Goal: Task Accomplishment & Management: Use online tool/utility

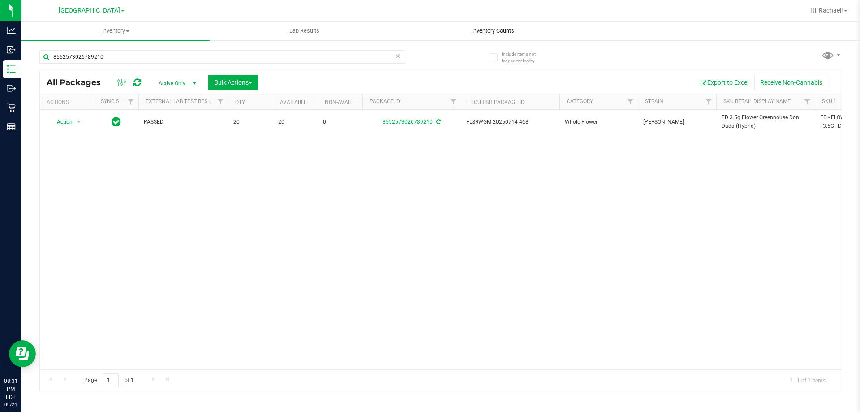
click at [501, 34] on span "Inventory Counts" at bounding box center [493, 31] width 66 height 8
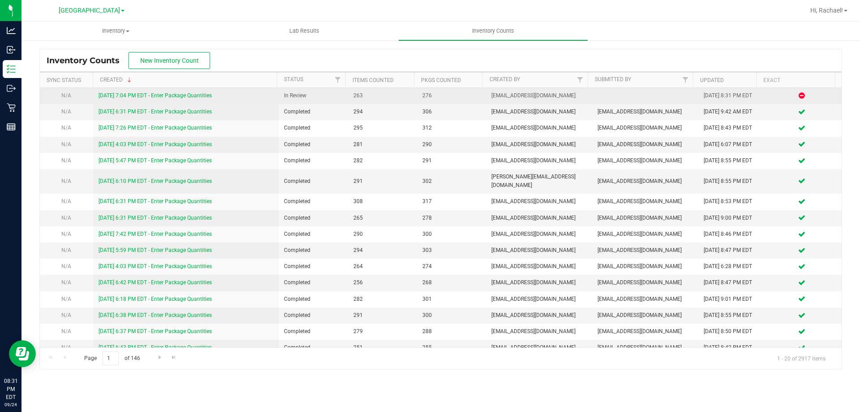
click at [179, 96] on link "[DATE] 7:04 PM EDT - Enter Package Quantities" at bounding box center [155, 95] width 113 height 6
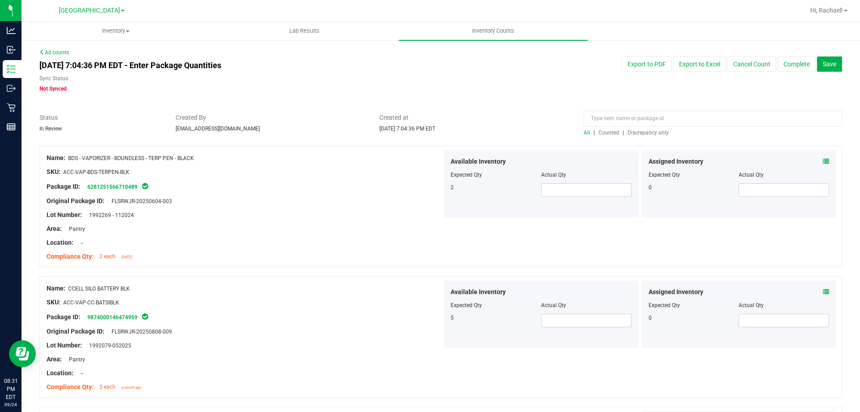
click at [639, 131] on span "Discrepancy only" at bounding box center [648, 132] width 41 height 6
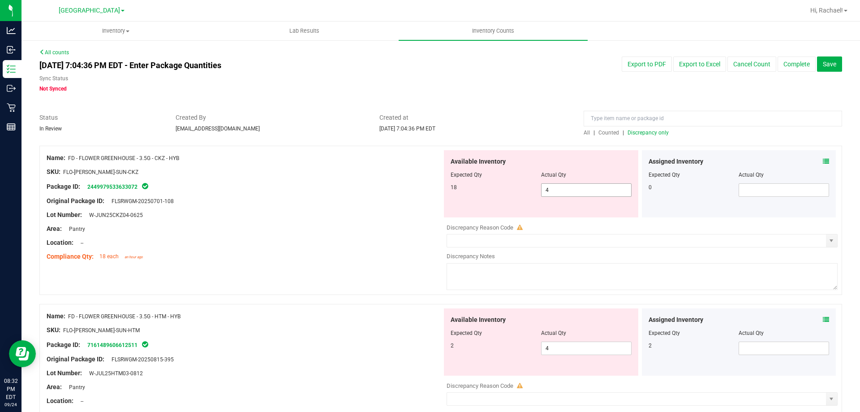
click at [559, 192] on span "4 4" at bounding box center [586, 189] width 90 height 13
type input "18"
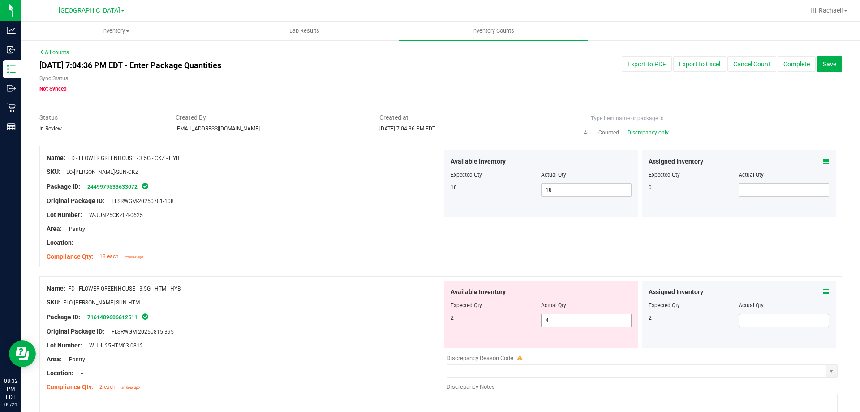
click at [590, 323] on span "4 4" at bounding box center [586, 320] width 90 height 13
type input "2"
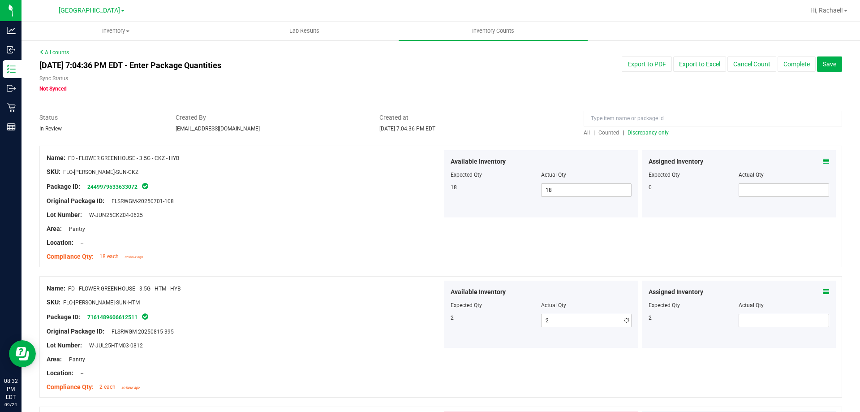
click at [373, 259] on div "Compliance Qty: 18 each an hour ago" at bounding box center [245, 256] width 396 height 9
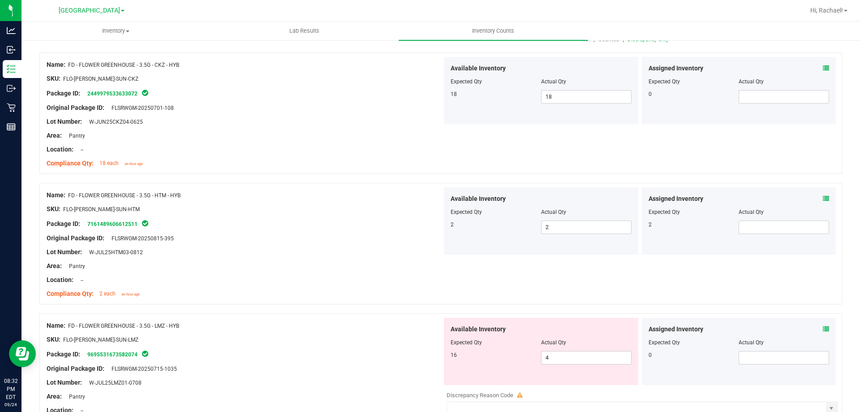
scroll to position [179, 0]
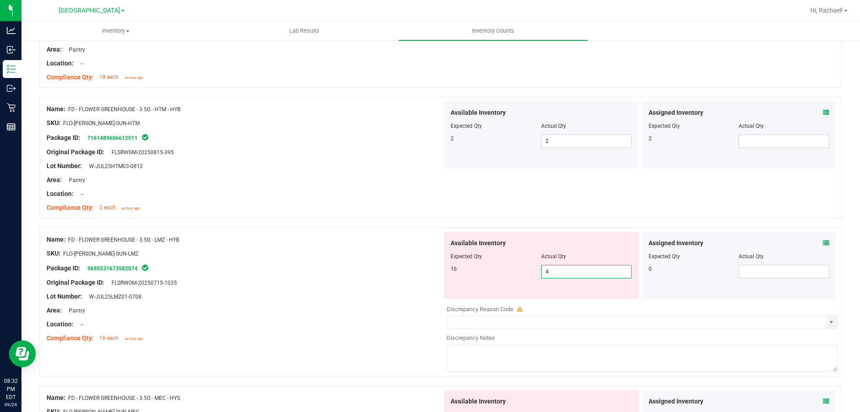
click at [607, 270] on span "4 4" at bounding box center [586, 271] width 90 height 13
type input "16"
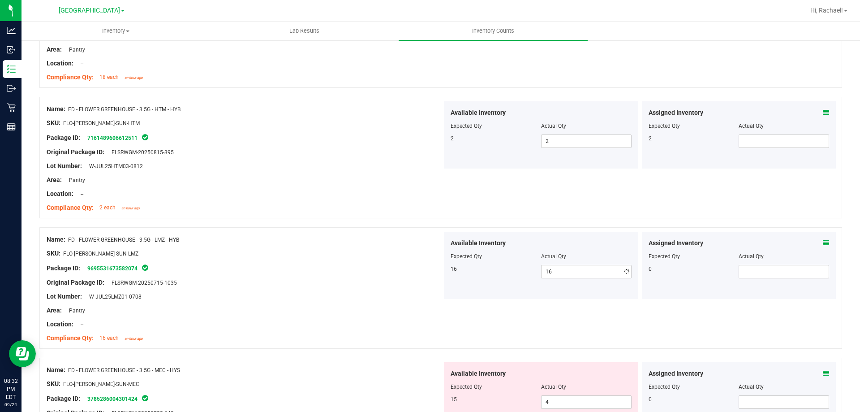
click at [392, 262] on div at bounding box center [245, 260] width 396 height 4
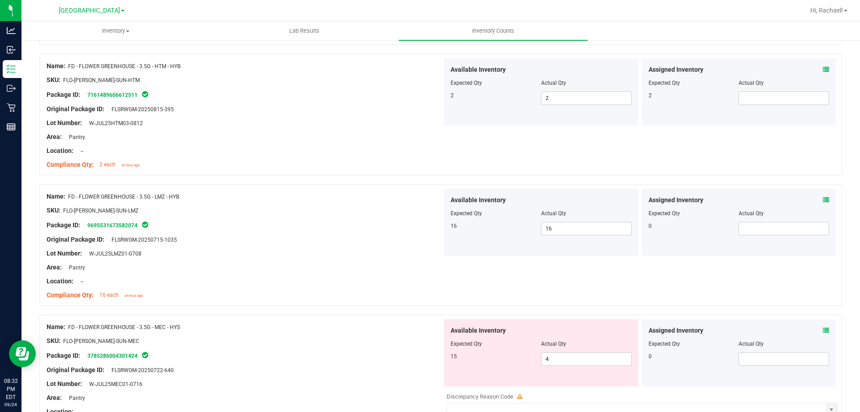
scroll to position [269, 0]
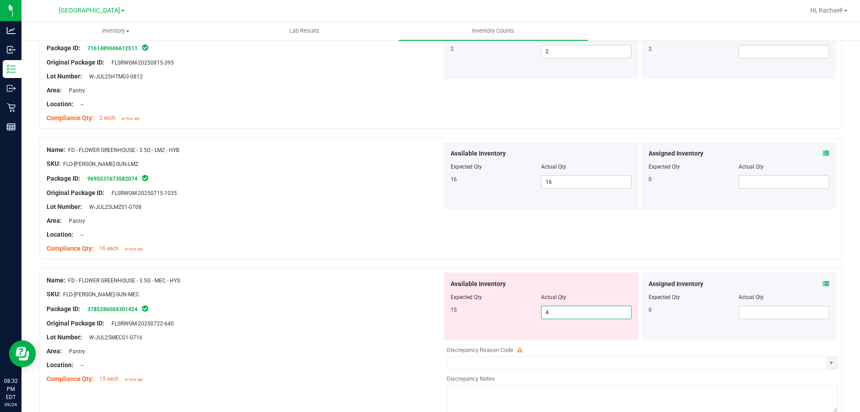
click at [571, 311] on span "4 4" at bounding box center [586, 312] width 90 height 13
type input "15"
drag, startPoint x: 373, startPoint y: 232, endPoint x: 435, endPoint y: 231, distance: 61.4
click at [375, 231] on div "Location: --" at bounding box center [245, 234] width 396 height 9
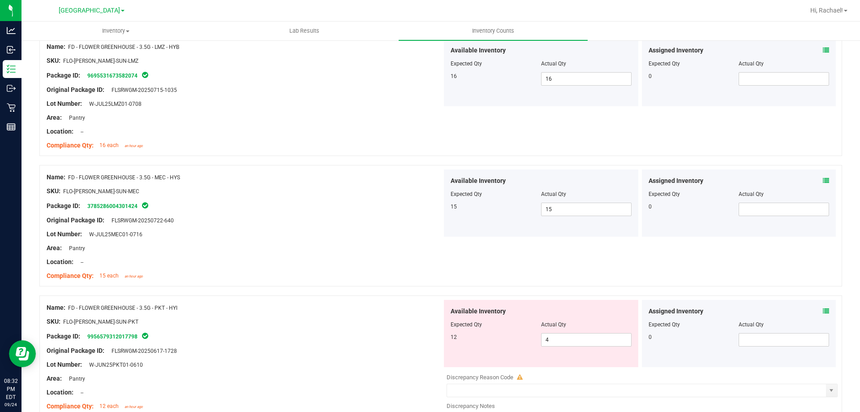
scroll to position [448, 0]
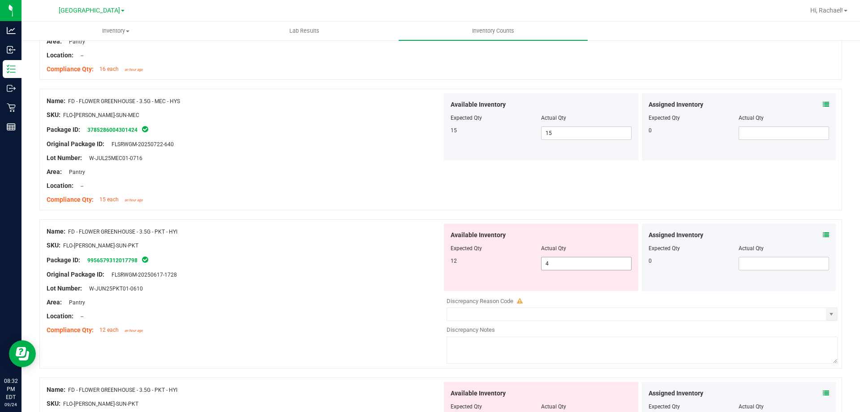
click at [581, 268] on span "4 4" at bounding box center [586, 263] width 90 height 13
type input "12"
click at [326, 306] on div "Area: Pantry" at bounding box center [245, 301] width 396 height 9
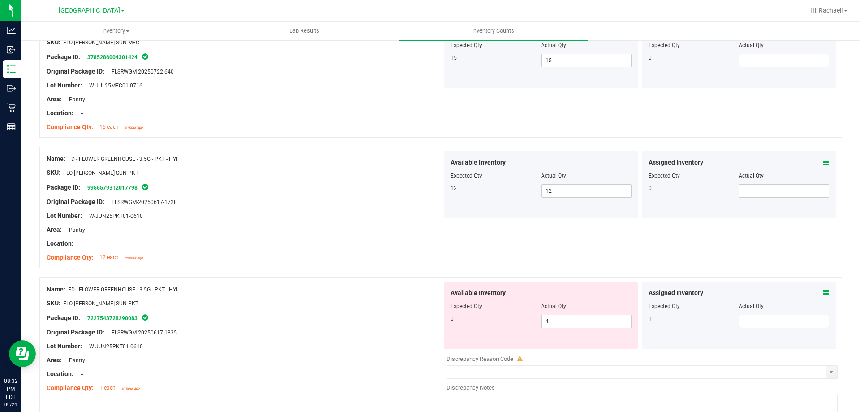
scroll to position [582, 0]
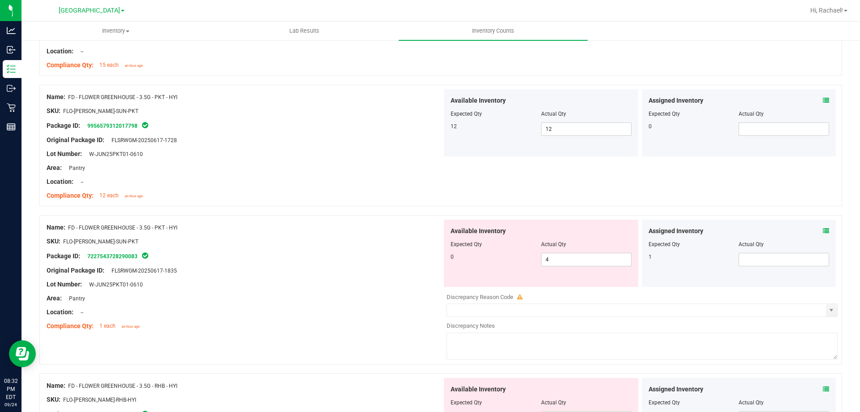
click at [565, 268] on div "Available Inventory Expected Qty Actual Qty 0 4 4" at bounding box center [541, 253] width 194 height 67
click at [566, 257] on span "4 4" at bounding box center [586, 259] width 90 height 13
type input "0"
click at [438, 255] on div "Package ID: 7227543728290083" at bounding box center [245, 255] width 396 height 11
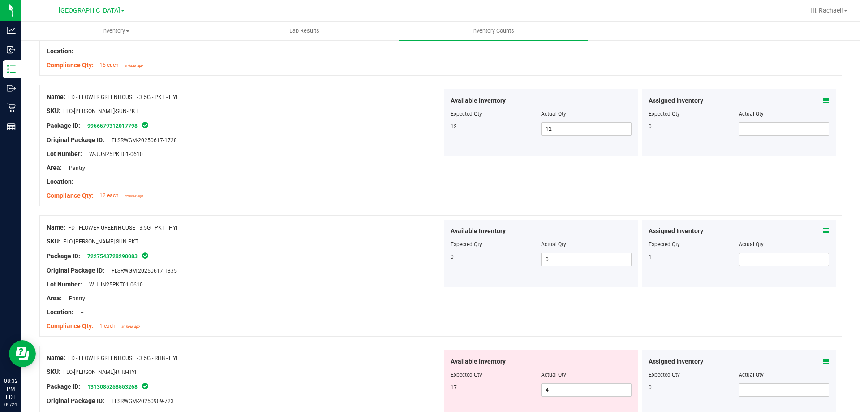
click at [808, 261] on span at bounding box center [784, 259] width 90 height 13
type input "1"
drag, startPoint x: 151, startPoint y: 194, endPoint x: 163, endPoint y: 194, distance: 12.1
click at [154, 194] on div "Compliance Qty: 12 each an hour ago" at bounding box center [245, 195] width 396 height 9
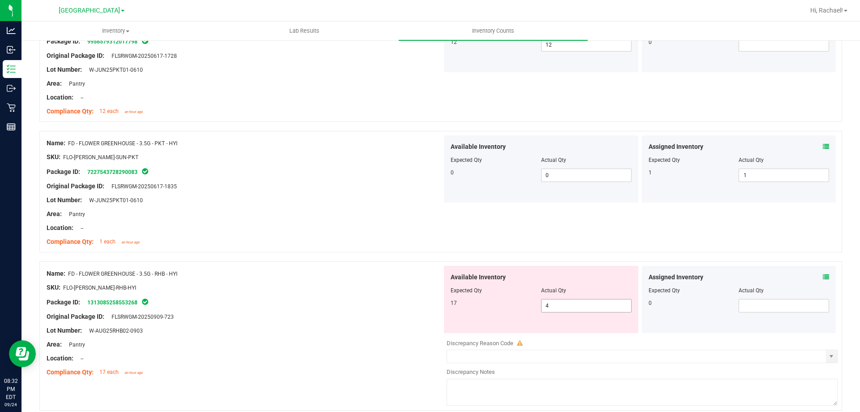
scroll to position [717, 0]
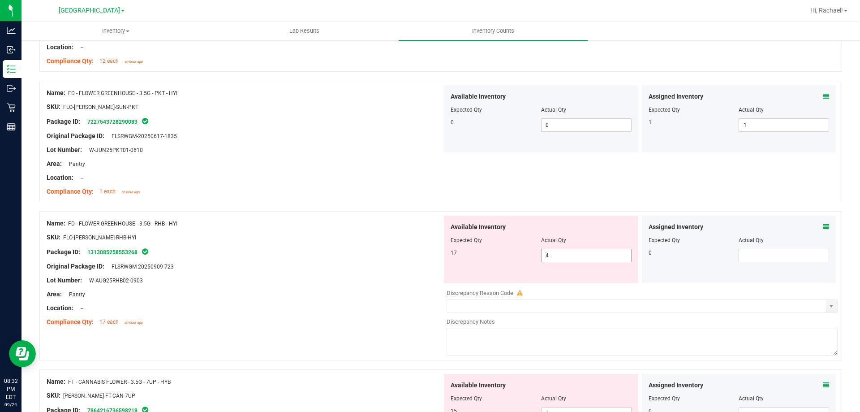
click at [585, 258] on span "4 4" at bounding box center [586, 255] width 90 height 13
type input "17"
click at [145, 274] on div at bounding box center [245, 273] width 396 height 4
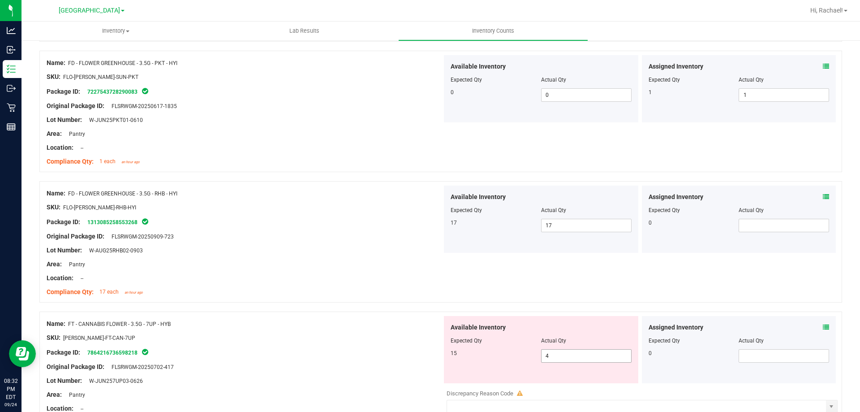
scroll to position [762, 0]
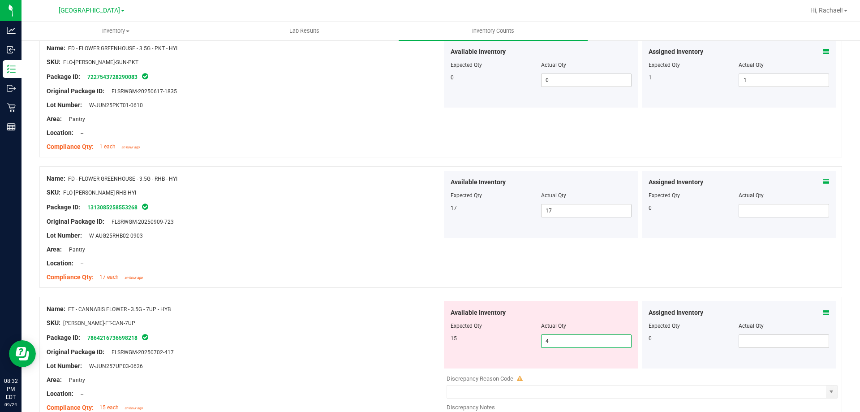
click at [578, 336] on span "4 4" at bounding box center [586, 340] width 90 height 13
type input "15"
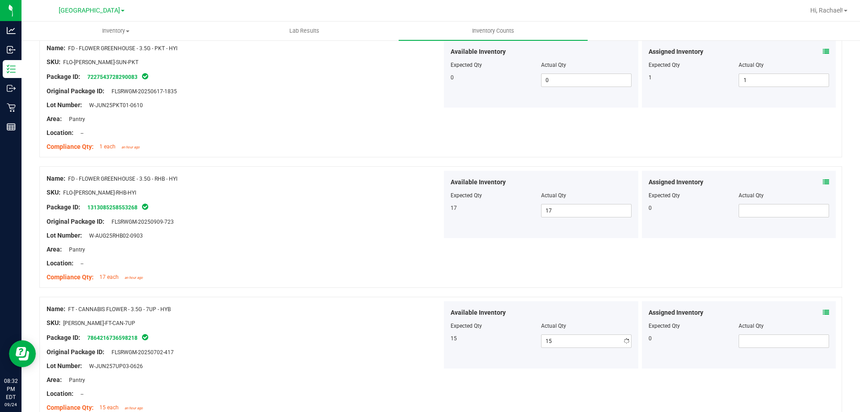
drag, startPoint x: 208, startPoint y: 250, endPoint x: 274, endPoint y: 263, distance: 67.1
click at [215, 250] on div "Area: Pantry" at bounding box center [245, 249] width 396 height 9
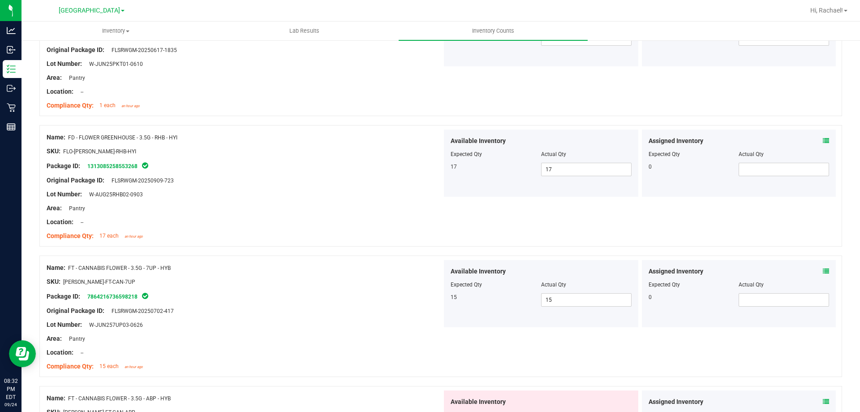
scroll to position [896, 0]
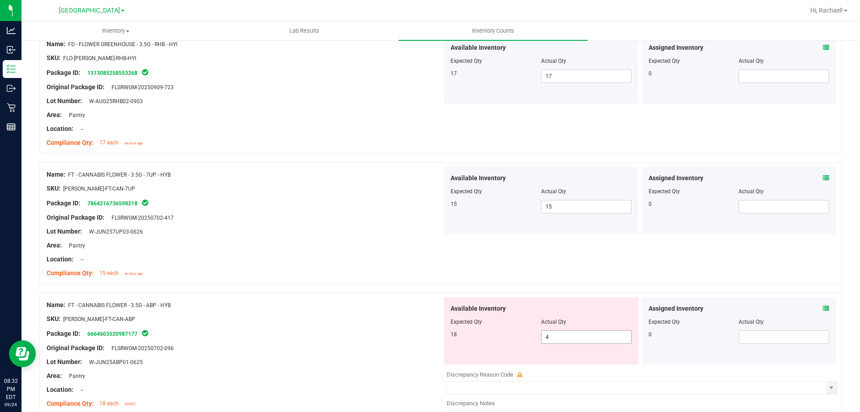
click at [590, 335] on span "4 4" at bounding box center [586, 336] width 90 height 13
type input "18"
click at [267, 312] on div at bounding box center [245, 312] width 396 height 4
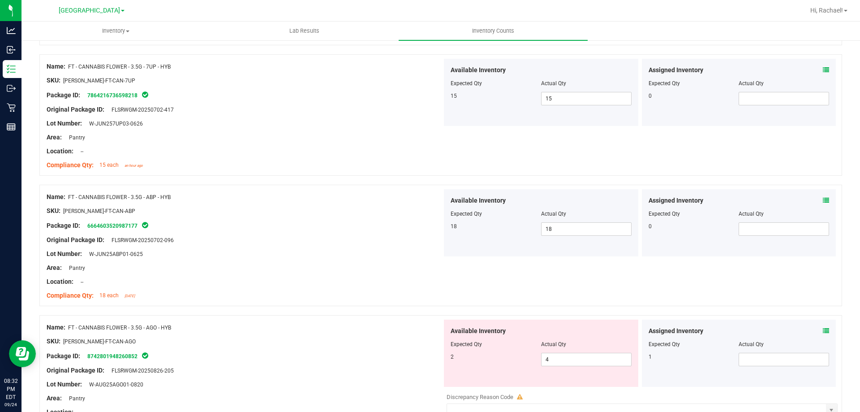
scroll to position [1075, 0]
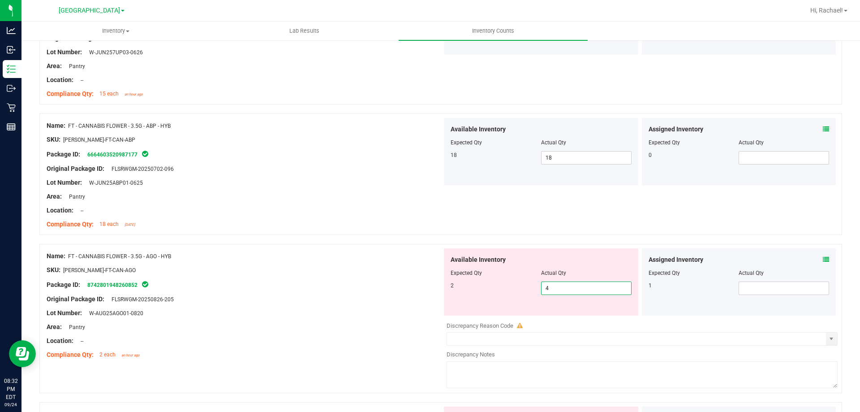
click at [598, 288] on span "4 4" at bounding box center [586, 287] width 90 height 13
type input "2"
click at [300, 279] on div "Package ID: 8742801948260852" at bounding box center [245, 284] width 396 height 11
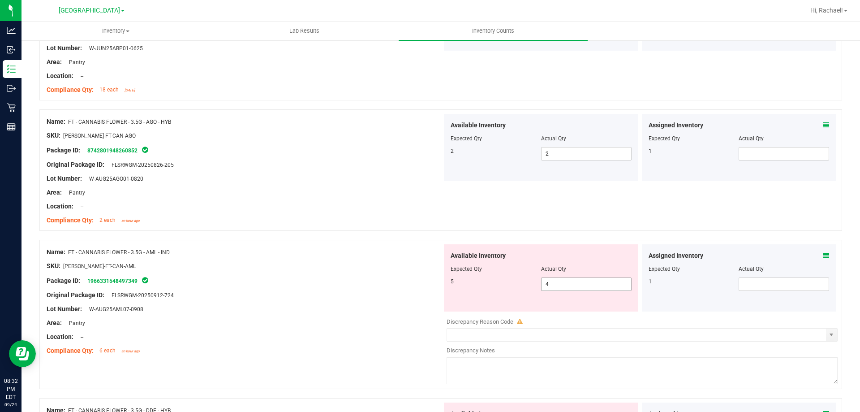
click at [568, 287] on span "4 4" at bounding box center [586, 283] width 90 height 13
type input "5"
click at [268, 264] on div "SKU: [PERSON_NAME]-FT-CAN-AML" at bounding box center [245, 265] width 396 height 9
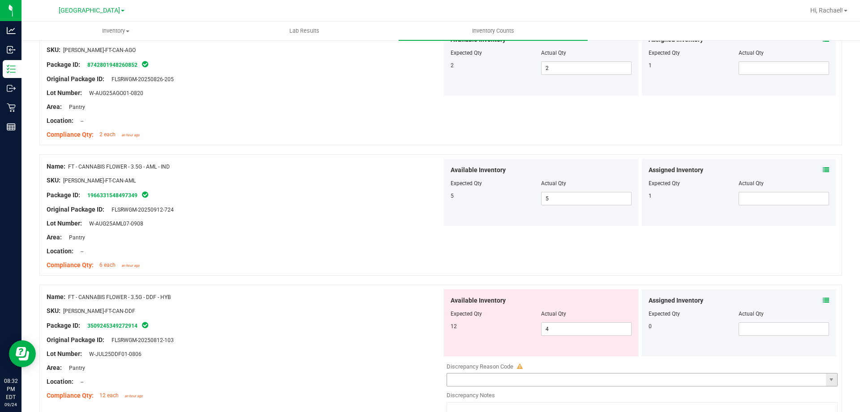
scroll to position [1344, 0]
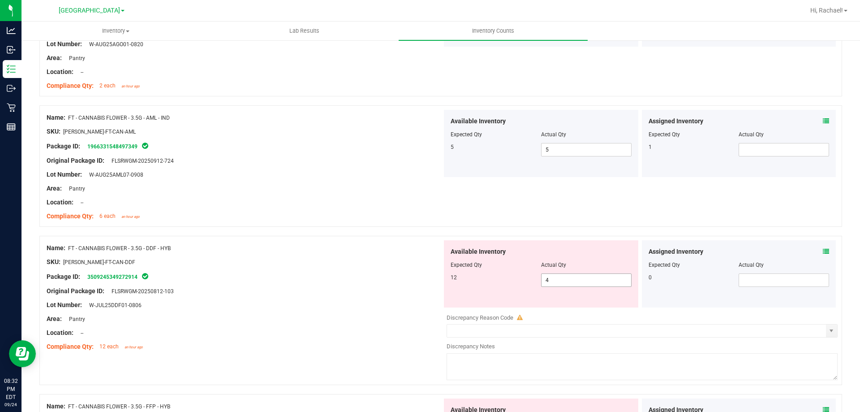
click at [558, 278] on span "4 4" at bounding box center [586, 279] width 90 height 13
type input "12"
click at [341, 288] on div "Original Package ID: FLSRWGM-20250812-103" at bounding box center [245, 290] width 396 height 9
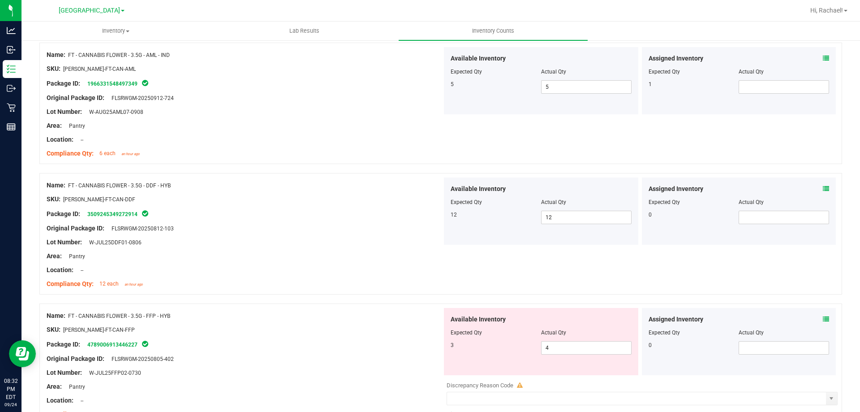
scroll to position [1478, 0]
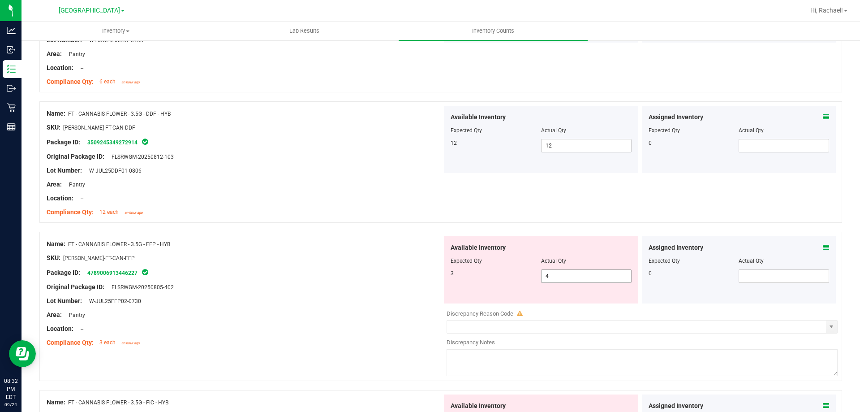
click at [575, 269] on span "4 4" at bounding box center [586, 275] width 90 height 13
click at [574, 270] on div "Available Inventory Expected Qty Actual Qty 3 4 4" at bounding box center [541, 269] width 194 height 67
click at [574, 270] on span "4 4" at bounding box center [586, 275] width 90 height 13
type input "3"
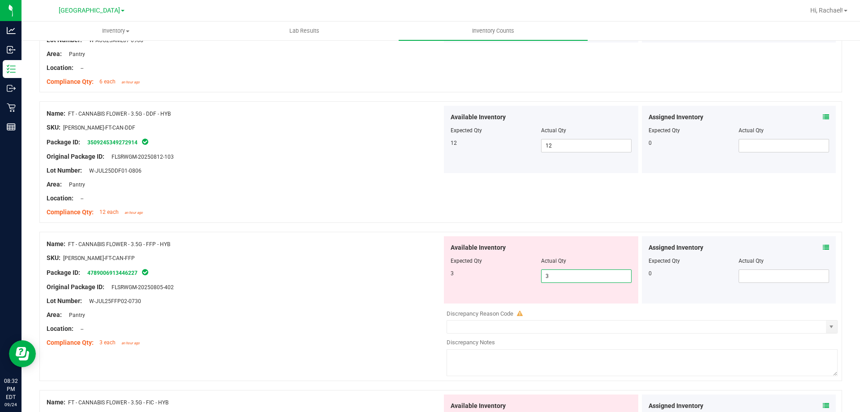
drag, startPoint x: 235, startPoint y: 259, endPoint x: 465, endPoint y: 278, distance: 230.6
click at [237, 258] on div "SKU: [PERSON_NAME]-FT-CAN-FFP" at bounding box center [245, 257] width 396 height 9
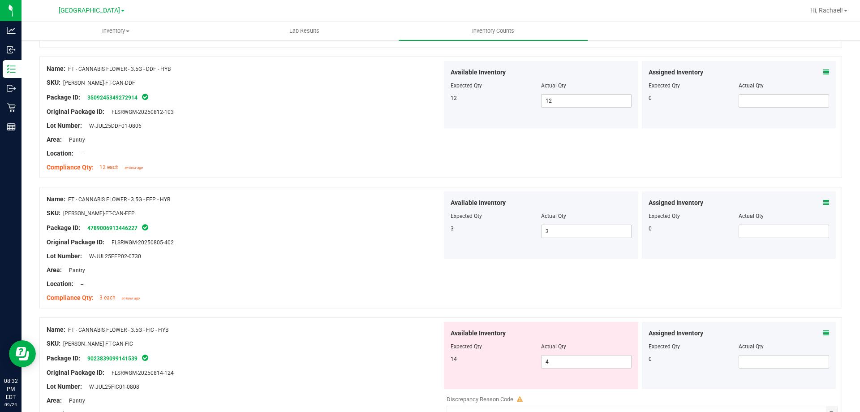
scroll to position [1613, 0]
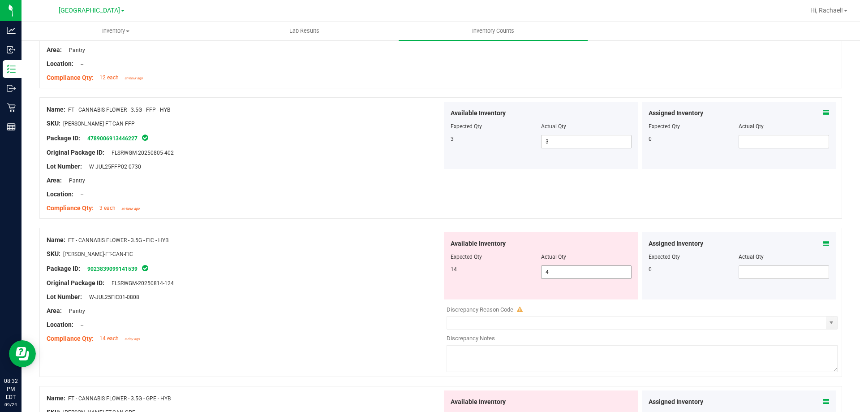
click at [568, 277] on span "4 4" at bounding box center [586, 271] width 90 height 13
type input "14"
click at [372, 256] on div "SKU: [PERSON_NAME]-FT-CAN-FIC" at bounding box center [245, 253] width 396 height 9
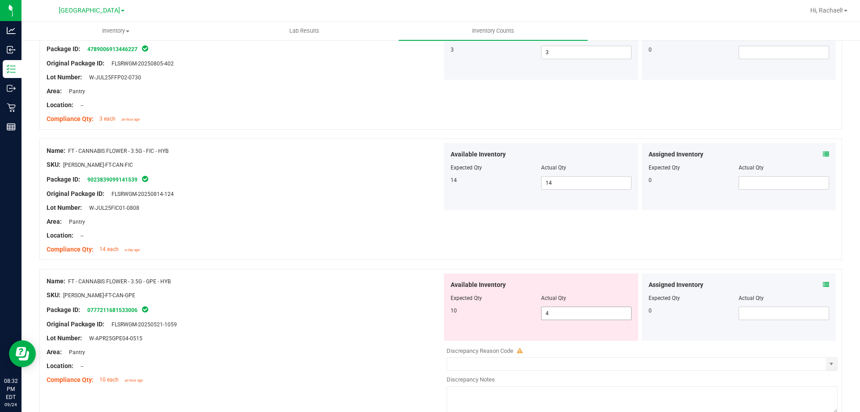
scroll to position [1702, 0]
click at [562, 313] on span "4 4" at bounding box center [586, 312] width 90 height 13
type input "10"
click at [221, 232] on div "Location: --" at bounding box center [245, 234] width 396 height 9
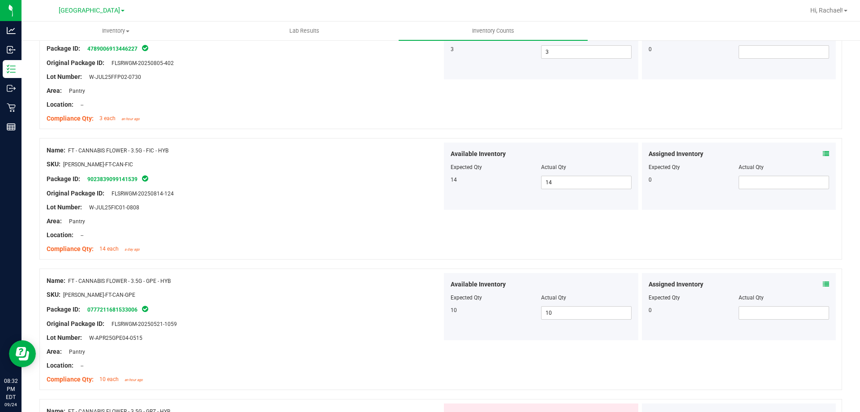
scroll to position [1837, 0]
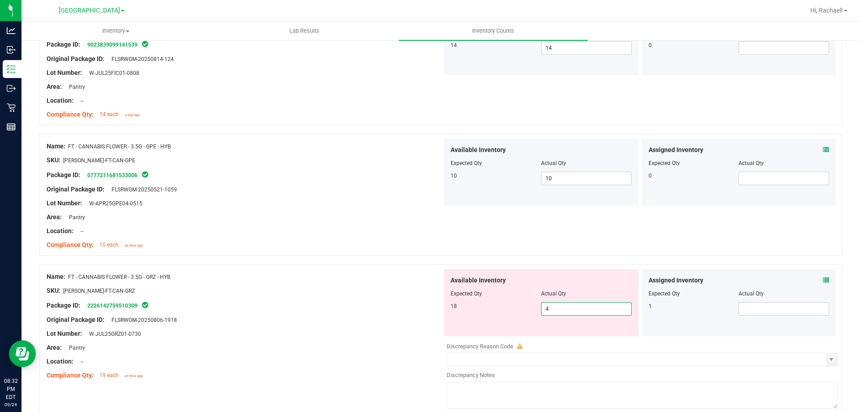
click at [557, 304] on span "4 4" at bounding box center [586, 308] width 90 height 13
type input "18"
drag, startPoint x: 153, startPoint y: 306, endPoint x: 466, endPoint y: 338, distance: 314.7
click at [156, 305] on div "Package ID: 2226142759510309" at bounding box center [245, 305] width 396 height 11
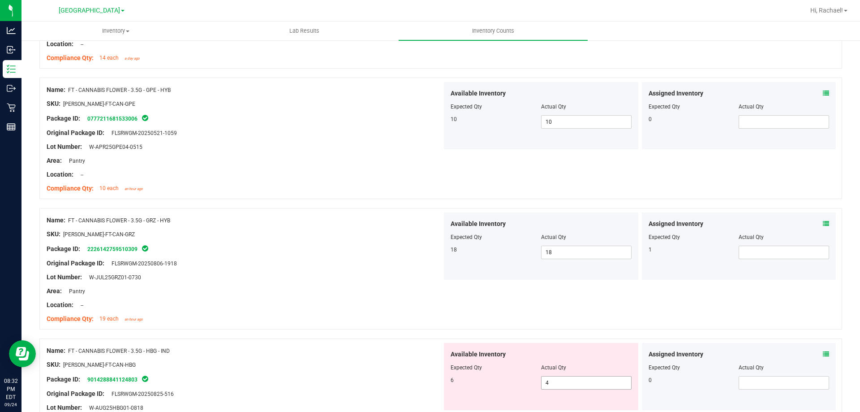
scroll to position [1926, 0]
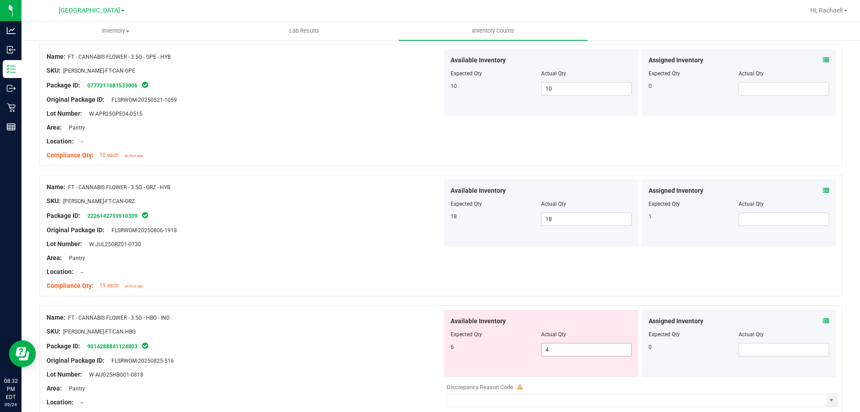
click at [568, 347] on span "4 4" at bounding box center [586, 349] width 90 height 13
type input "6"
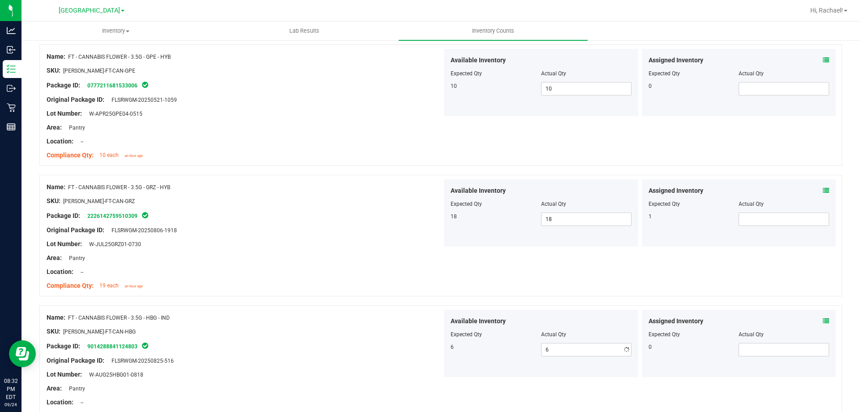
click at [43, 267] on div "Name: FT - CANNABIS FLOWER - 3.5G - GRZ - HYB SKU: [PERSON_NAME]-FT-CAN-GRZ Pac…" at bounding box center [440, 235] width 803 height 121
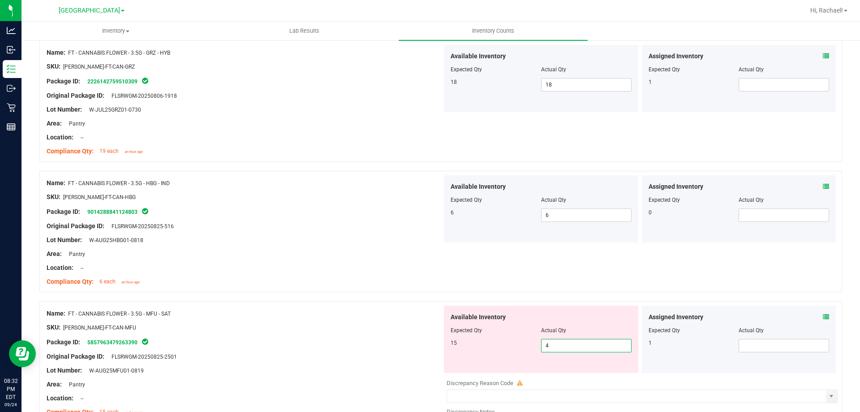
click at [558, 348] on span "4 4" at bounding box center [586, 345] width 90 height 13
type input "15"
drag, startPoint x: 108, startPoint y: 281, endPoint x: 130, endPoint y: 280, distance: 21.5
click at [114, 280] on span "6 each" at bounding box center [107, 281] width 16 height 6
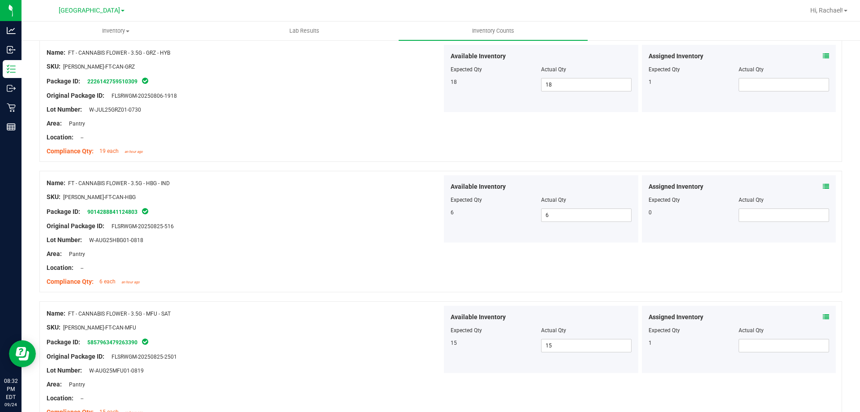
scroll to position [2240, 0]
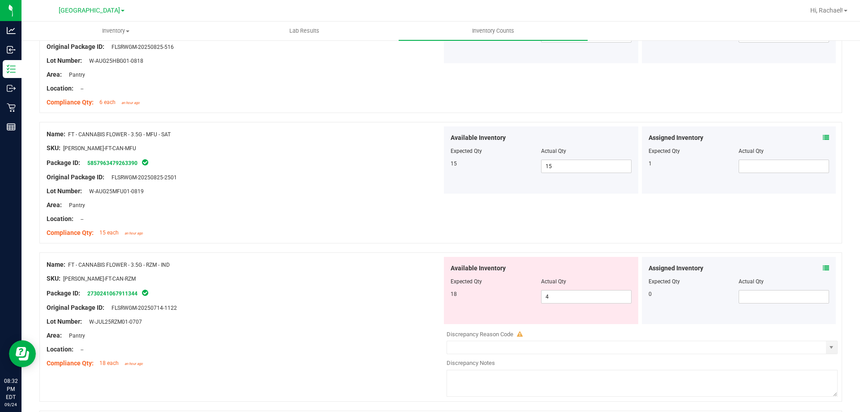
click at [573, 304] on div "Available Inventory Expected Qty Actual Qty 18 4 4" at bounding box center [541, 290] width 194 height 67
click at [573, 299] on span "4 4" at bounding box center [586, 296] width 90 height 13
type input "18"
drag, startPoint x: 108, startPoint y: 288, endPoint x: 241, endPoint y: 287, distance: 133.1
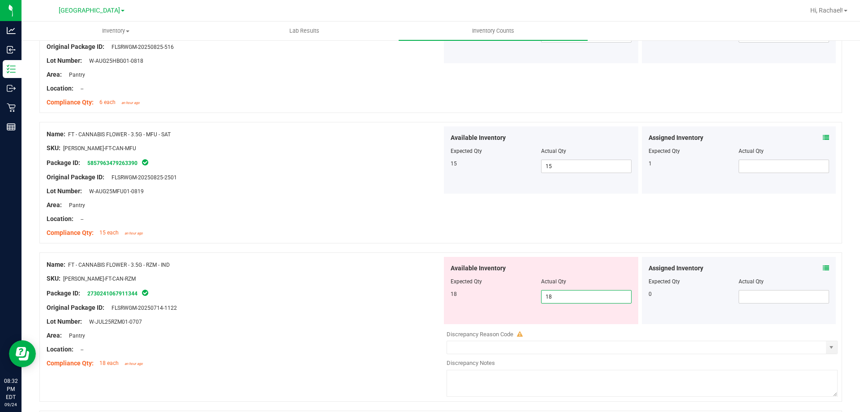
click at [111, 288] on div "Package ID: 2730241067911344" at bounding box center [245, 293] width 396 height 11
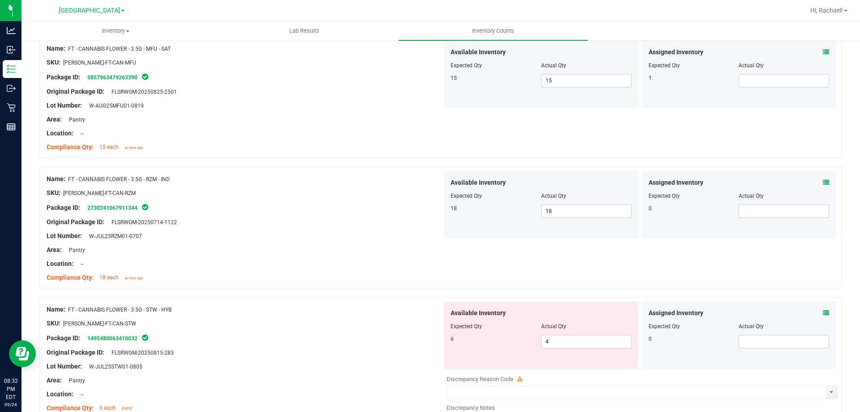
scroll to position [2374, 0]
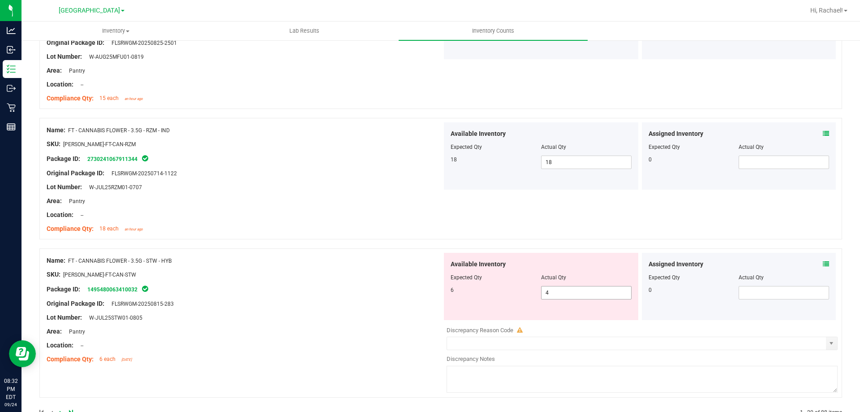
click at [560, 299] on div "Available Inventory Expected Qty Actual Qty 6 4 4" at bounding box center [541, 286] width 194 height 67
click at [563, 293] on span "4 4" at bounding box center [586, 292] width 90 height 13
click at [563, 293] on input "4" at bounding box center [587, 292] width 90 height 13
type input "6"
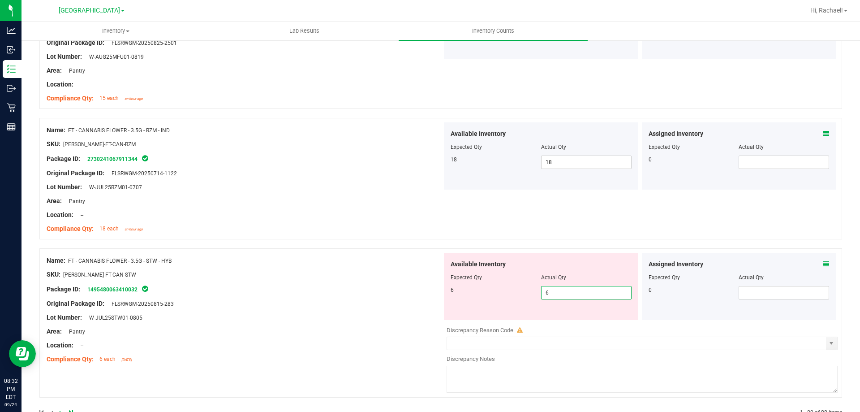
click at [258, 293] on div "Package ID: 1495480063410032" at bounding box center [245, 289] width 396 height 11
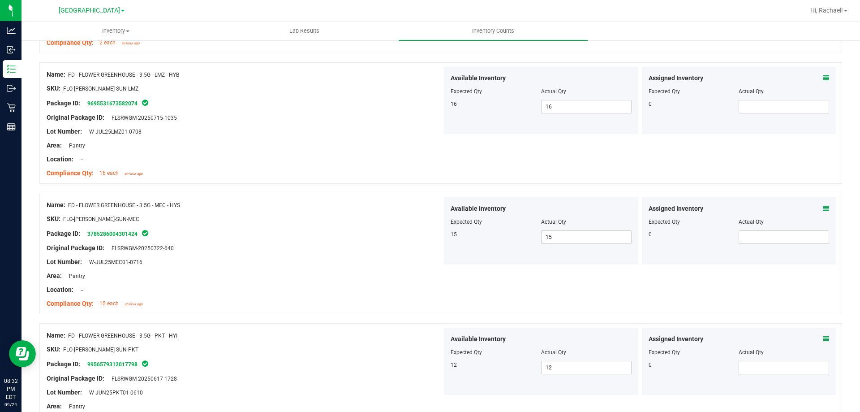
scroll to position [0, 0]
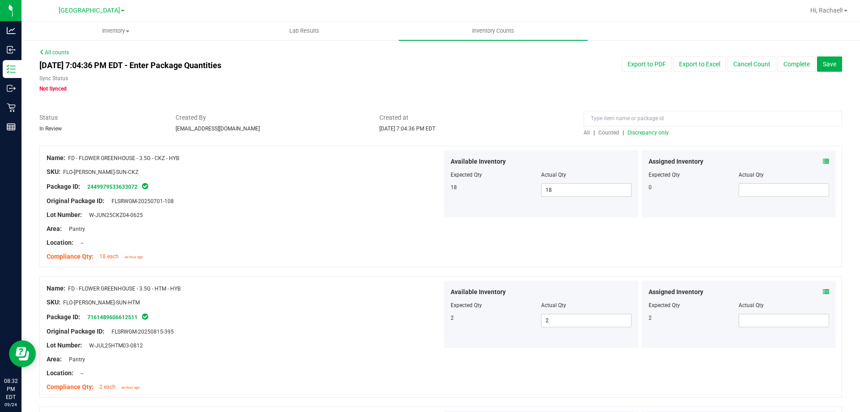
click at [656, 135] on span "Discrepancy only" at bounding box center [648, 132] width 41 height 6
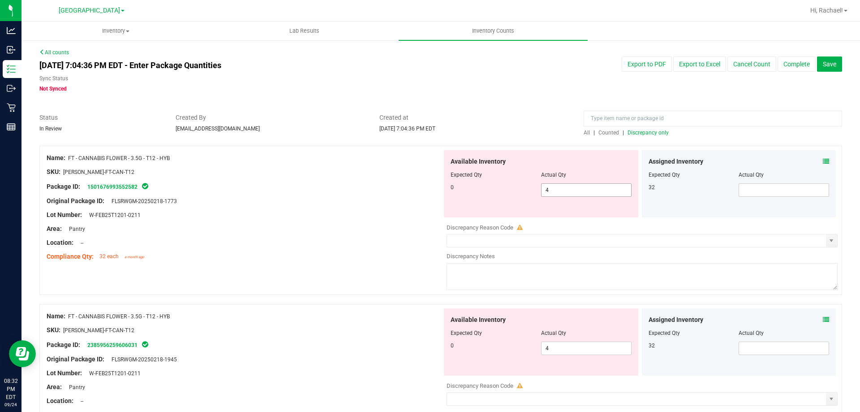
click at [572, 184] on span "4 4" at bounding box center [586, 189] width 90 height 13
type input "0"
click at [765, 194] on span at bounding box center [784, 189] width 90 height 13
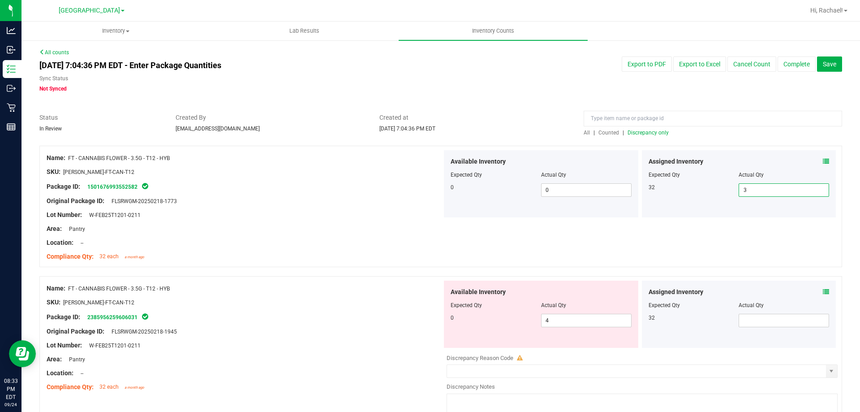
type input "32"
click at [774, 317] on span at bounding box center [784, 320] width 90 height 13
click at [570, 318] on span "4 4" at bounding box center [586, 320] width 90 height 13
type input "."
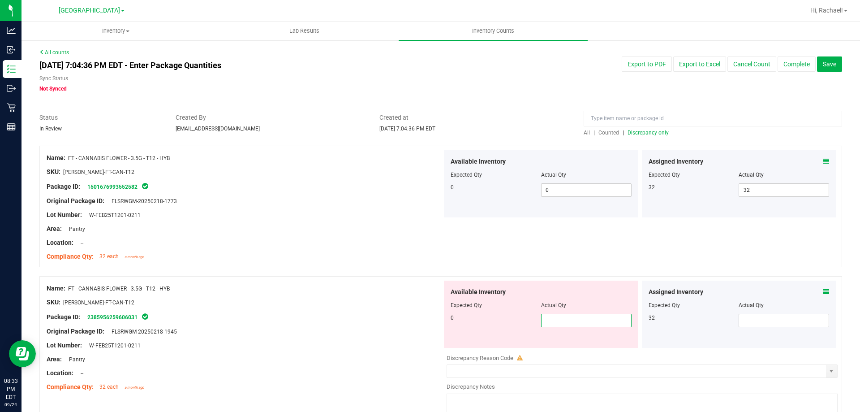
type input "0"
click at [759, 314] on span at bounding box center [784, 320] width 90 height 13
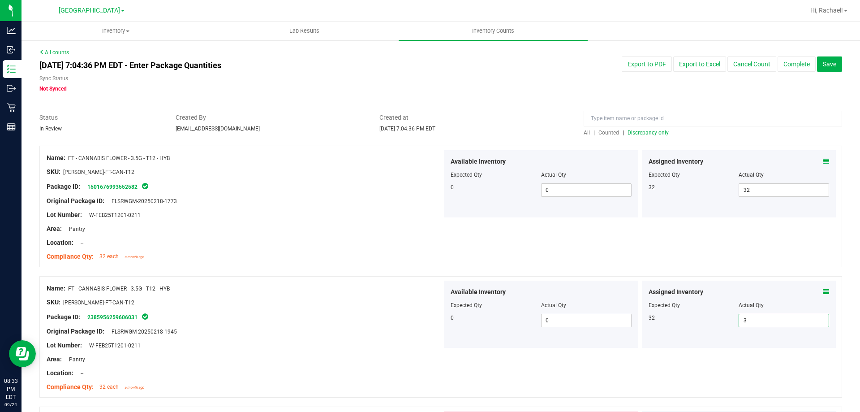
type input "32"
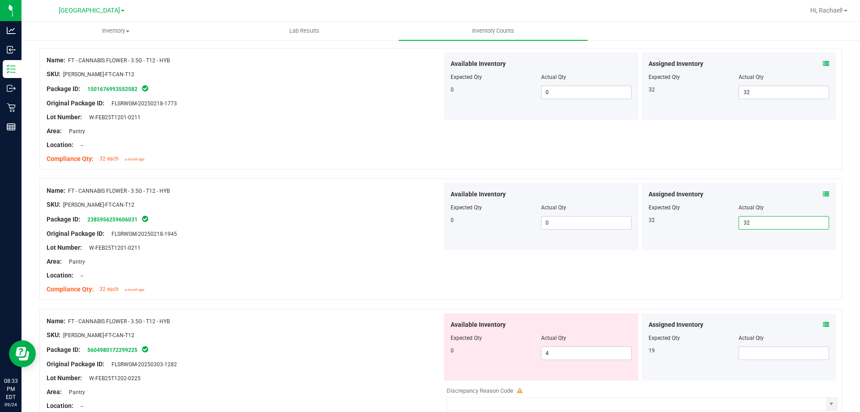
scroll to position [179, 0]
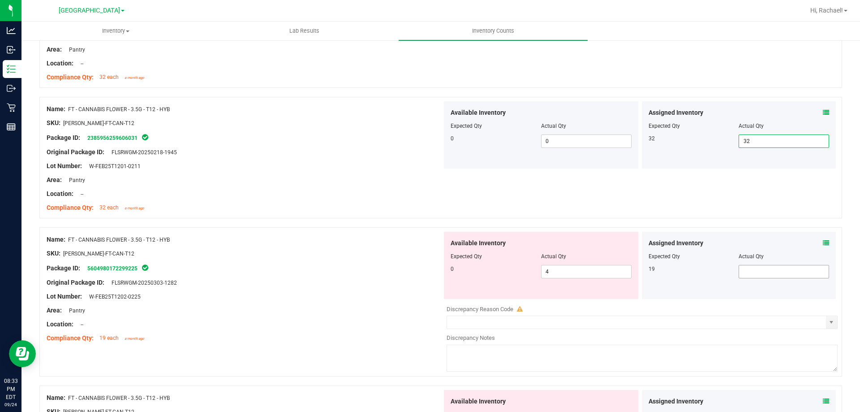
type input "32"
click at [753, 271] on span at bounding box center [784, 271] width 90 height 13
type input "19"
click at [541, 272] on span "4 4" at bounding box center [586, 271] width 90 height 13
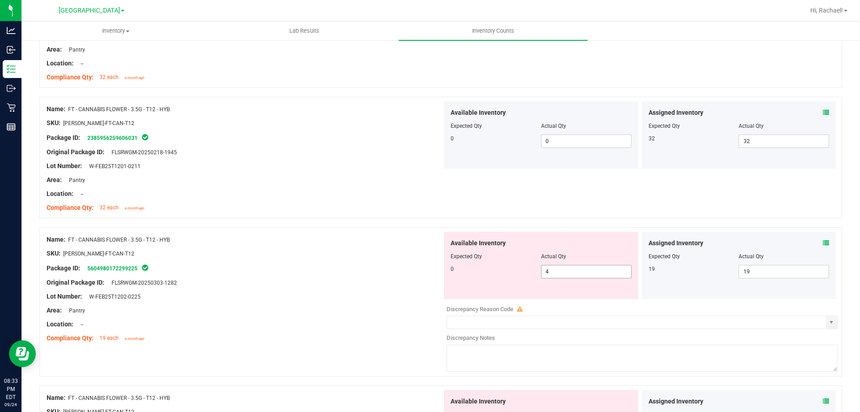
click at [560, 268] on span "4 4" at bounding box center [586, 271] width 90 height 13
type input "0"
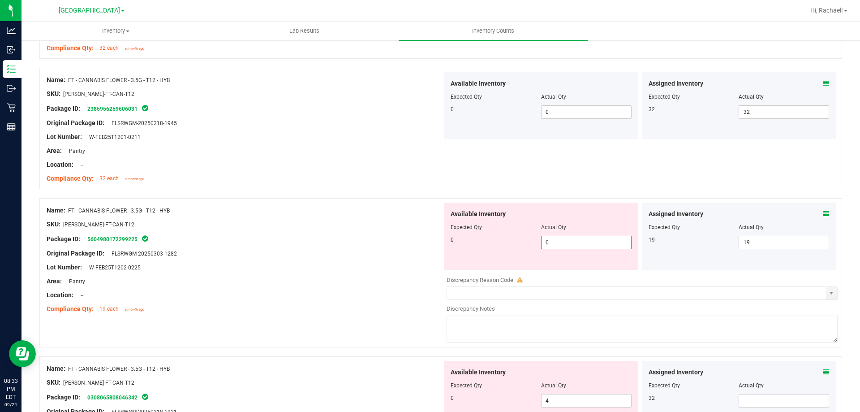
scroll to position [269, 0]
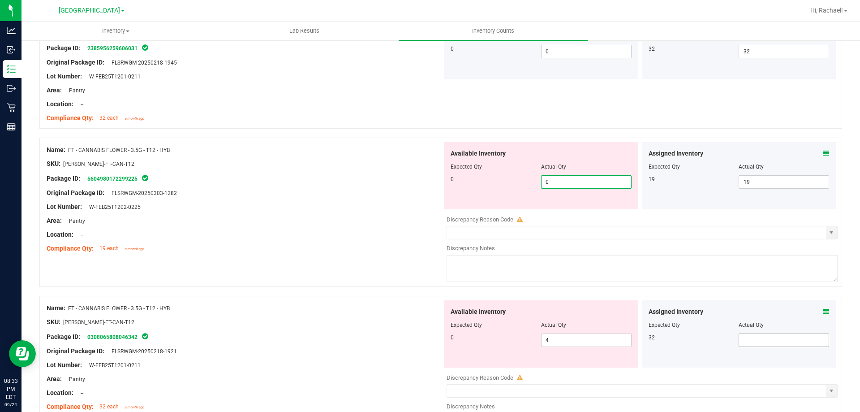
type input "0"
click at [795, 344] on div "Available Inventory Expected Qty Actual Qty 0 4 4" at bounding box center [640, 371] width 396 height 142
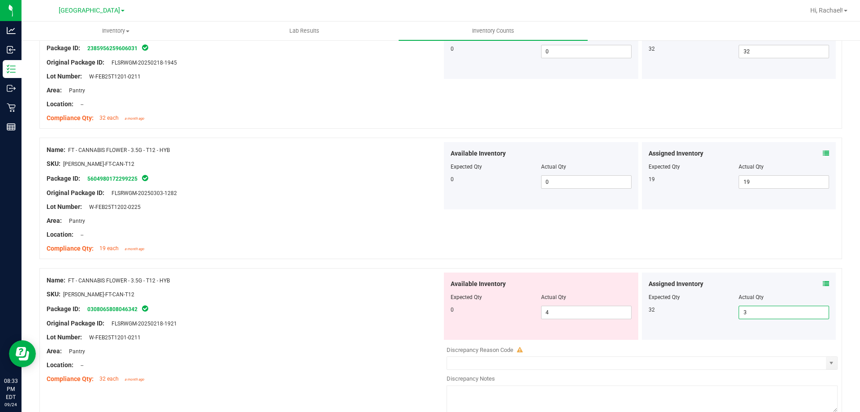
type input "32"
click at [586, 313] on span "4 4" at bounding box center [586, 312] width 90 height 13
type input "0"
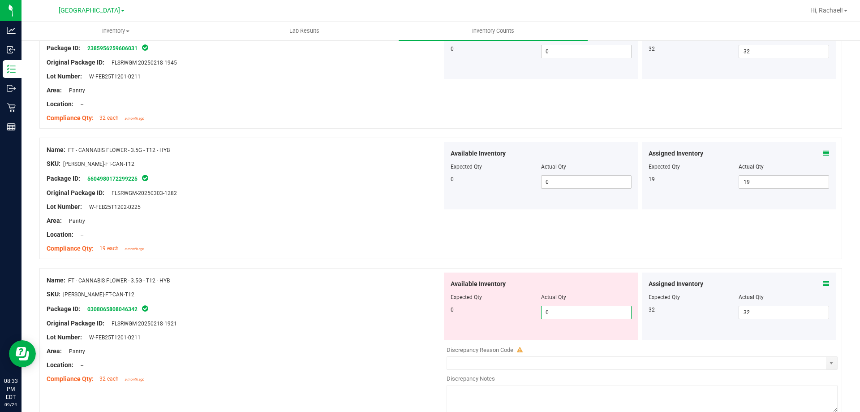
click at [392, 268] on div "Name: FT - CANNABIS FLOWER - 3.5G - T12 - HYB SKU: [PERSON_NAME]-FT-CAN-T12 Pac…" at bounding box center [440, 342] width 803 height 149
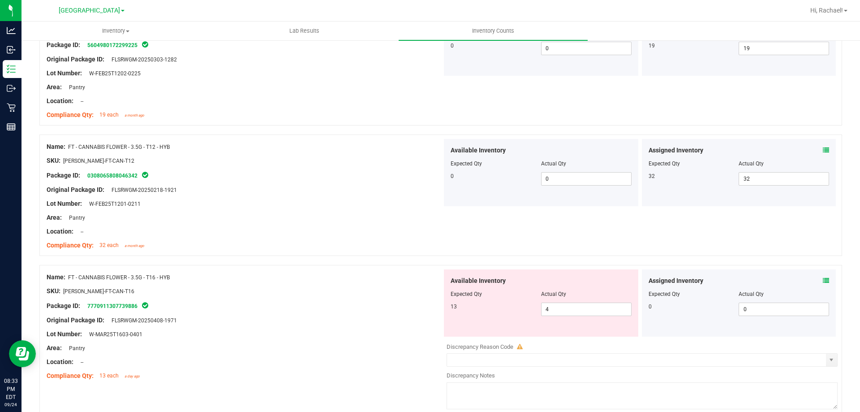
scroll to position [403, 0]
click at [575, 308] on span "4 4" at bounding box center [586, 307] width 90 height 13
type input "13"
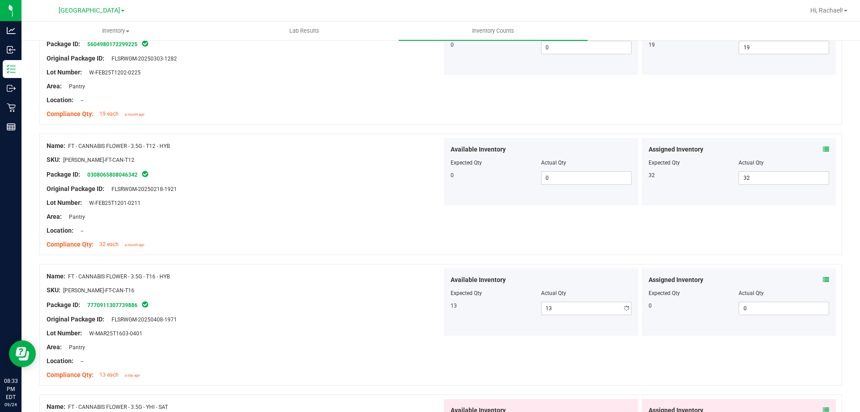
click at [376, 291] on div "SKU: [PERSON_NAME]-FT-CAN-T16" at bounding box center [245, 289] width 396 height 9
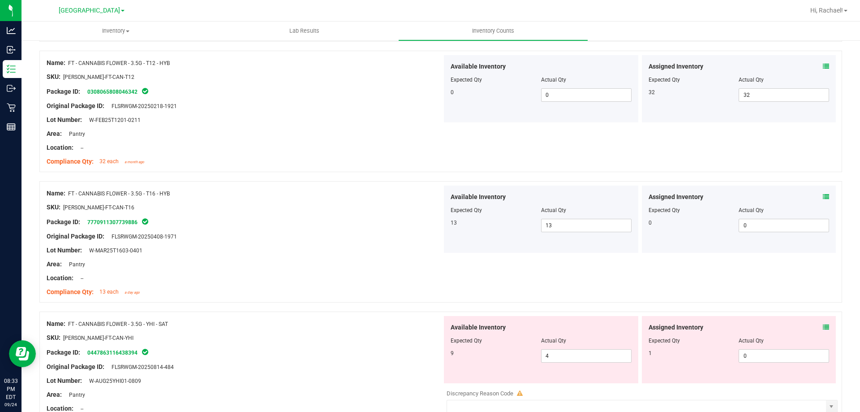
scroll to position [582, 0]
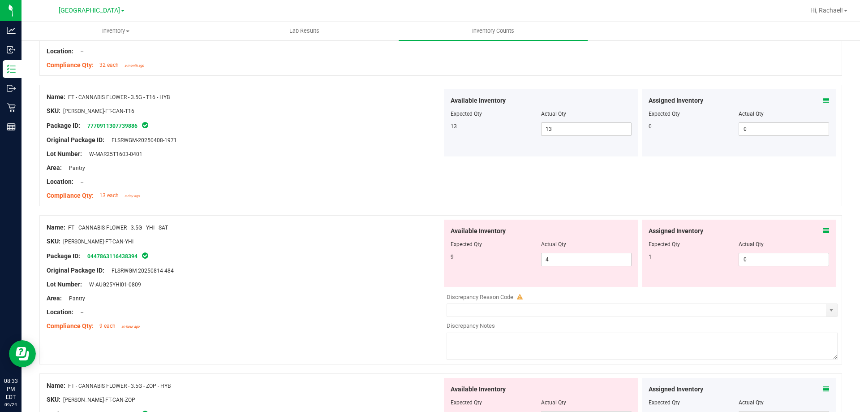
click at [581, 267] on div "Available Inventory Expected Qty Actual Qty 9 4 4" at bounding box center [541, 253] width 194 height 67
click at [581, 258] on span "4 4" at bounding box center [586, 259] width 90 height 13
type input "9"
click at [790, 261] on span "0 0" at bounding box center [784, 259] width 90 height 13
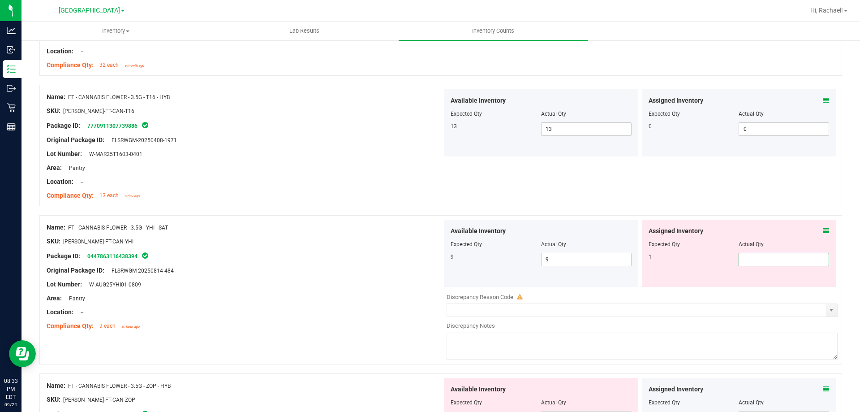
type input "1"
click at [381, 271] on div "Original Package ID: FLSRWGM-20250814-484" at bounding box center [245, 270] width 396 height 9
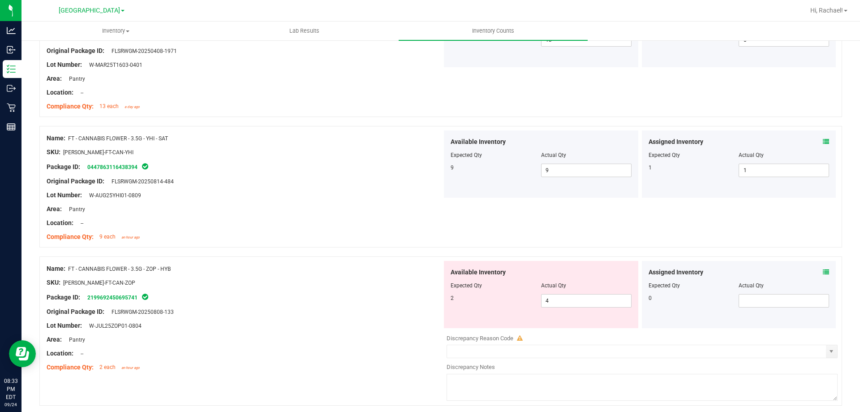
scroll to position [672, 0]
click at [569, 296] on span "4 4" at bounding box center [586, 299] width 90 height 13
type input "2"
click at [288, 281] on div "SKU: [PERSON_NAME]-FT-CAN-ZOP" at bounding box center [245, 281] width 396 height 9
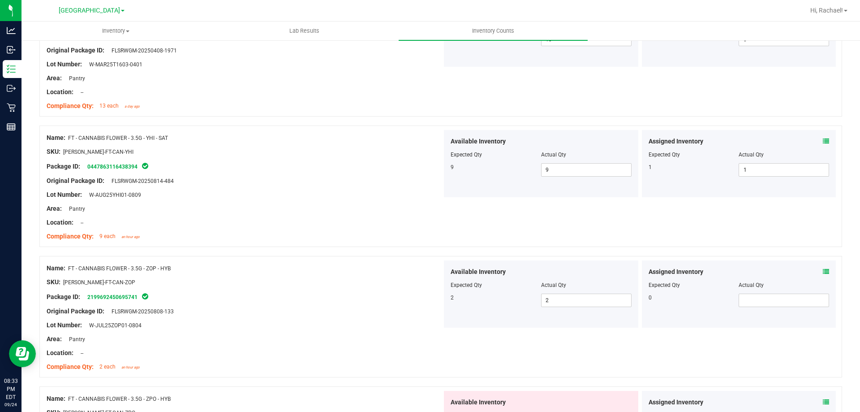
scroll to position [806, 0]
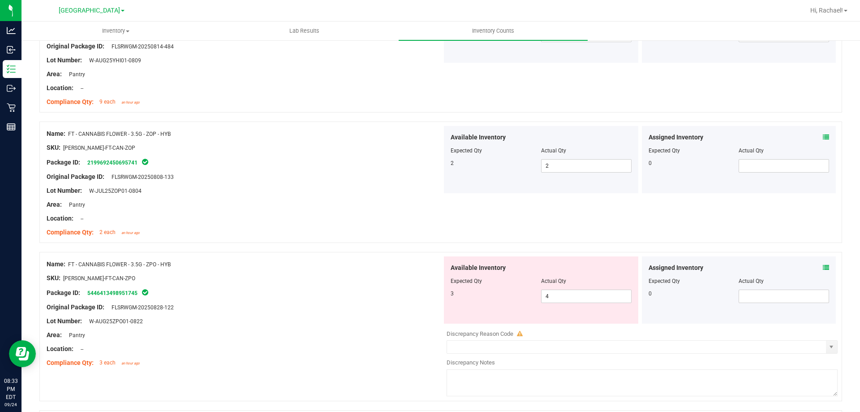
click at [577, 304] on div "Available Inventory Expected Qty Actual Qty 3 4 4" at bounding box center [541, 289] width 194 height 67
click at [580, 301] on span "4 4" at bounding box center [586, 295] width 90 height 13
type input "3"
click at [244, 276] on div "SKU: [PERSON_NAME]-FT-CAN-ZPO" at bounding box center [245, 277] width 396 height 9
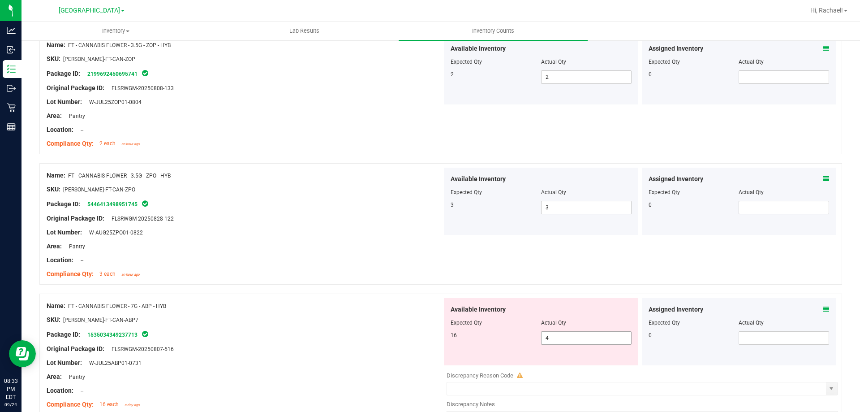
scroll to position [941, 0]
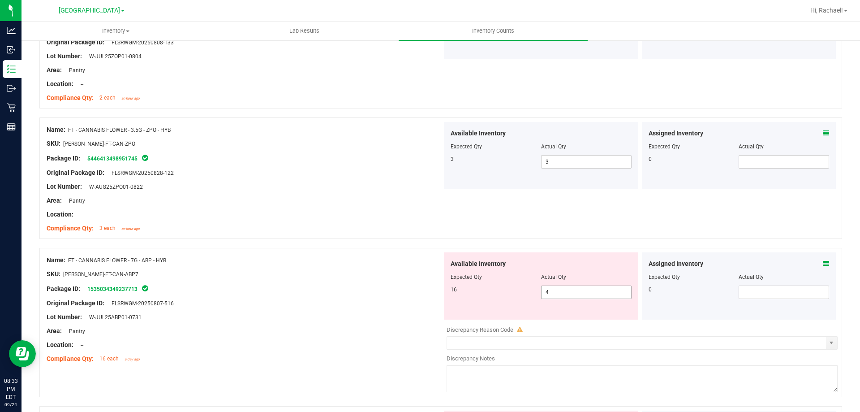
click at [561, 294] on span "4 4" at bounding box center [586, 291] width 90 height 13
type input "16"
drag, startPoint x: 224, startPoint y: 297, endPoint x: 235, endPoint y: 295, distance: 11.7
click at [227, 296] on div at bounding box center [245, 296] width 396 height 4
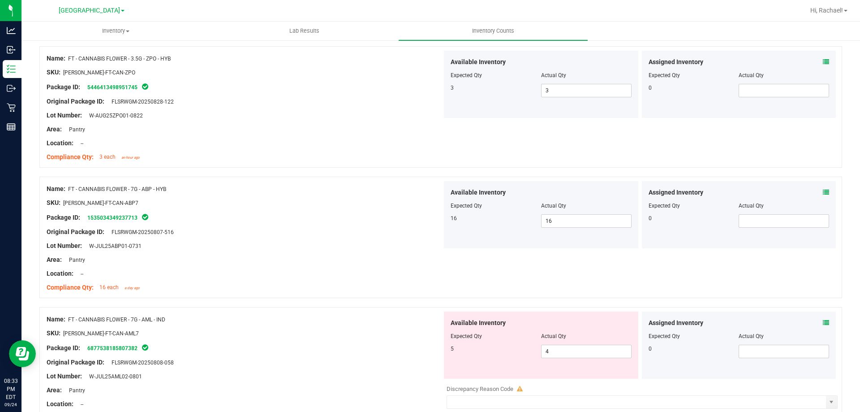
scroll to position [1075, 0]
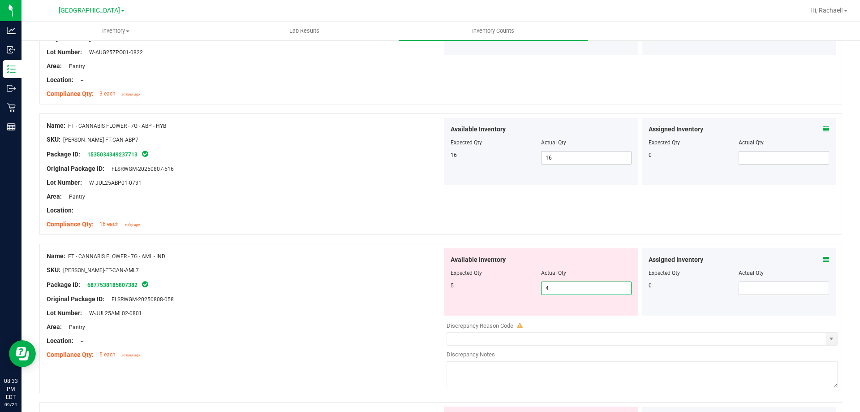
click at [571, 291] on span "4 4" at bounding box center [586, 287] width 90 height 13
type input "5"
click at [255, 261] on div at bounding box center [245, 263] width 396 height 4
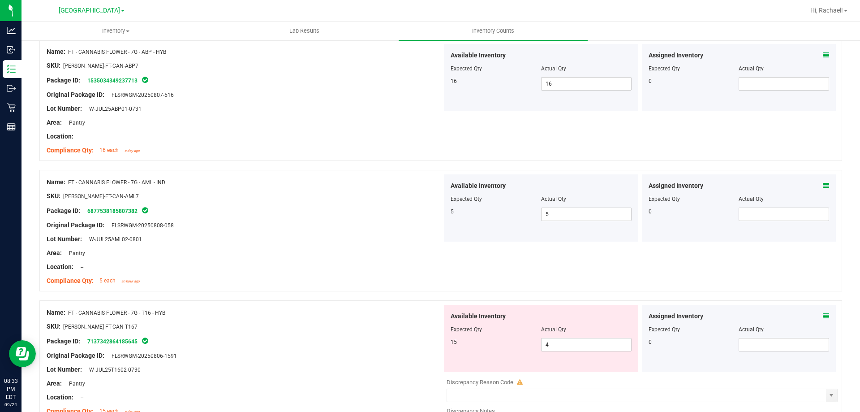
scroll to position [1254, 0]
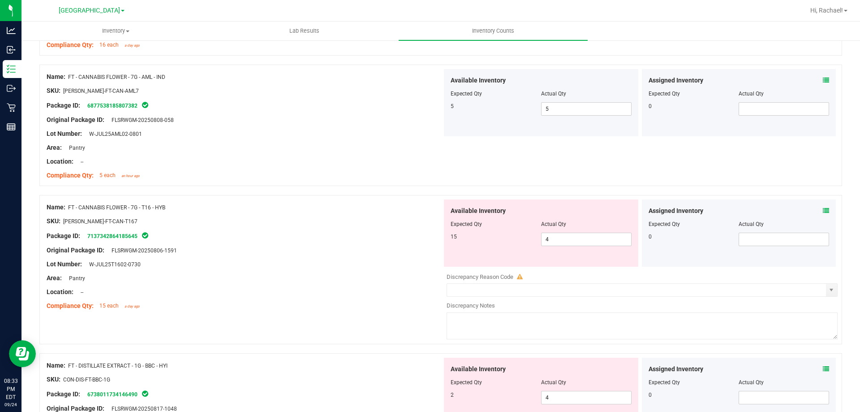
click at [568, 227] on div "Actual Qty" at bounding box center [586, 224] width 90 height 8
click at [560, 235] on span "4 4" at bounding box center [586, 238] width 90 height 13
type input "15"
click at [331, 242] on div at bounding box center [245, 243] width 396 height 4
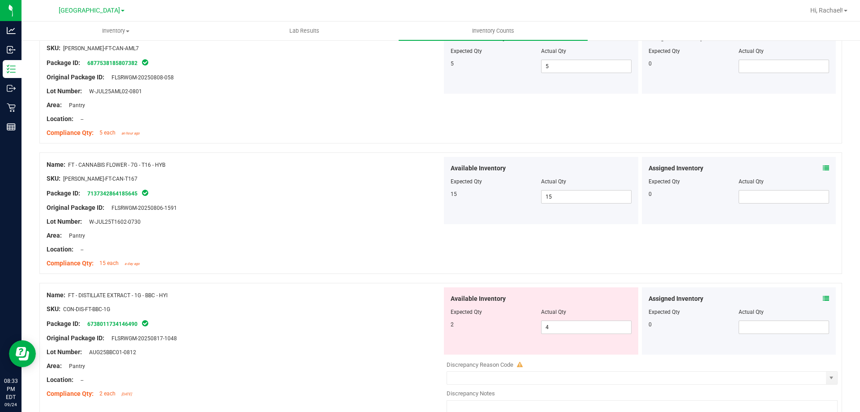
scroll to position [1344, 0]
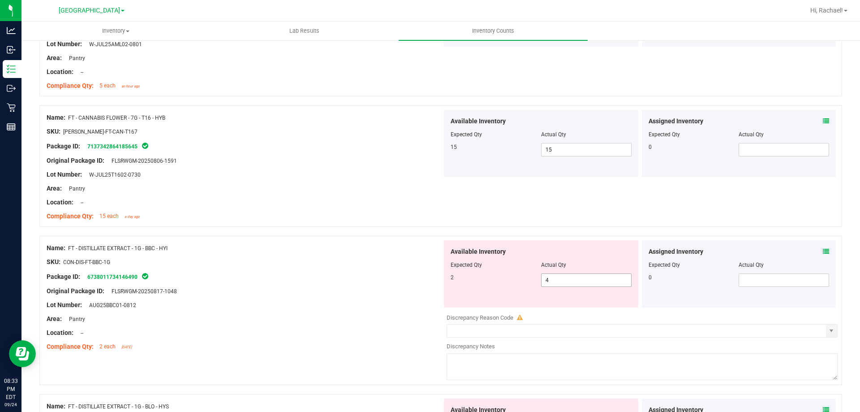
click at [558, 287] on div "Available Inventory Expected Qty Actual Qty 2 4 4" at bounding box center [541, 273] width 194 height 67
click at [567, 281] on span "4 4" at bounding box center [586, 279] width 90 height 13
type input "2"
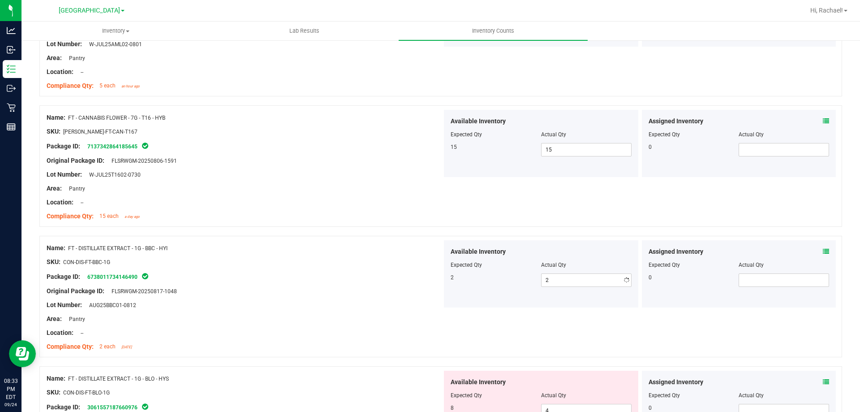
click at [332, 289] on div "Original Package ID: FLSRWGM-20250817-1048" at bounding box center [245, 290] width 396 height 9
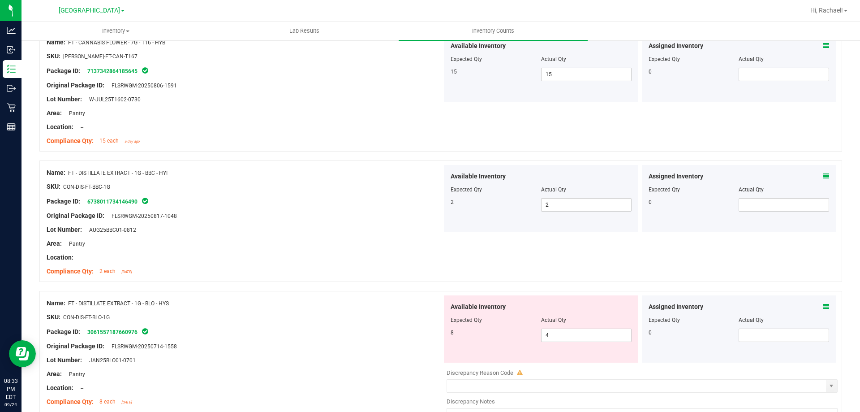
scroll to position [1478, 0]
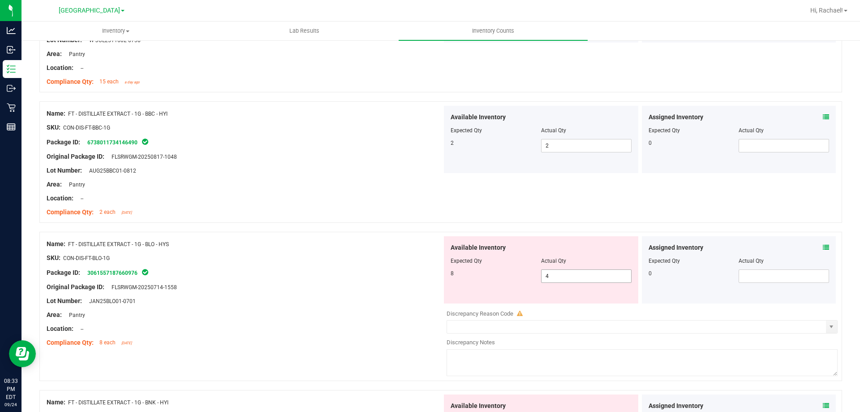
click at [575, 277] on span "4 4" at bounding box center [586, 275] width 90 height 13
type input "8"
click at [332, 286] on div "Original Package ID: FLSRWGM-20250714-1558" at bounding box center [245, 286] width 396 height 9
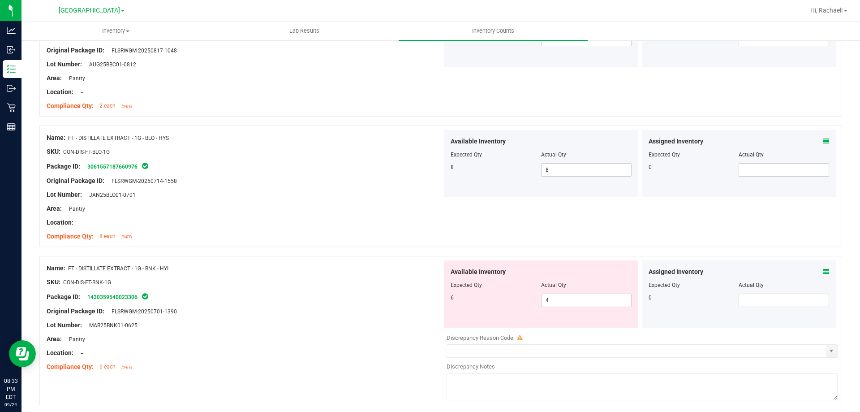
scroll to position [1613, 0]
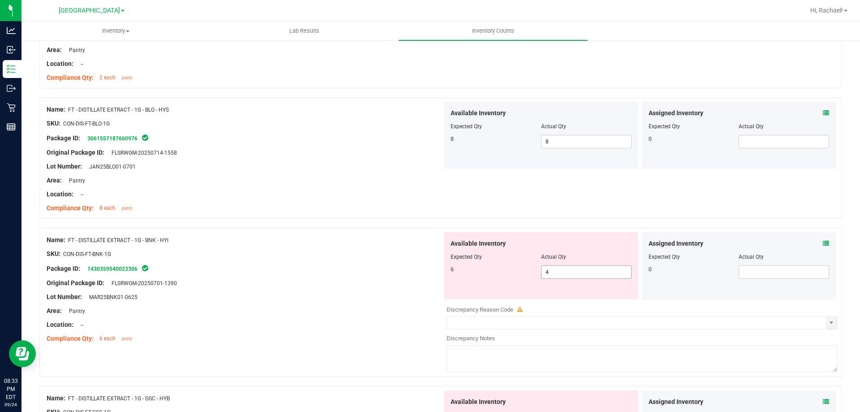
click at [560, 274] on span "4 4" at bounding box center [586, 271] width 90 height 13
type input "6"
click at [384, 284] on div "Original Package ID: FLSRWGM-20250701-1390" at bounding box center [245, 282] width 396 height 9
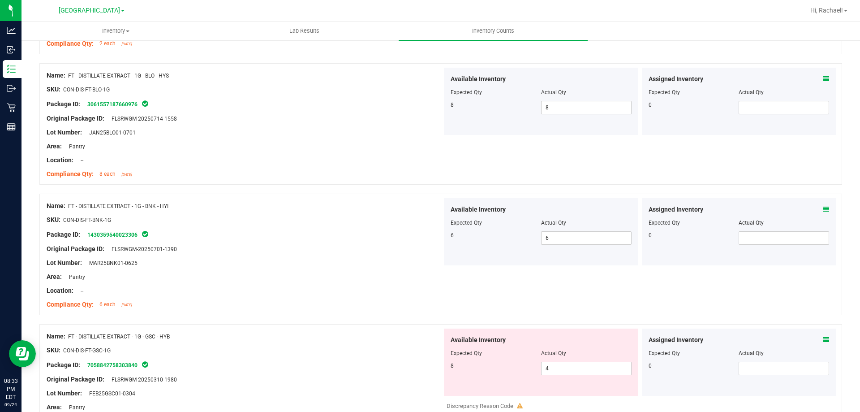
scroll to position [1702, 0]
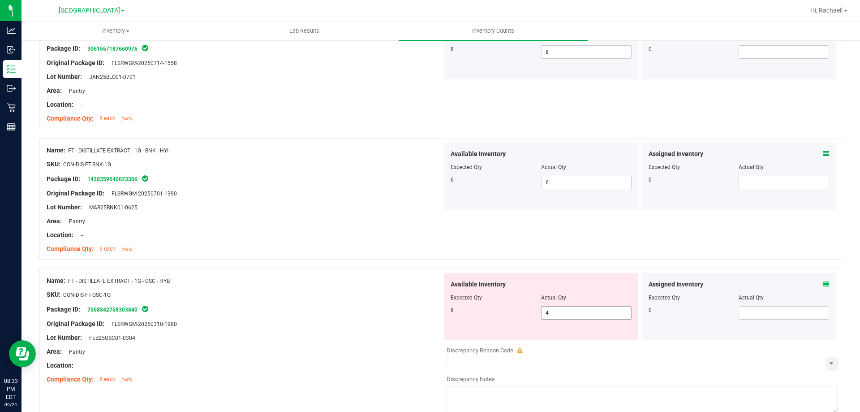
click at [541, 312] on span "4 4" at bounding box center [586, 312] width 90 height 13
click at [576, 310] on input "4" at bounding box center [587, 312] width 90 height 13
type input "8"
click at [399, 318] on div at bounding box center [245, 316] width 396 height 4
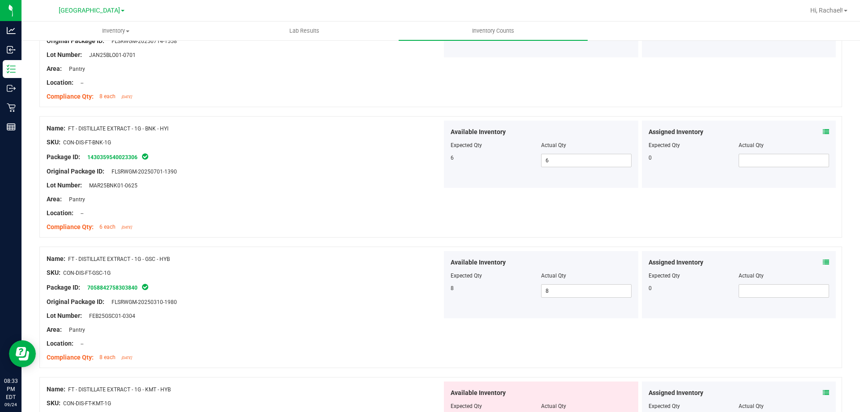
scroll to position [1881, 0]
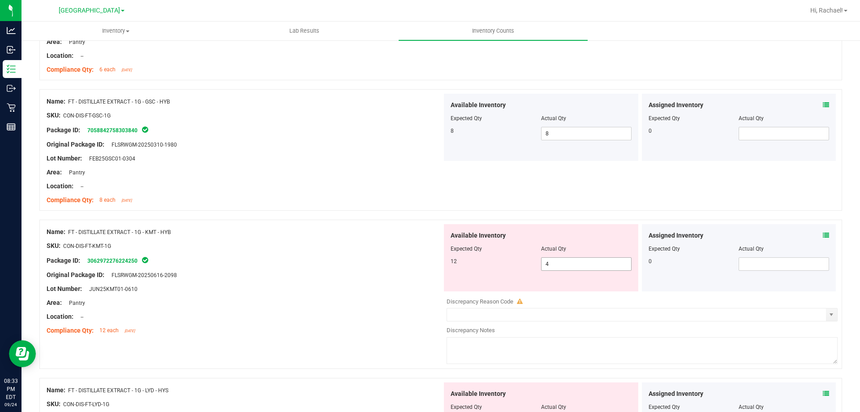
click at [568, 260] on span "4 4" at bounding box center [586, 263] width 90 height 13
type input "1"
type input "12"
click at [276, 256] on div "Package ID: 3062972276224250" at bounding box center [245, 260] width 396 height 11
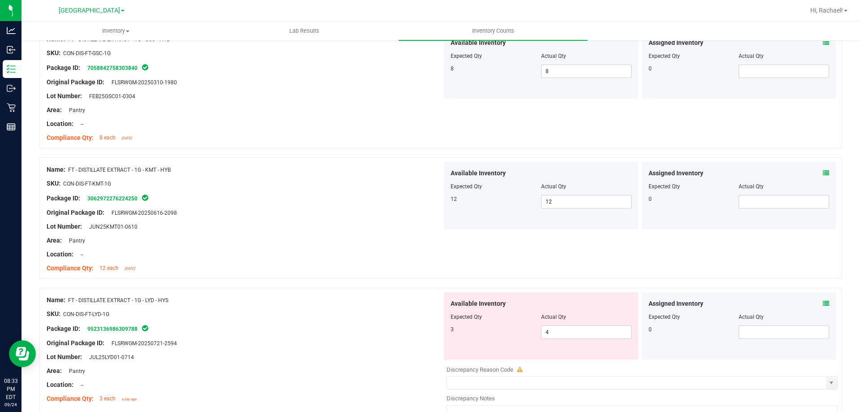
scroll to position [2016, 0]
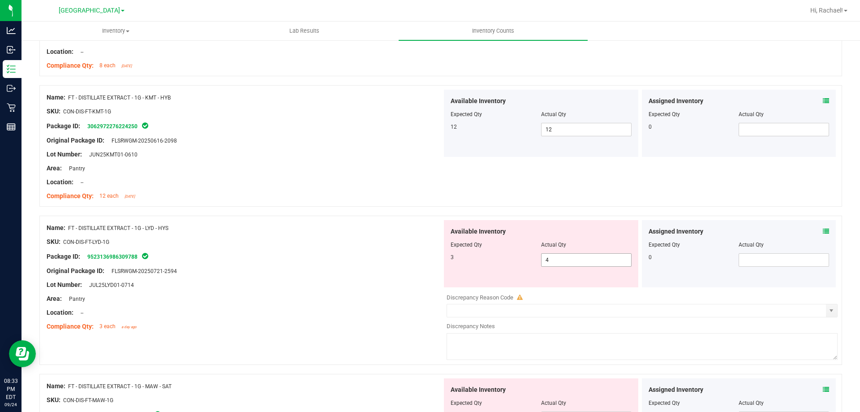
click at [569, 264] on span "4 4" at bounding box center [586, 259] width 90 height 13
type input "3"
click at [312, 272] on div "Original Package ID: FLSRWGM-20250721-2594" at bounding box center [245, 270] width 396 height 9
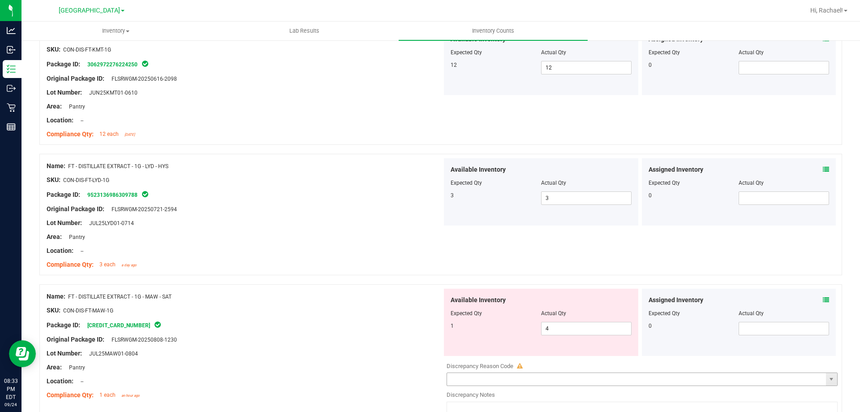
scroll to position [2150, 0]
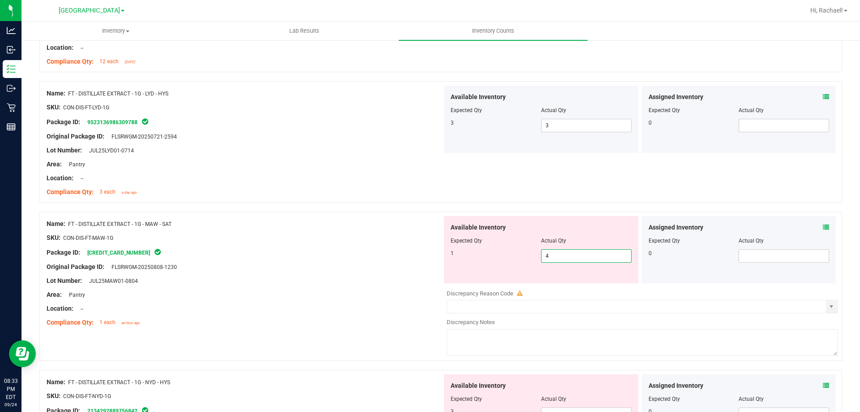
click at [565, 261] on span "4 4" at bounding box center [586, 255] width 90 height 13
type input "1"
click at [305, 254] on div "Package ID: [CREDIT_CARD_NUMBER]" at bounding box center [245, 252] width 396 height 11
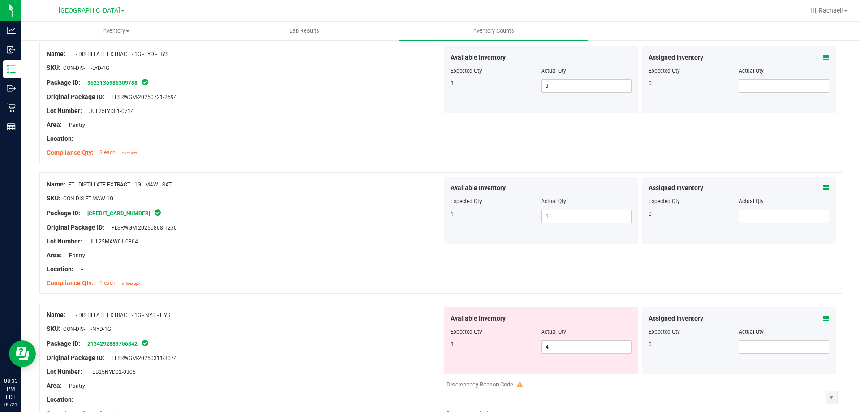
scroll to position [2240, 0]
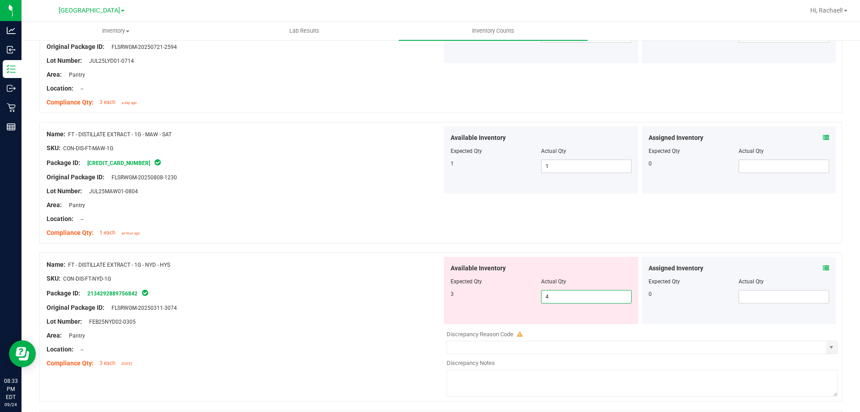
click at [571, 296] on span "4 4" at bounding box center [586, 296] width 90 height 13
type input "3"
click at [405, 295] on div "Package ID: 2134292889756842" at bounding box center [245, 293] width 396 height 11
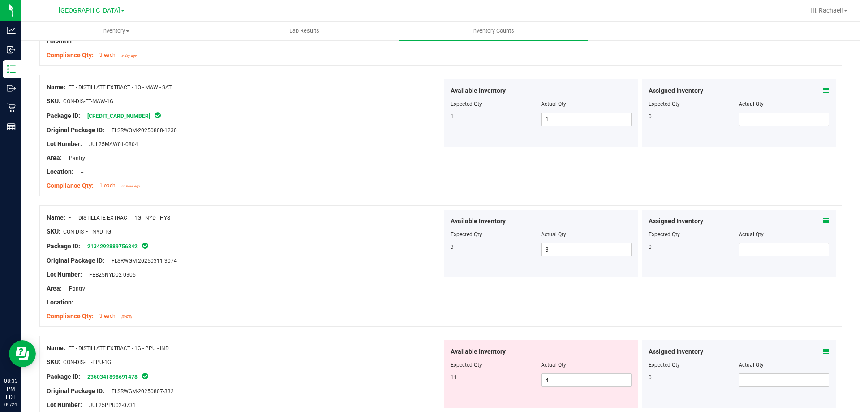
scroll to position [2329, 0]
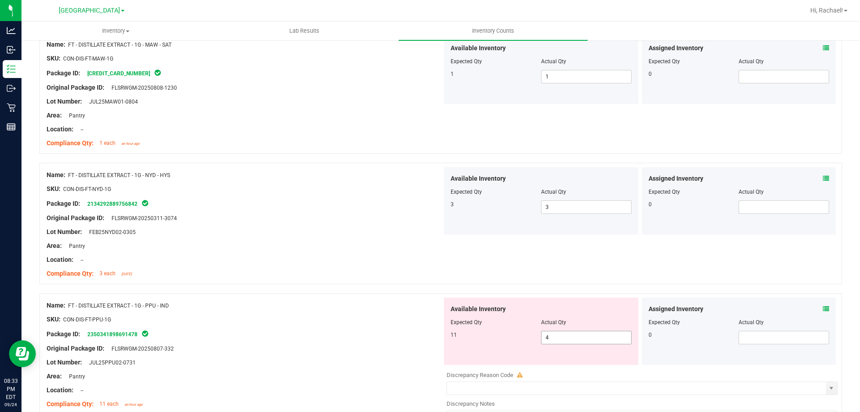
click at [558, 333] on span "4 4" at bounding box center [586, 337] width 90 height 13
type input "11"
click at [307, 301] on div "Name: FT - DISTILLATE EXTRACT - 1G - PPU - IND" at bounding box center [245, 305] width 396 height 9
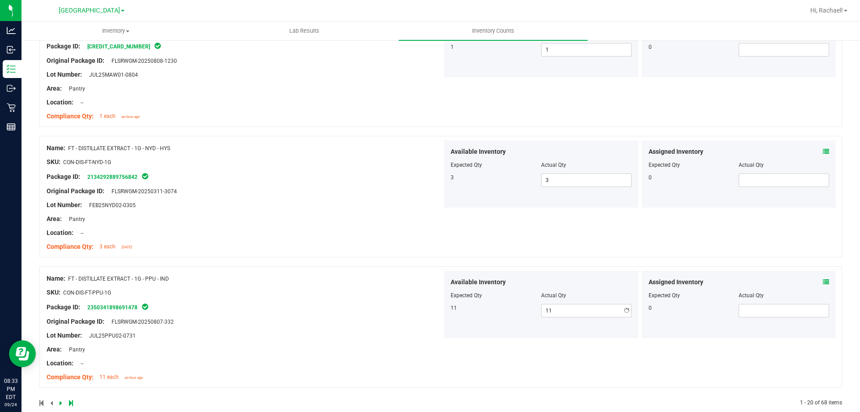
scroll to position [2372, 0]
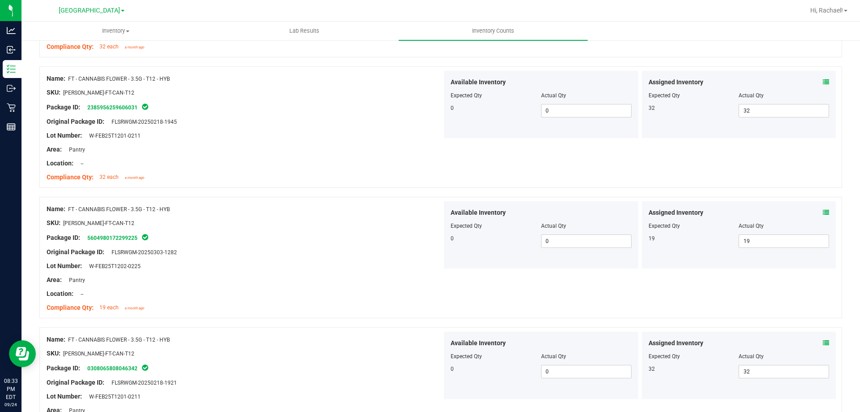
scroll to position [0, 0]
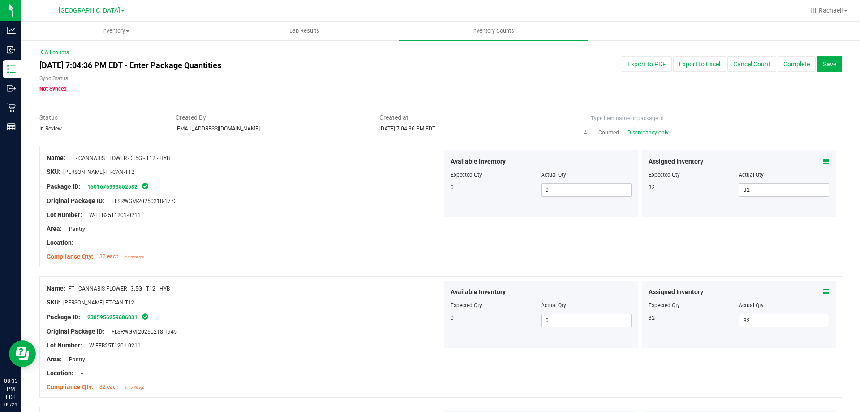
click at [639, 130] on span "Discrepancy only" at bounding box center [648, 132] width 41 height 6
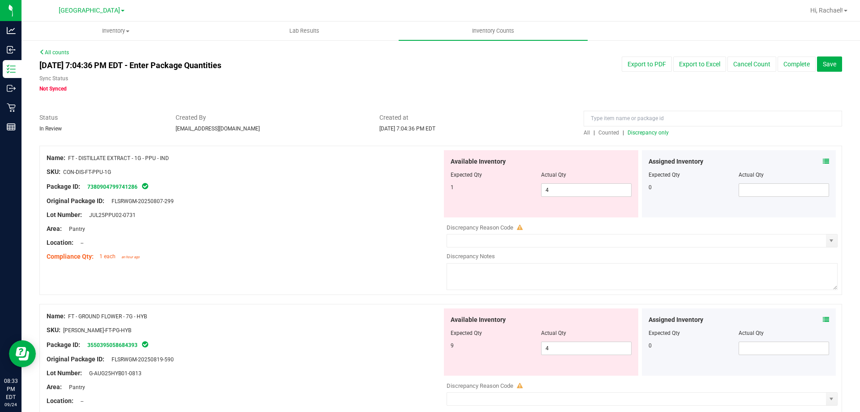
drag, startPoint x: 551, startPoint y: 177, endPoint x: 555, endPoint y: 181, distance: 5.5
click at [555, 181] on div "Available Inventory Expected Qty Actual Qty 1 4 4" at bounding box center [541, 183] width 194 height 67
click at [559, 190] on span "4 4" at bounding box center [586, 189] width 90 height 13
type input "0"
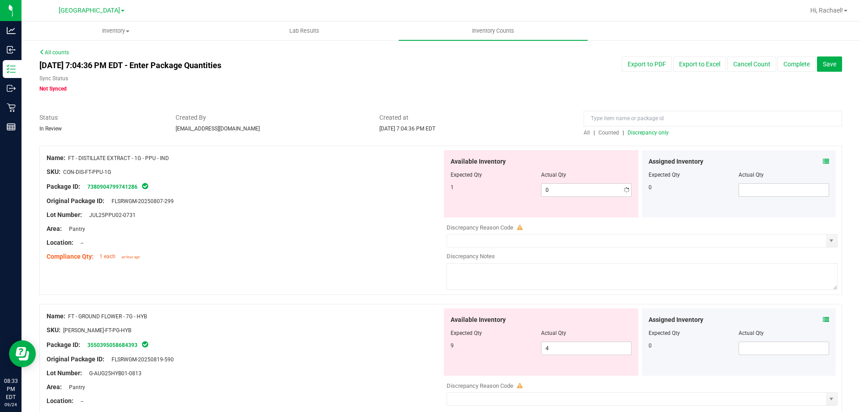
drag, startPoint x: 299, startPoint y: 270, endPoint x: 361, endPoint y: 275, distance: 62.1
click at [315, 271] on div "Name: FT - DISTILLATE EXTRACT - 1G - PPU - IND SKU: CON-DIS-FT-PPU-1G Package I…" at bounding box center [440, 220] width 803 height 149
click at [566, 357] on div "Available Inventory Expected Qty Actual Qty 9 4 4" at bounding box center [541, 341] width 194 height 67
click at [561, 347] on span "4 4" at bounding box center [586, 347] width 90 height 13
type input "9"
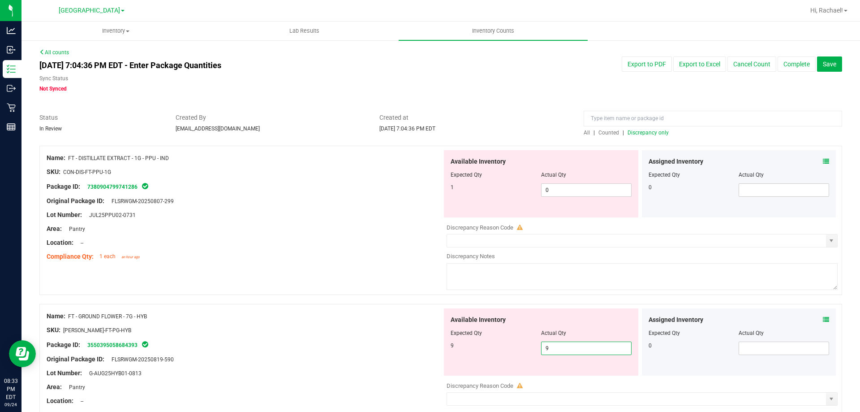
type input "9"
click at [331, 319] on div "Name: FT - GROUND FLOWER - 7G - HYB" at bounding box center [245, 315] width 396 height 9
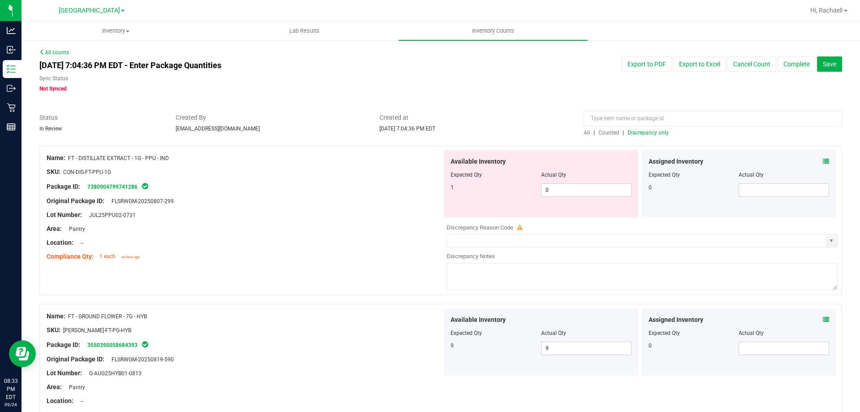
click at [570, 181] on div at bounding box center [541, 181] width 181 height 4
click at [560, 188] on span "0 0" at bounding box center [586, 189] width 90 height 13
type input "1"
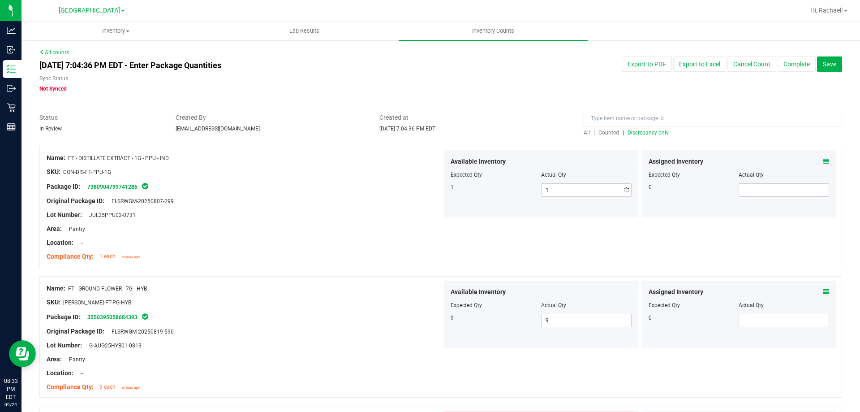
drag, startPoint x: 224, startPoint y: 223, endPoint x: 307, endPoint y: 229, distance: 82.7
click at [226, 223] on div at bounding box center [245, 222] width 396 height 4
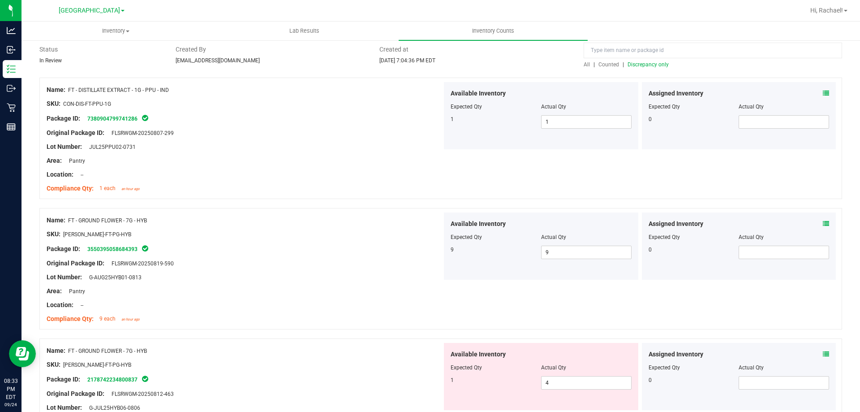
scroll to position [134, 0]
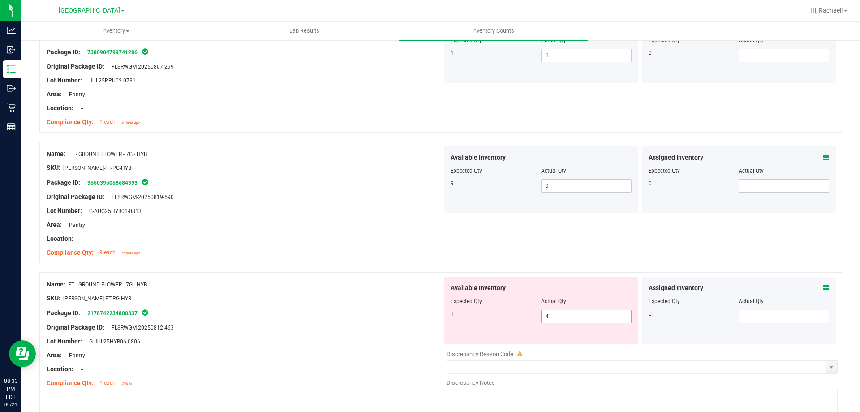
click at [568, 314] on span "4 4" at bounding box center [586, 316] width 90 height 13
type input "1"
drag, startPoint x: 284, startPoint y: 326, endPoint x: 455, endPoint y: 354, distance: 173.4
click at [287, 327] on div "Original Package ID: FLSRWGM-20250812-463" at bounding box center [245, 327] width 396 height 9
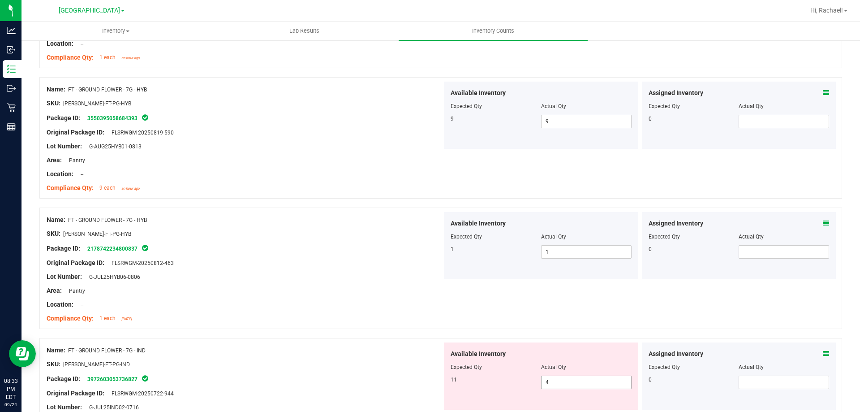
scroll to position [269, 0]
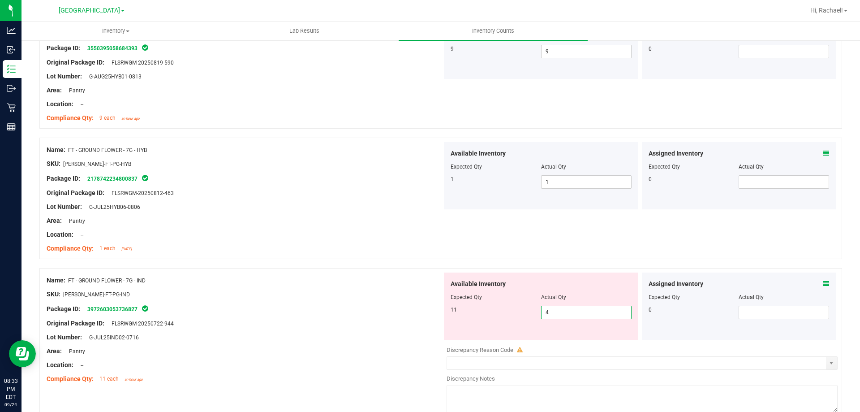
click at [584, 311] on span "4 4" at bounding box center [586, 312] width 90 height 13
type input "11"
click at [218, 276] on div "Name: FT - GROUND FLOWER - 7G - IND" at bounding box center [245, 280] width 396 height 9
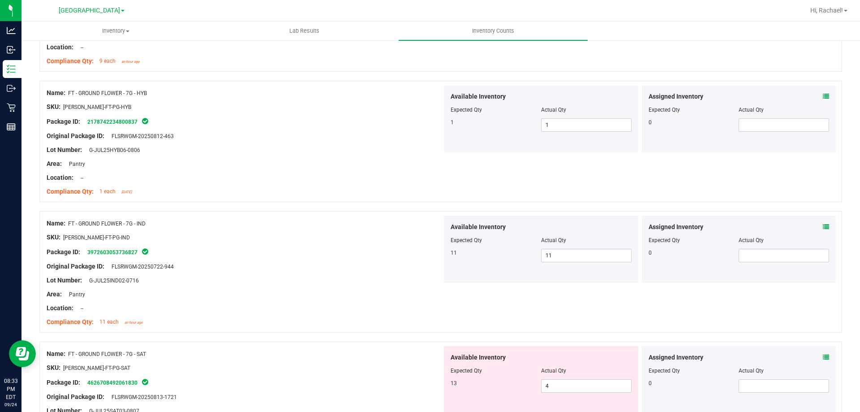
scroll to position [358, 0]
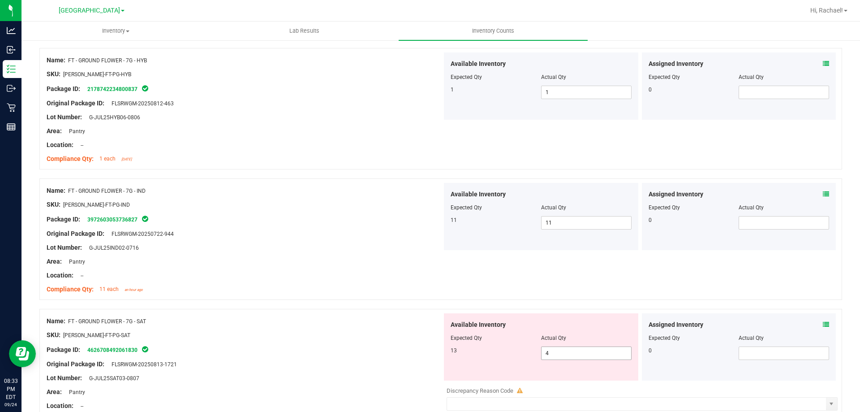
click at [568, 349] on span "4 4" at bounding box center [586, 352] width 90 height 13
type input "13"
drag, startPoint x: 306, startPoint y: 338, endPoint x: 409, endPoint y: 317, distance: 104.3
click at [319, 336] on div "SKU: [PERSON_NAME]-FT-PG-SAT" at bounding box center [245, 334] width 396 height 9
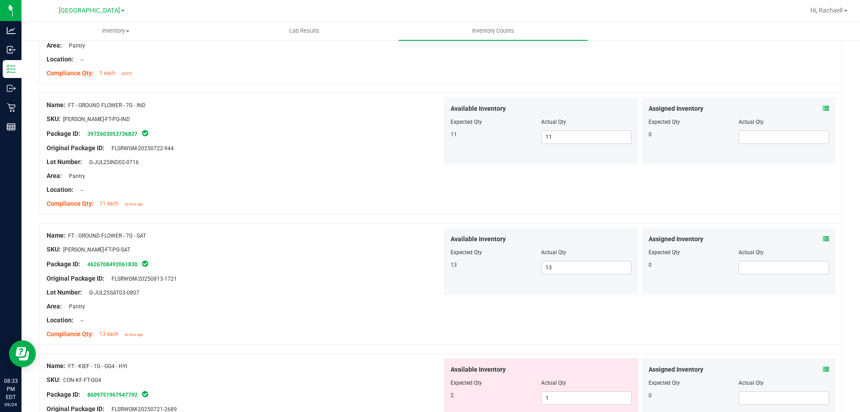
scroll to position [493, 0]
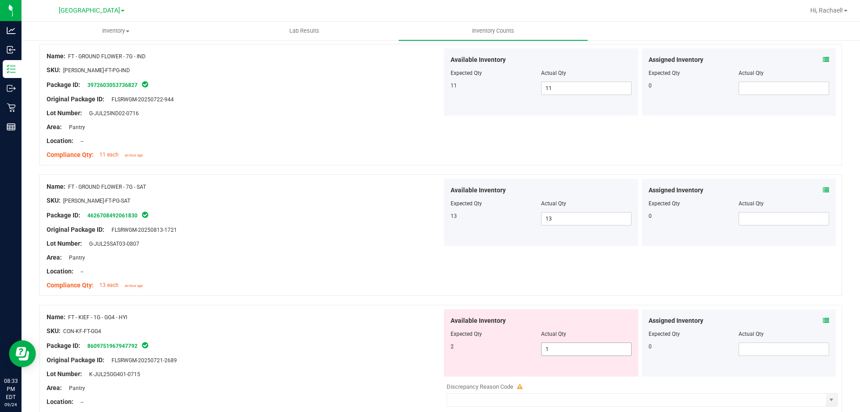
click at [569, 342] on div "Available Inventory Expected Qty Actual Qty 2 1 1" at bounding box center [541, 342] width 194 height 67
click at [564, 351] on span "1 1" at bounding box center [586, 348] width 90 height 13
type input "2"
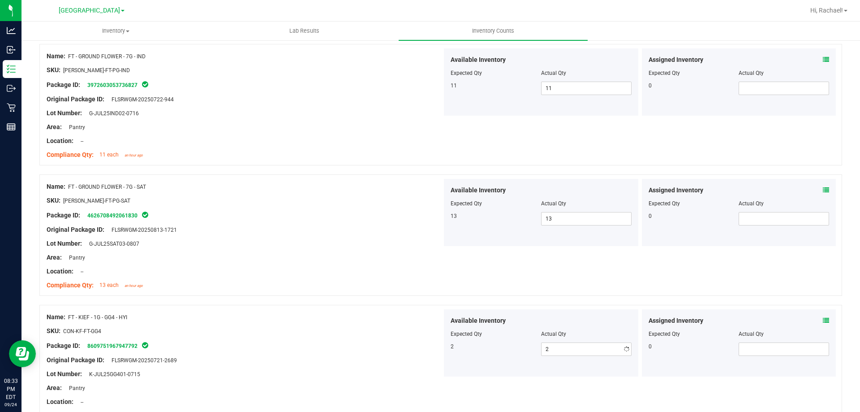
click at [329, 360] on div "Original Package ID: FLSRWGM-20250721-2689" at bounding box center [245, 359] width 396 height 9
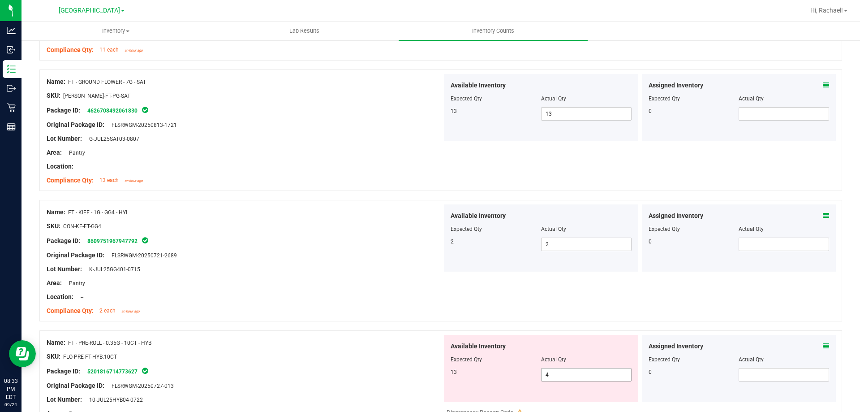
scroll to position [627, 0]
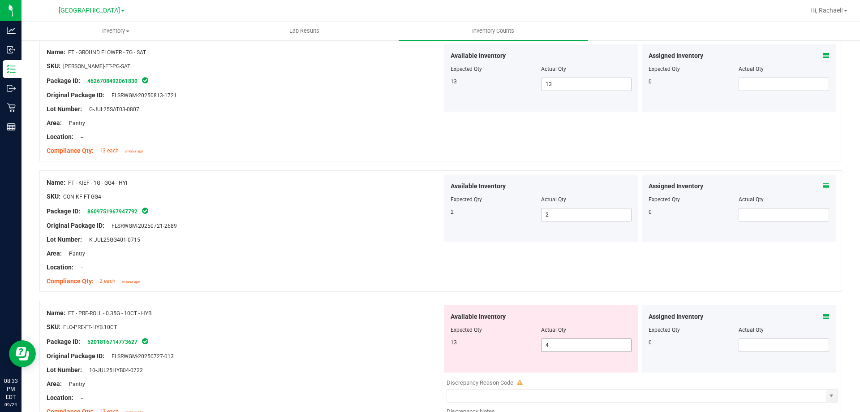
click at [581, 343] on span "4 4" at bounding box center [586, 344] width 90 height 13
type input "13"
drag, startPoint x: 272, startPoint y: 346, endPoint x: 372, endPoint y: 336, distance: 100.0
click at [279, 345] on div "Name: FT - PRE-ROLL - 0.35G - 10CT - HYB SKU: FLO-PRE-FT-HYB.10CT Package ID: 5…" at bounding box center [245, 362] width 396 height 114
type input "13"
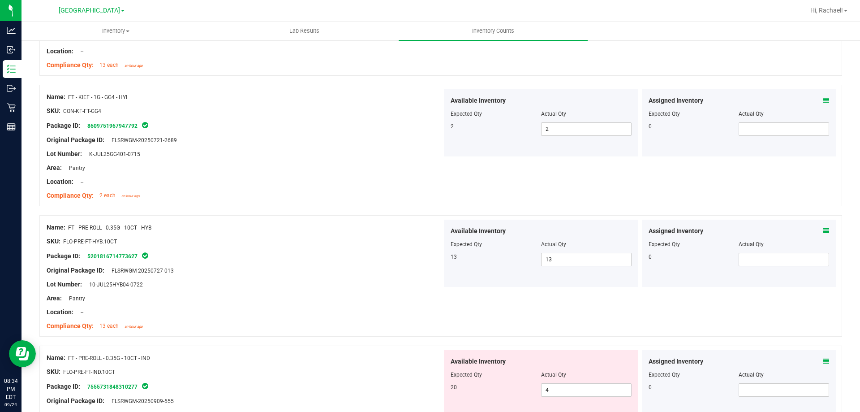
scroll to position [762, 0]
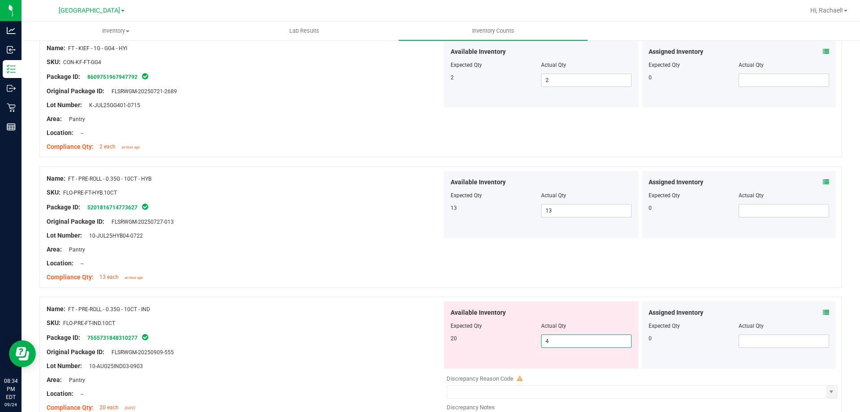
click at [578, 342] on span "4 4" at bounding box center [586, 340] width 90 height 13
type input "20"
click at [243, 333] on div "Package ID: 7555731848310277" at bounding box center [245, 337] width 396 height 11
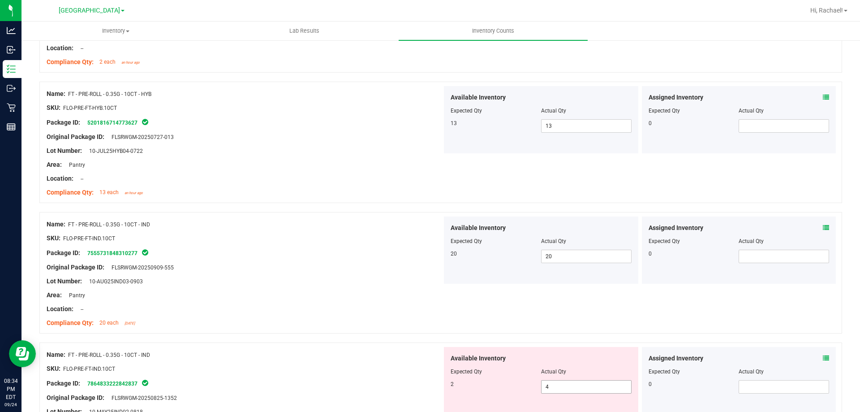
scroll to position [896, 0]
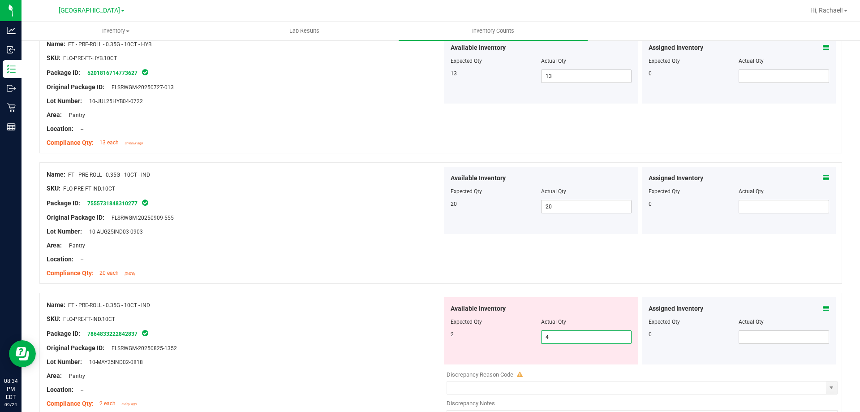
click at [565, 342] on span "4 4" at bounding box center [586, 336] width 90 height 13
type input "2"
click at [270, 325] on div at bounding box center [245, 325] width 396 height 4
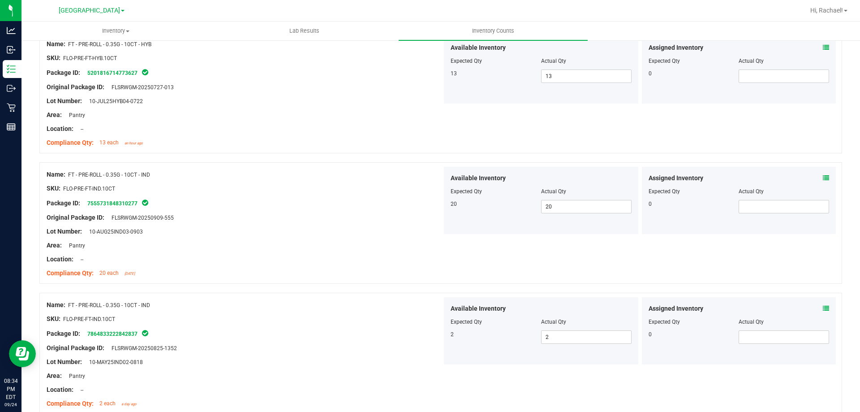
scroll to position [986, 0]
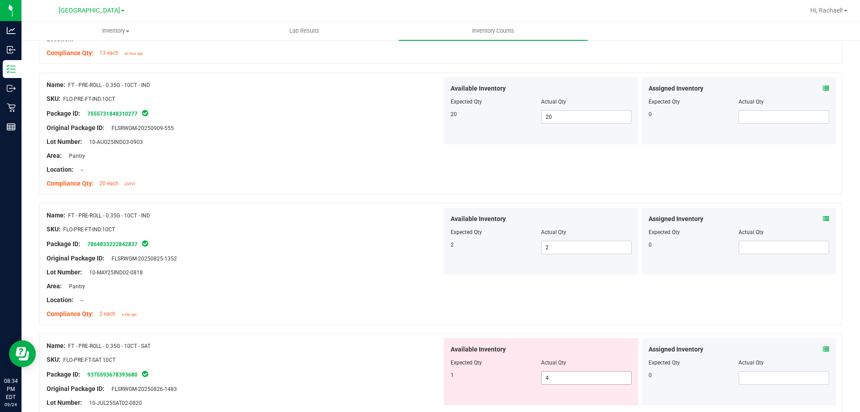
click at [570, 373] on span "4 4" at bounding box center [586, 377] width 90 height 13
type input "1"
click at [300, 323] on div "Name: FT - PRE-ROLL - 0.35G - 10CT - IND SKU: FLO-PRE-FT-IND.10CT Package ID: 7…" at bounding box center [440, 268] width 803 height 130
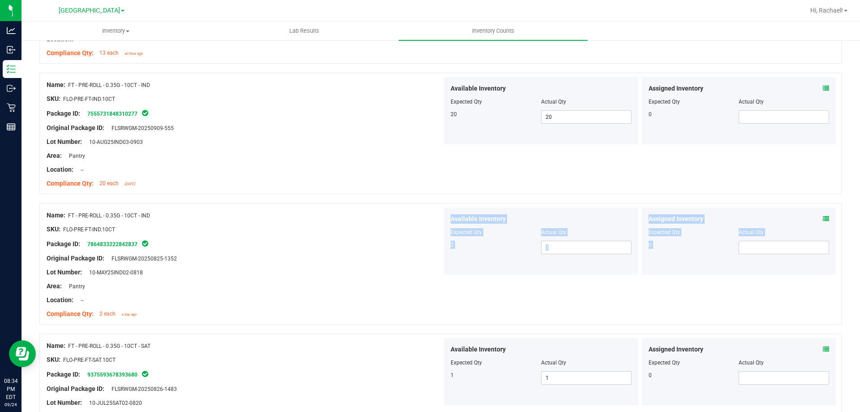
scroll to position [1165, 0]
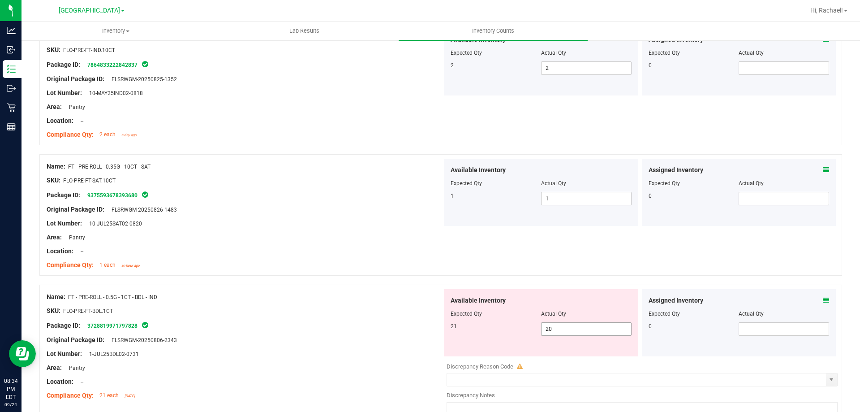
click at [556, 329] on span "20 20" at bounding box center [586, 328] width 90 height 13
type input "21"
click at [413, 335] on div "Original Package ID: FLSRWGM-20250806-2343" at bounding box center [245, 339] width 396 height 9
type input "21"
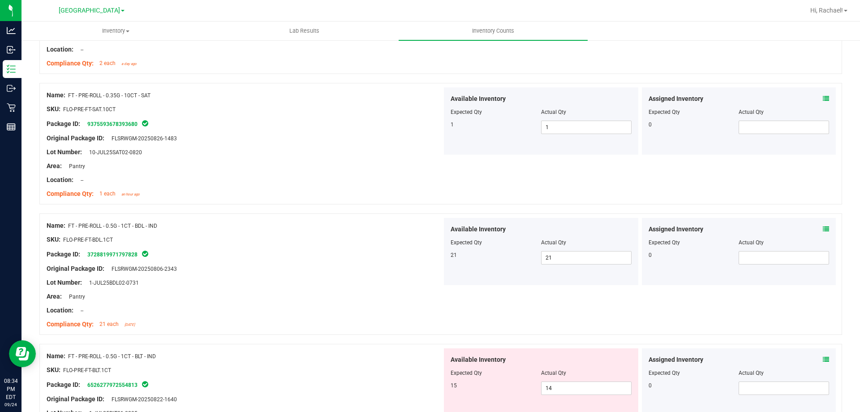
scroll to position [0, 0]
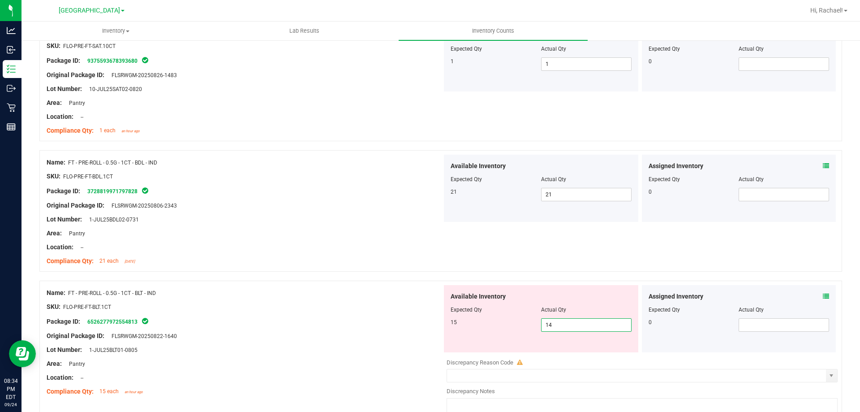
click at [578, 329] on span "14 14" at bounding box center [586, 324] width 90 height 13
type input "15"
click at [265, 323] on div "Package ID: 6526277972554813" at bounding box center [245, 321] width 396 height 11
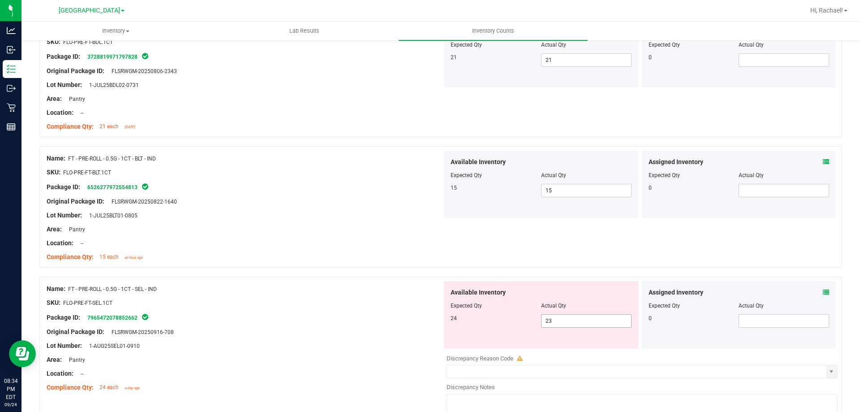
click at [574, 320] on span "23 23" at bounding box center [586, 320] width 90 height 13
type input "24"
click at [241, 294] on div at bounding box center [245, 295] width 396 height 4
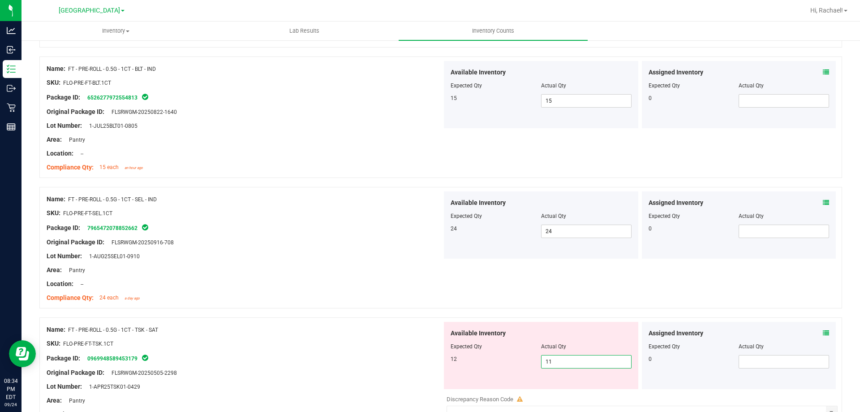
click at [568, 362] on span "11 11" at bounding box center [586, 361] width 90 height 13
type input "12"
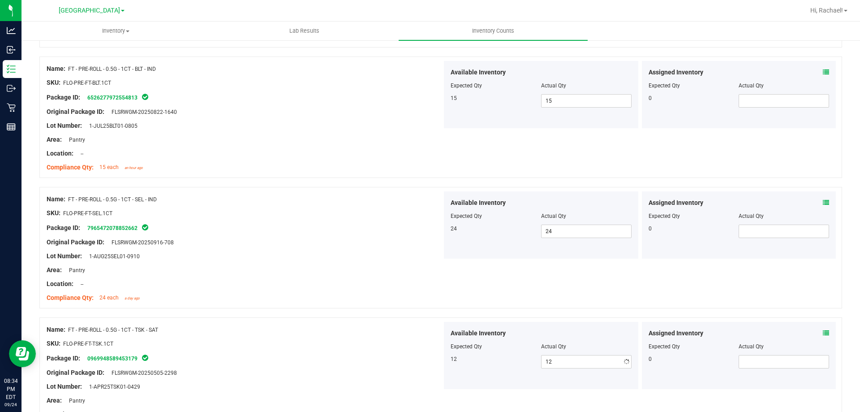
drag, startPoint x: 219, startPoint y: 285, endPoint x: 457, endPoint y: 269, distance: 238.4
click at [226, 285] on div "Location: --" at bounding box center [245, 283] width 396 height 9
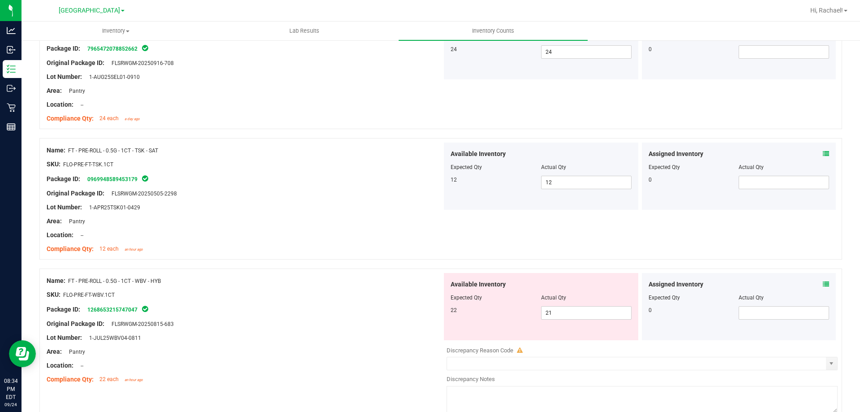
click at [572, 305] on div at bounding box center [541, 303] width 181 height 4
click at [573, 313] on span "21 21" at bounding box center [586, 312] width 90 height 13
type input "22"
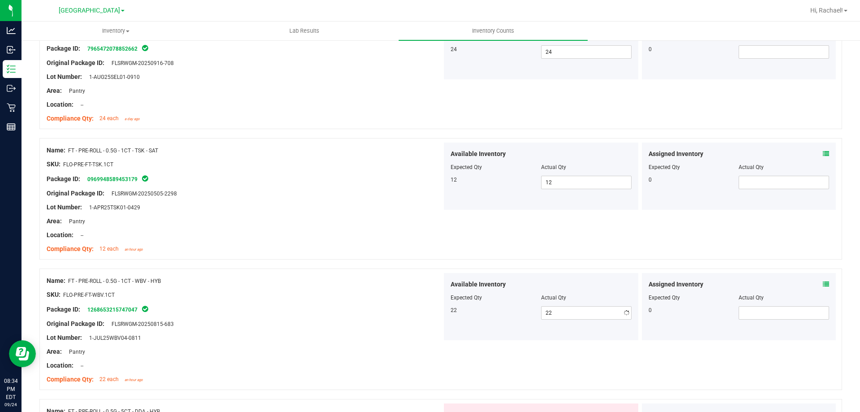
drag, startPoint x: 265, startPoint y: 310, endPoint x: 290, endPoint y: 309, distance: 25.1
click at [266, 309] on div "Package ID: 1268653215747047" at bounding box center [245, 309] width 396 height 11
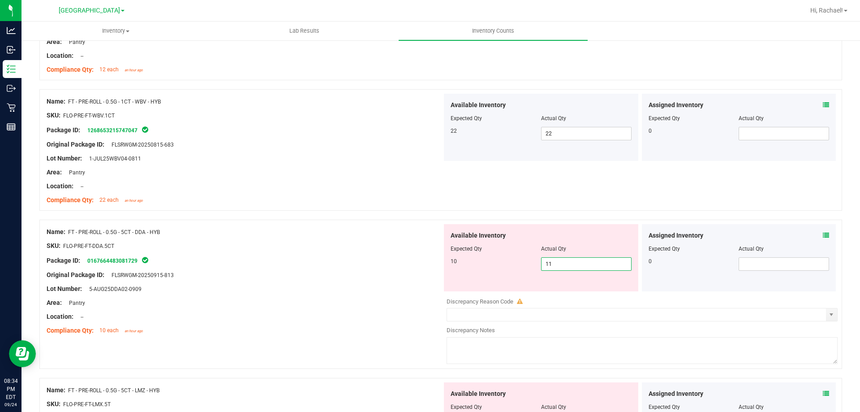
drag, startPoint x: 568, startPoint y: 264, endPoint x: 561, endPoint y: 264, distance: 7.6
click at [566, 264] on span "11 11" at bounding box center [586, 263] width 90 height 13
type input "10"
click at [252, 254] on div "Name: FT - PRE-ROLL - 0.5G - 5CT - DDA - HYB SKU: FLO-PRE-FT-DDA.5CT Package ID…" at bounding box center [245, 281] width 396 height 114
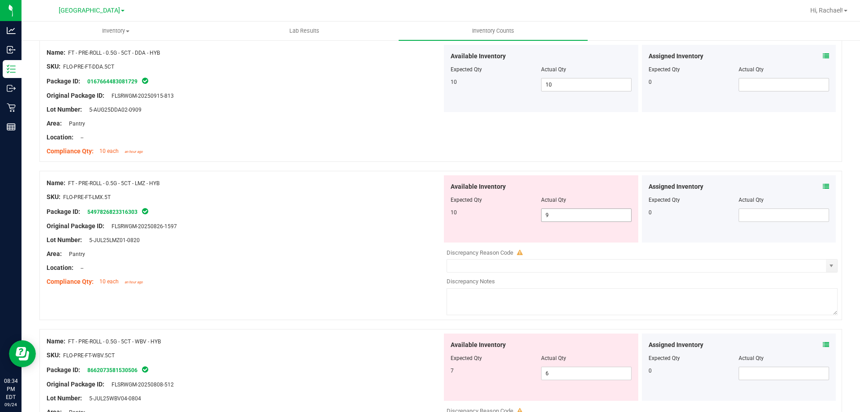
click at [563, 214] on span "9 9" at bounding box center [586, 214] width 90 height 13
type input "1"
type input "10"
drag, startPoint x: 327, startPoint y: 236, endPoint x: 337, endPoint y: 242, distance: 12.1
click at [330, 238] on div "Lot Number: 5-JUL25LMZ01-0820" at bounding box center [245, 239] width 396 height 9
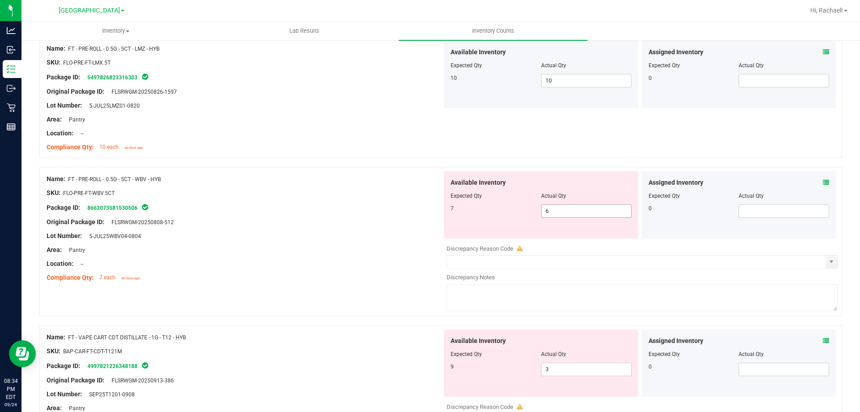
click at [564, 211] on span "6 6" at bounding box center [586, 210] width 90 height 13
type input "7"
drag, startPoint x: 282, startPoint y: 226, endPoint x: 514, endPoint y: 316, distance: 248.5
click at [284, 227] on div "Name: FT - PRE-ROLL - 0.5G - 5CT - WBV - HYB SKU: FLO-PRE-FT-WBV.5CT Package ID…" at bounding box center [245, 228] width 396 height 114
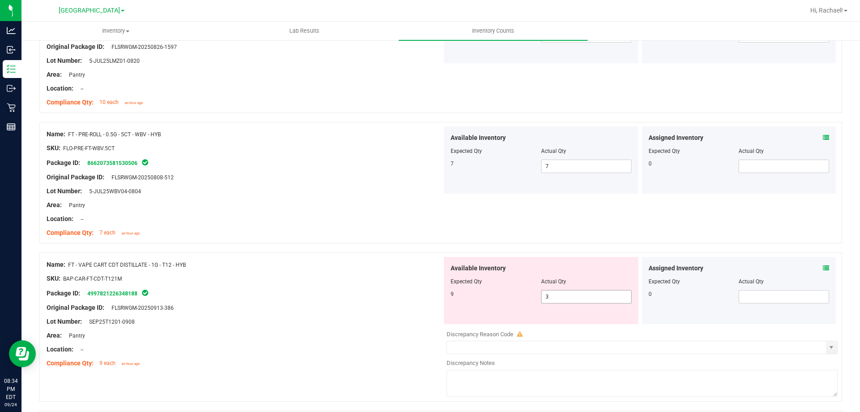
click at [567, 296] on span "3 3" at bounding box center [586, 296] width 90 height 13
type input "9"
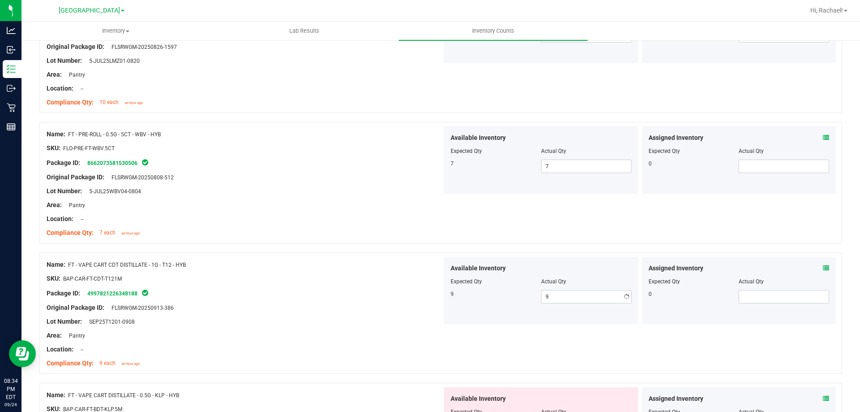
click at [376, 289] on div "Package ID: 4997821226348188" at bounding box center [245, 293] width 396 height 11
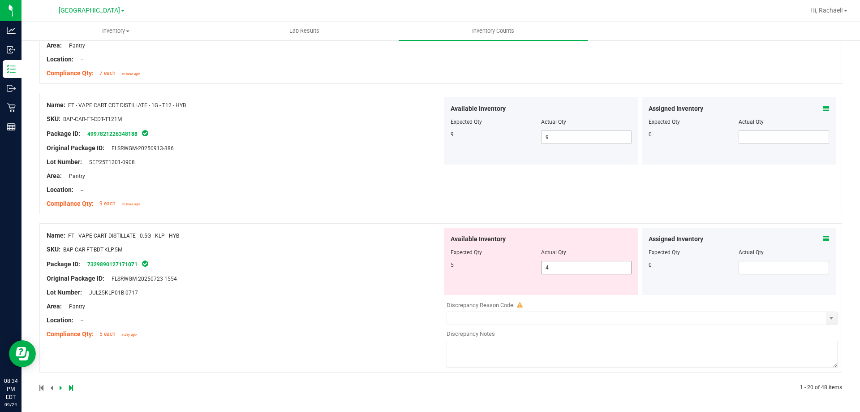
click at [572, 258] on div at bounding box center [541, 258] width 181 height 4
click at [565, 264] on span "4 4" at bounding box center [586, 267] width 90 height 13
type input "5"
click at [404, 268] on div "Name: FT - VAPE CART DISTILLATE - 0.5G - KLP - HYB SKU: BAP-CAR-FT-BDT-KLP.5M P…" at bounding box center [245, 285] width 396 height 114
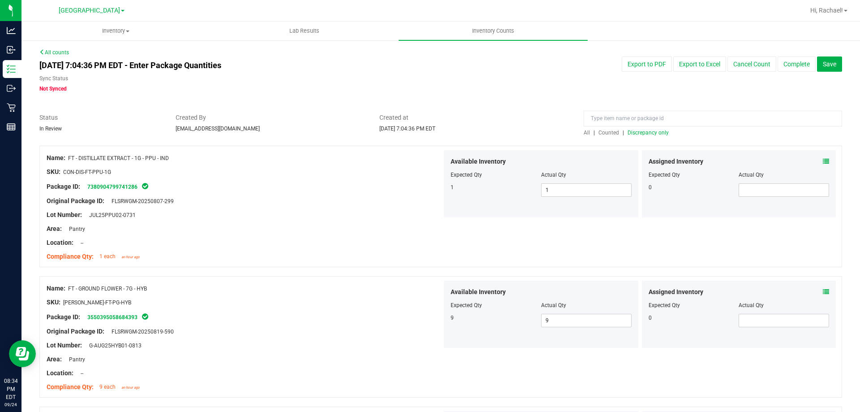
click at [635, 133] on span "Discrepancy only" at bounding box center [648, 132] width 41 height 6
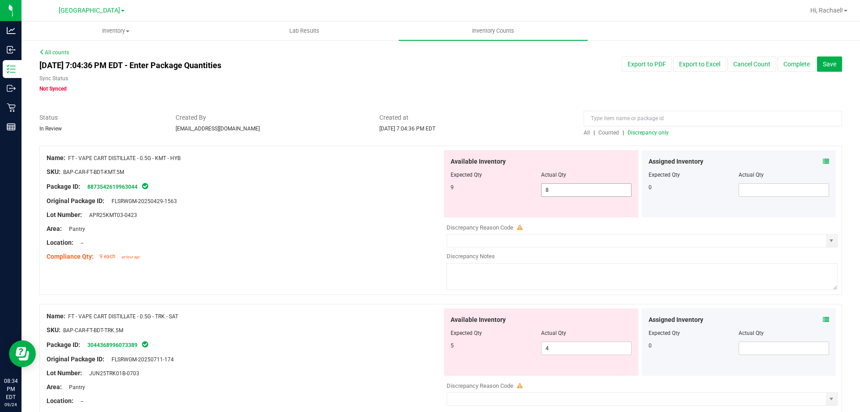
click at [557, 190] on span "8 8" at bounding box center [586, 189] width 90 height 13
type input "9"
click at [582, 345] on div "Available Inventory Expected Qty Actual Qty 5 4 4" at bounding box center [541, 341] width 194 height 67
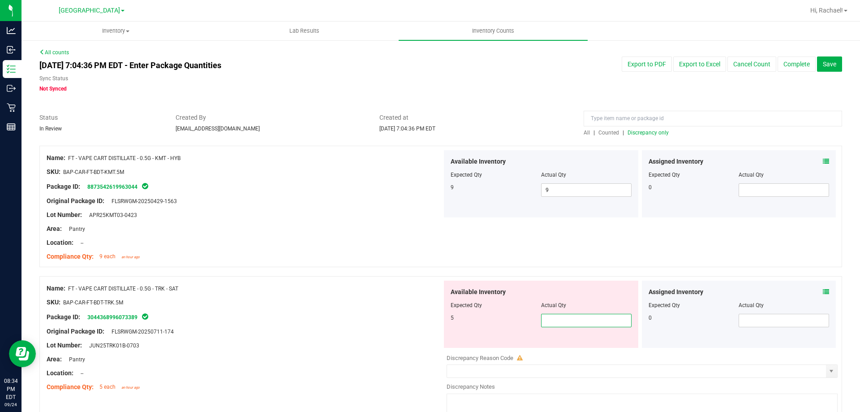
type input "5"
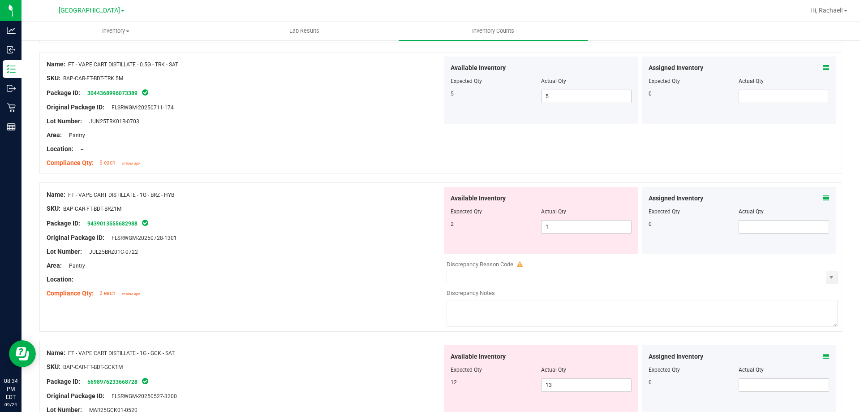
click at [561, 215] on div "Actual Qty" at bounding box center [586, 211] width 90 height 8
drag, startPoint x: 558, startPoint y: 221, endPoint x: 550, endPoint y: 226, distance: 9.4
click at [558, 223] on span "1 1" at bounding box center [586, 226] width 90 height 13
click at [550, 226] on input "text" at bounding box center [587, 226] width 90 height 13
type input "2"
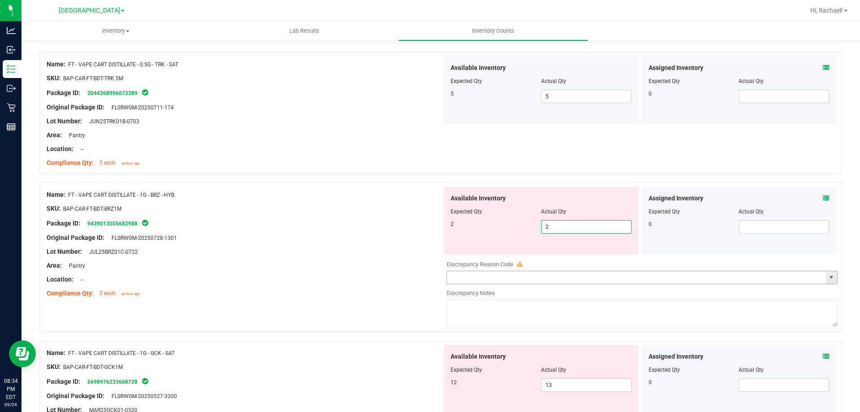
type input "2"
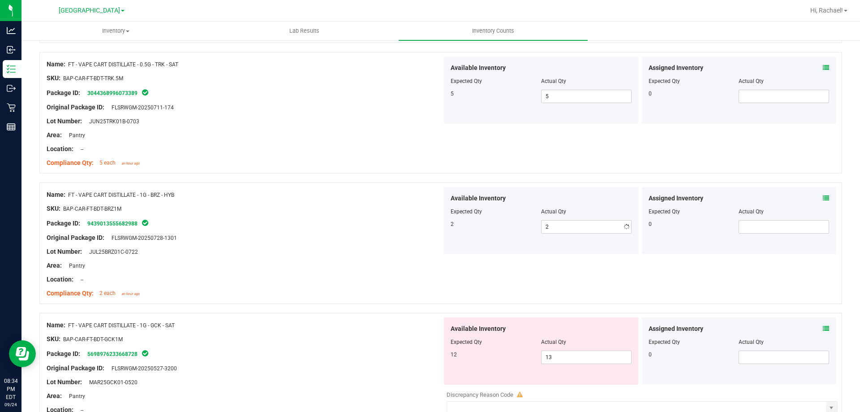
drag, startPoint x: 565, startPoint y: 307, endPoint x: 560, endPoint y: 378, distance: 71.0
click at [556, 347] on div at bounding box center [541, 348] width 181 height 4
click at [555, 352] on span "13 13" at bounding box center [586, 356] width 90 height 13
type input "12"
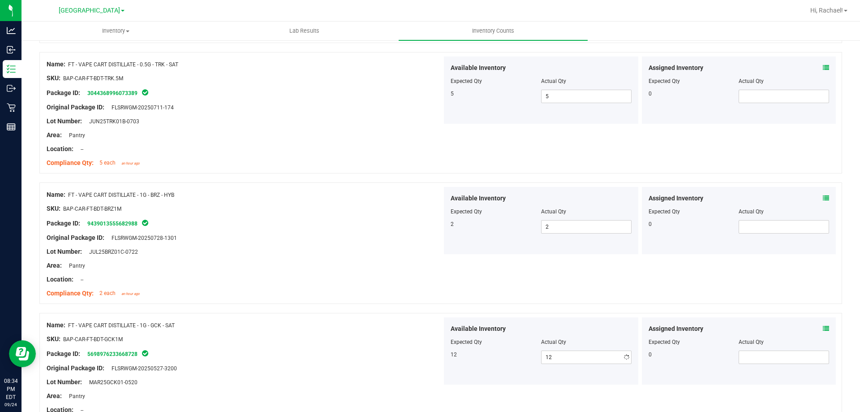
click at [501, 363] on div "12 12 12" at bounding box center [541, 356] width 181 height 13
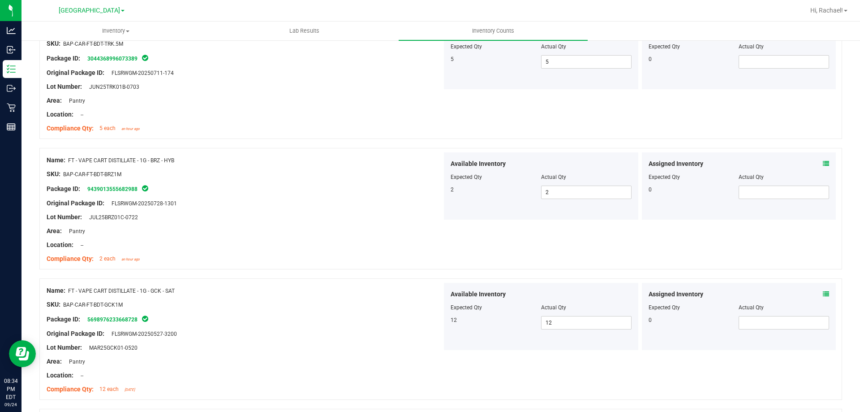
scroll to position [314, 0]
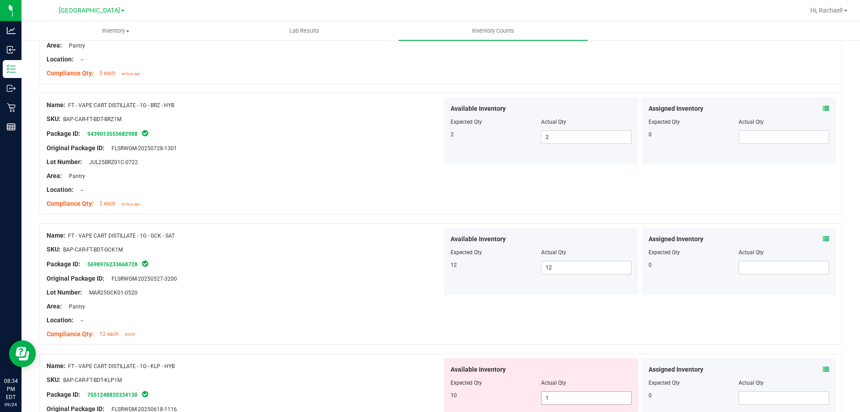
click at [564, 398] on span "1 1" at bounding box center [586, 397] width 90 height 13
type input "10"
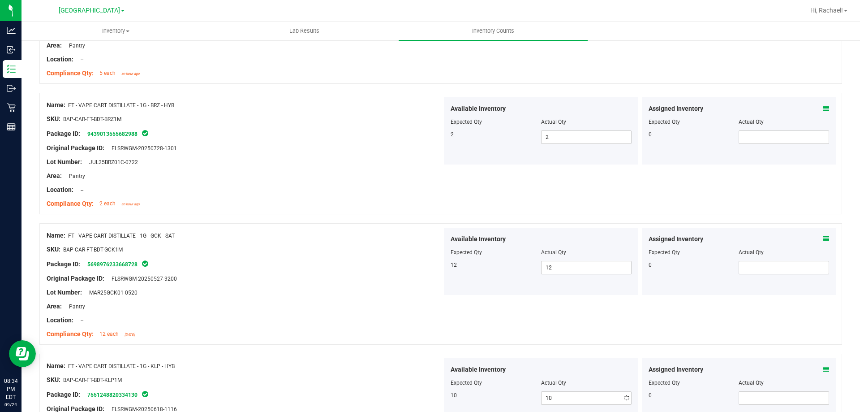
click at [405, 331] on div "Compliance Qty: 12 each [DATE]" at bounding box center [245, 333] width 396 height 9
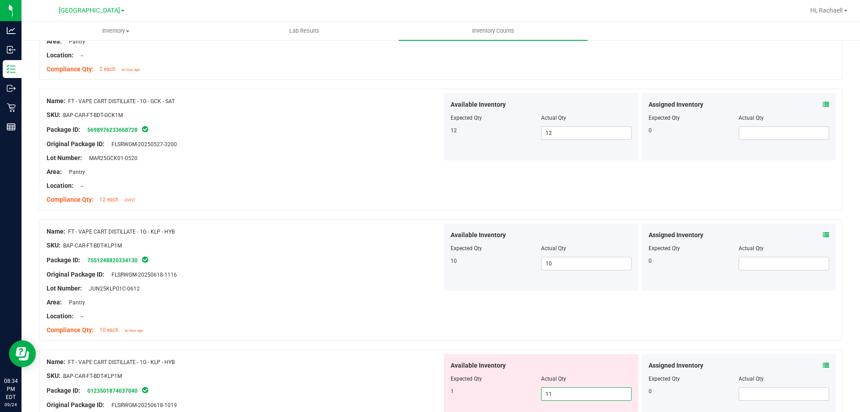
click at [577, 392] on span "11 11" at bounding box center [586, 393] width 90 height 13
type input "1"
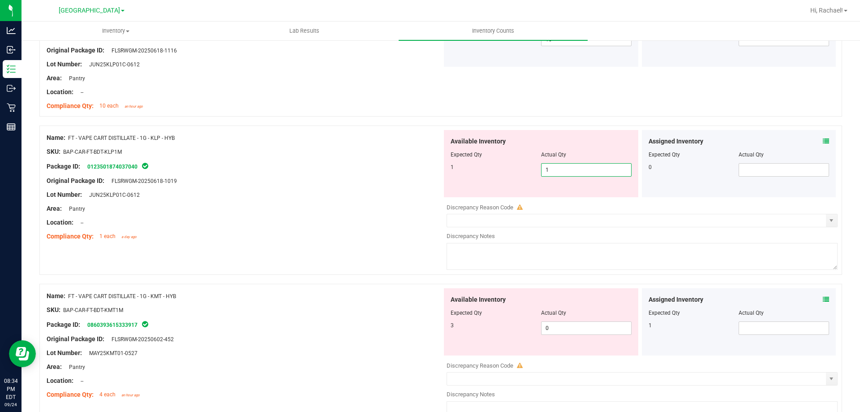
type input "1"
click at [565, 338] on div "Available Inventory Expected Qty Actual Qty 3 0 0" at bounding box center [640, 359] width 396 height 142
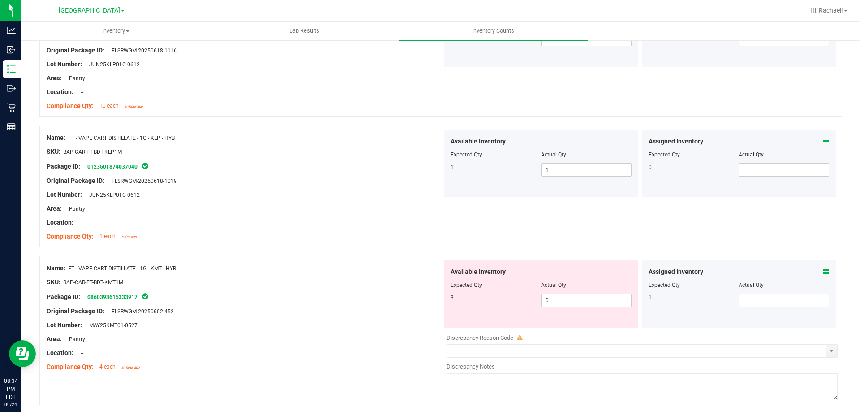
click at [562, 327] on div "Available Inventory Expected Qty Actual Qty 3 0 0" at bounding box center [541, 293] width 194 height 67
click at [560, 301] on span "0 0" at bounding box center [586, 299] width 90 height 13
type input "3"
click at [451, 291] on div at bounding box center [541, 291] width 181 height 4
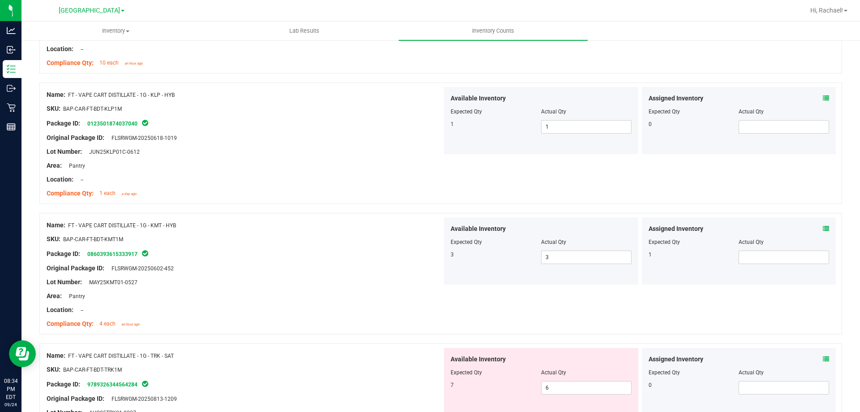
scroll to position [762, 0]
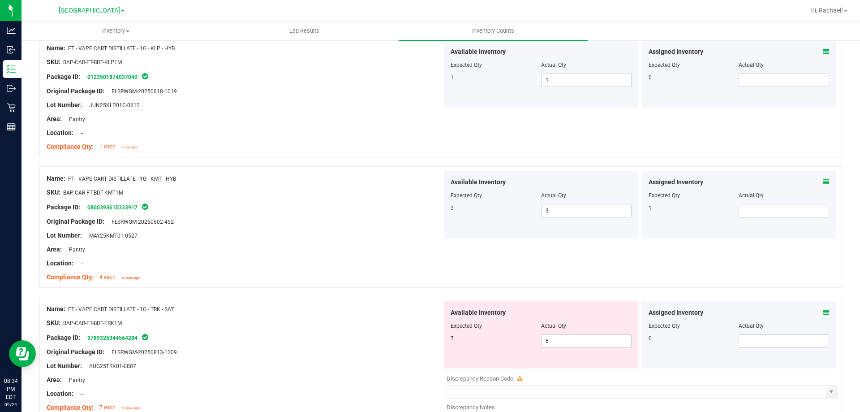
click at [760, 220] on div "Assigned Inventory Expected Qty Actual Qty 1" at bounding box center [739, 204] width 194 height 67
click at [760, 214] on span at bounding box center [784, 210] width 90 height 13
type input "1"
click at [401, 210] on div "Package ID: 0860393615333917" at bounding box center [245, 207] width 396 height 11
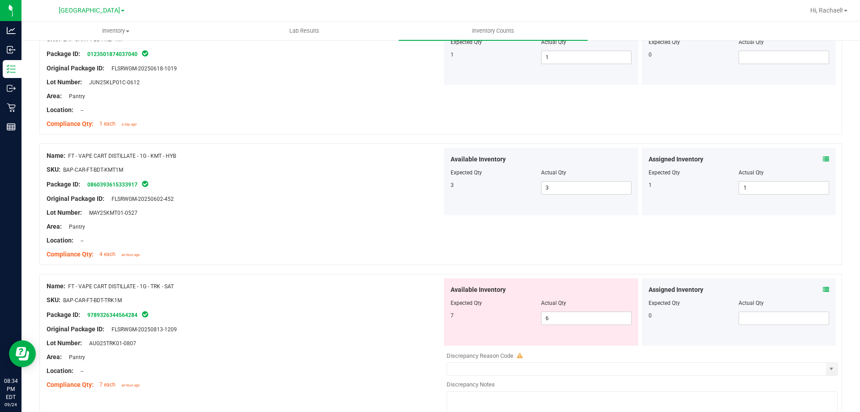
scroll to position [896, 0]
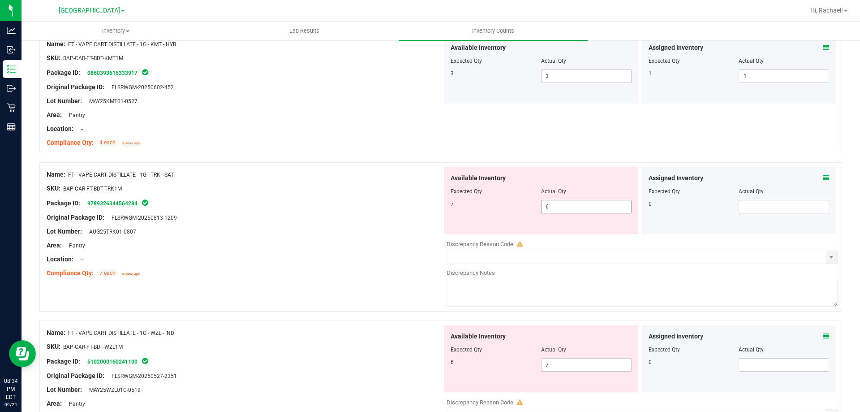
click at [576, 213] on span "6 6" at bounding box center [586, 206] width 90 height 13
click at [576, 208] on span "6 6" at bounding box center [586, 206] width 90 height 13
type input "7"
drag, startPoint x: 336, startPoint y: 215, endPoint x: 341, endPoint y: 218, distance: 5.6
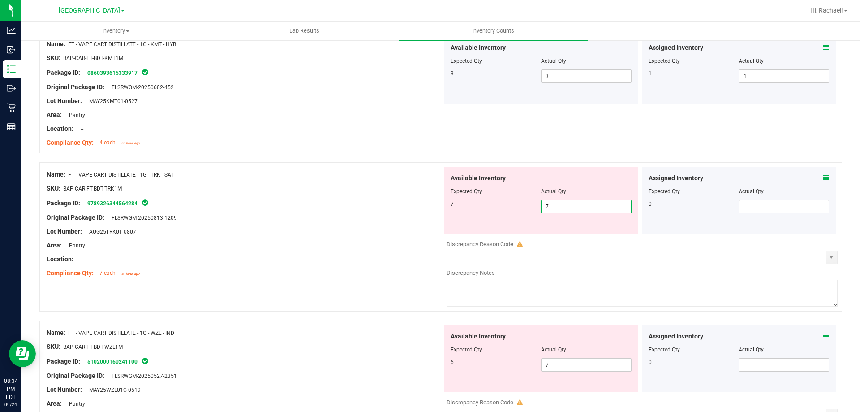
click at [337, 216] on div "Original Package ID: FLSRWGM-20250813-1209" at bounding box center [245, 217] width 396 height 9
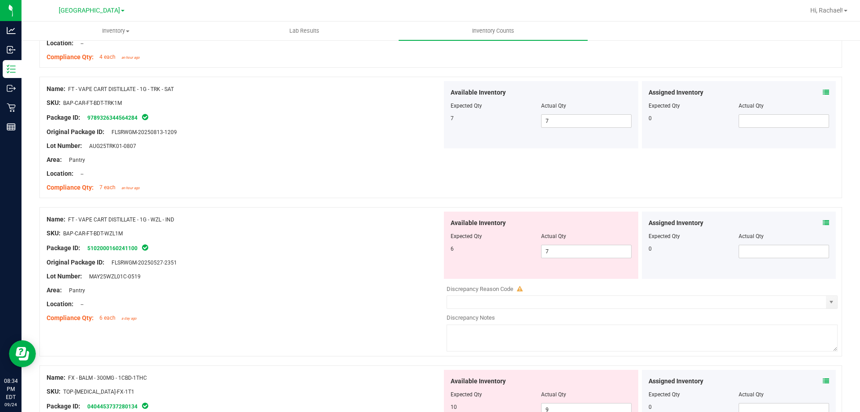
scroll to position [1030, 0]
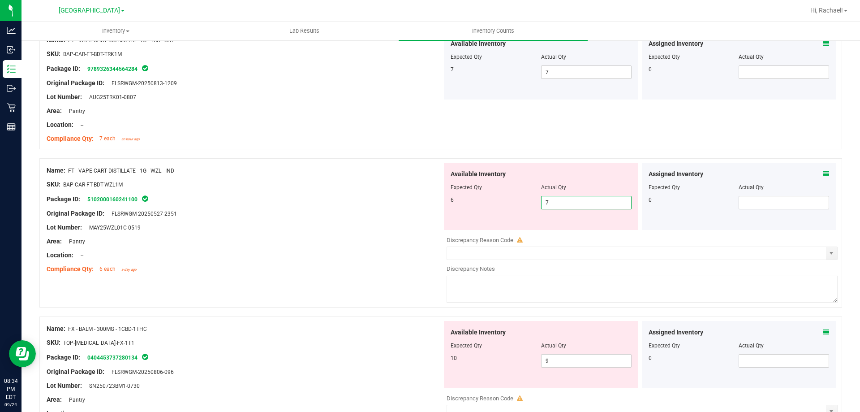
click at [562, 202] on span "7 7" at bounding box center [586, 202] width 90 height 13
type input "6"
click at [315, 198] on div "Package ID: 5102000160241100" at bounding box center [245, 199] width 396 height 11
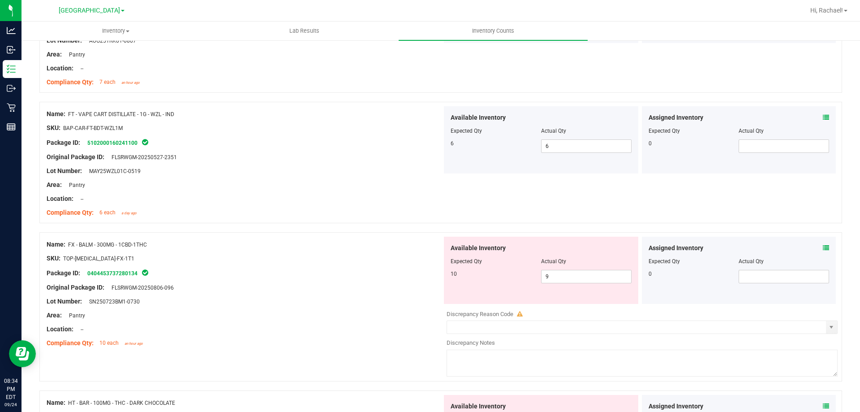
scroll to position [1120, 0]
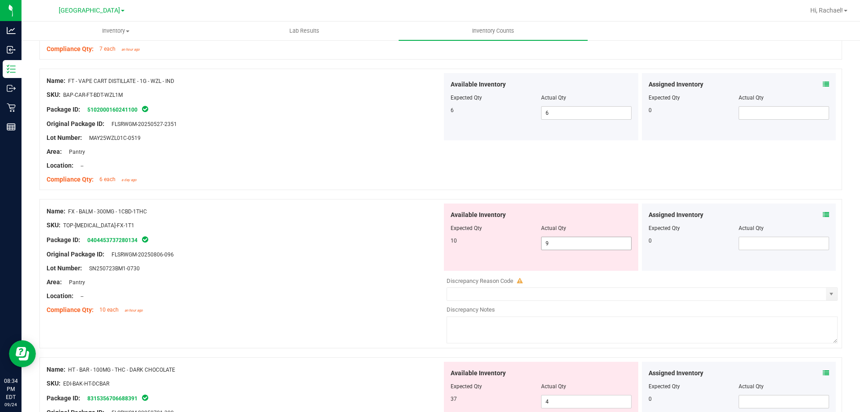
click at [560, 240] on span "9 9" at bounding box center [586, 243] width 90 height 13
type input "10"
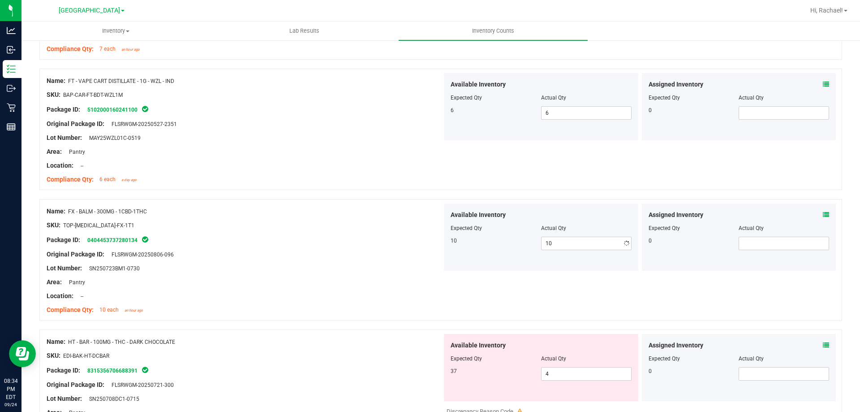
drag, startPoint x: 286, startPoint y: 259, endPoint x: 297, endPoint y: 264, distance: 12.0
click at [290, 263] on div at bounding box center [245, 261] width 396 height 4
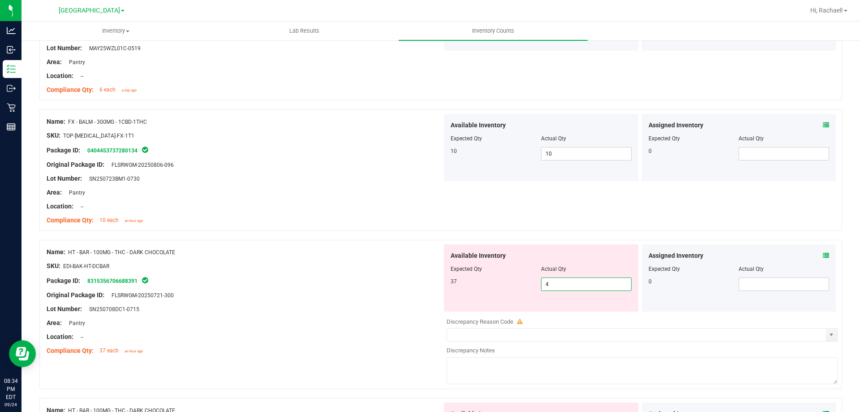
click at [561, 281] on span "4 4" at bounding box center [586, 283] width 90 height 13
type input "37"
click at [328, 272] on div at bounding box center [245, 273] width 396 height 4
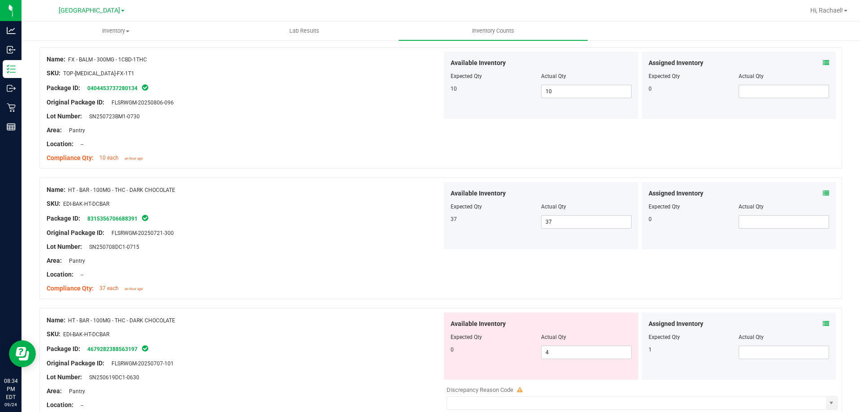
scroll to position [1344, 0]
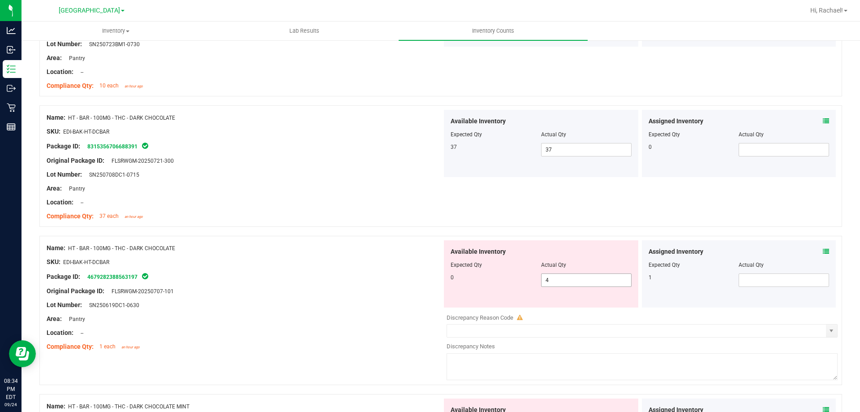
click at [568, 283] on span "4 4" at bounding box center [586, 279] width 90 height 13
type input "0"
drag, startPoint x: 336, startPoint y: 246, endPoint x: 606, endPoint y: 267, distance: 271.0
click at [347, 249] on div "Name: HT - BAR - 100MG - THC - DARK CHOCOLATE" at bounding box center [245, 247] width 396 height 9
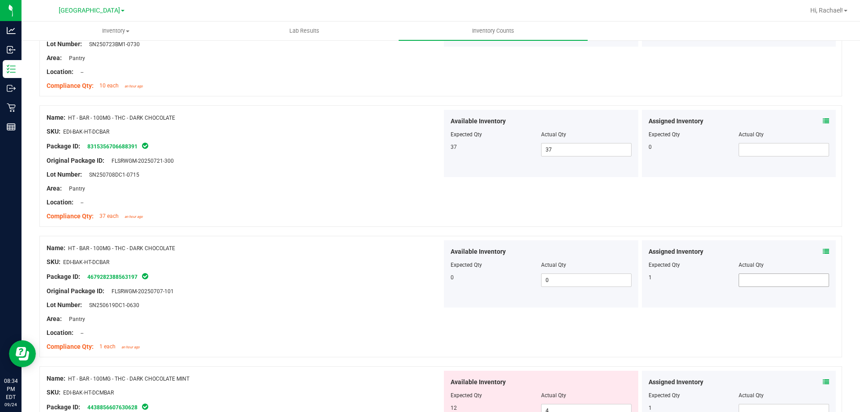
click at [763, 283] on span at bounding box center [784, 279] width 90 height 13
type input "1"
drag, startPoint x: 318, startPoint y: 216, endPoint x: 428, endPoint y: 245, distance: 114.1
click at [324, 215] on div "Compliance Qty: 37 each an hour ago" at bounding box center [245, 215] width 396 height 9
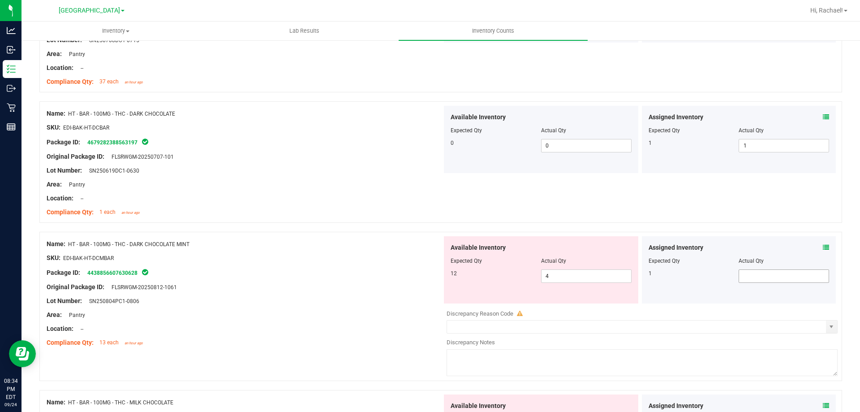
click at [771, 279] on span at bounding box center [784, 275] width 90 height 13
type input "1"
click at [577, 276] on span "4 4" at bounding box center [586, 275] width 90 height 13
type input "4"
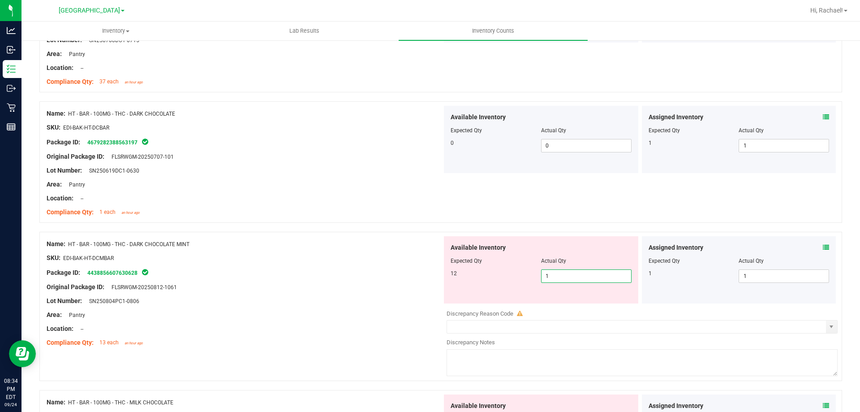
type input "13"
click at [344, 241] on div "Name: HT - BAR - 100MG - THC - DARK CHOCOLATE MINT" at bounding box center [245, 243] width 396 height 9
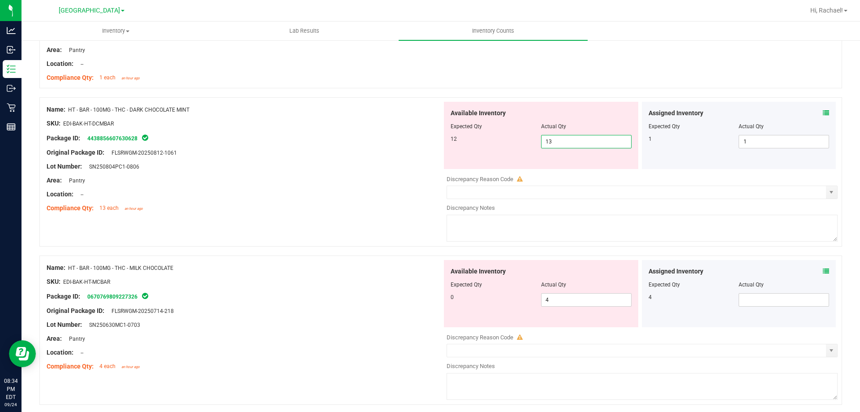
click at [564, 140] on span "13 13" at bounding box center [586, 141] width 90 height 13
type input "12"
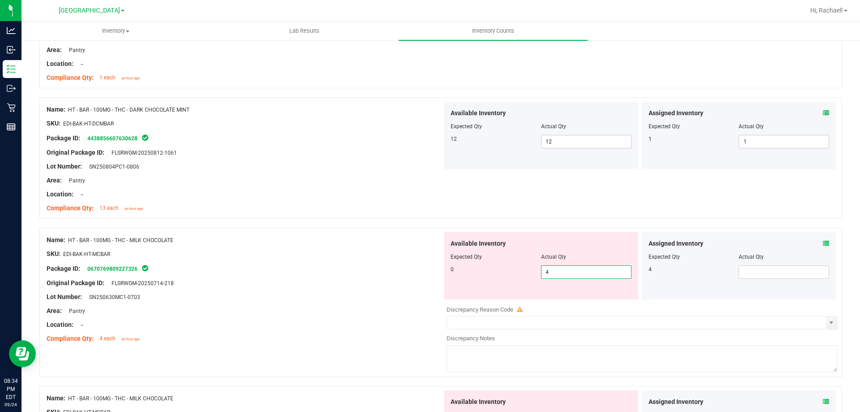
click at [567, 267] on span "4 4" at bounding box center [586, 271] width 90 height 13
type input "0"
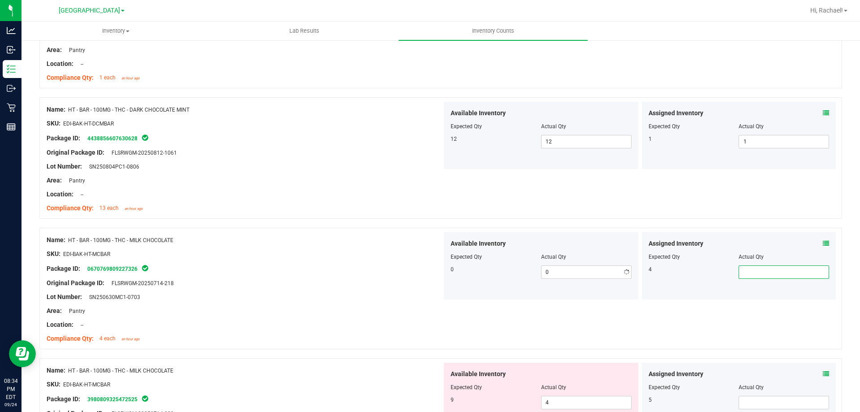
click at [766, 274] on span at bounding box center [784, 271] width 90 height 13
type input "4"
click at [465, 239] on span "Available Inventory" at bounding box center [478, 243] width 55 height 9
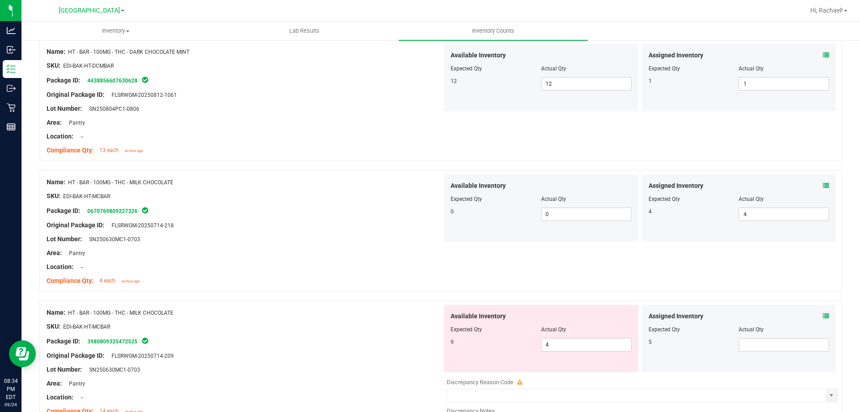
scroll to position [1747, 0]
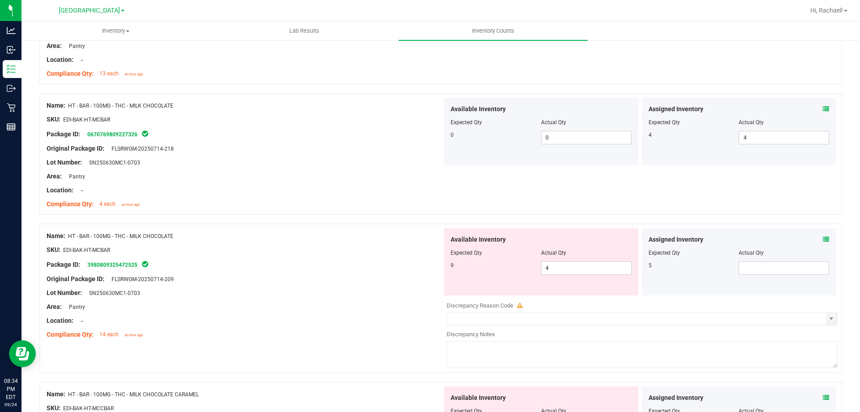
click at [592, 257] on div at bounding box center [541, 259] width 181 height 4
click at [582, 263] on span "4 4" at bounding box center [586, 267] width 90 height 13
type input "9"
click at [740, 263] on input "text" at bounding box center [784, 268] width 90 height 13
type input "9"
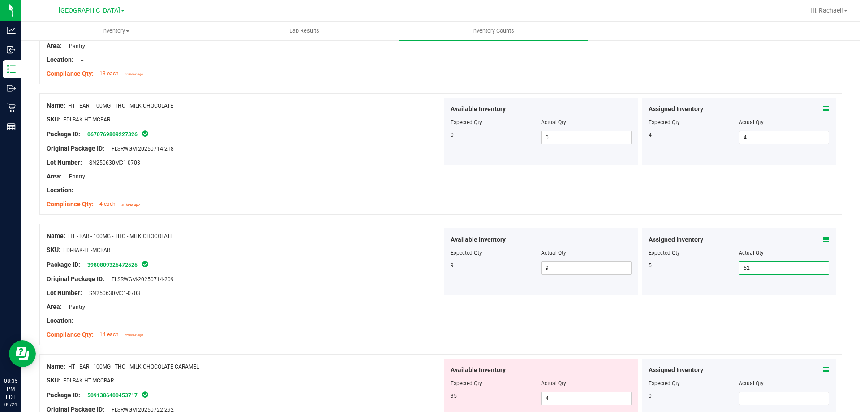
type input "5"
click at [139, 183] on div "Name: HT - BAR - 100MG - THC - MILK CHOCOLATE SKU: EDI-BAK-HT-MCBAR Package ID:…" at bounding box center [245, 155] width 396 height 114
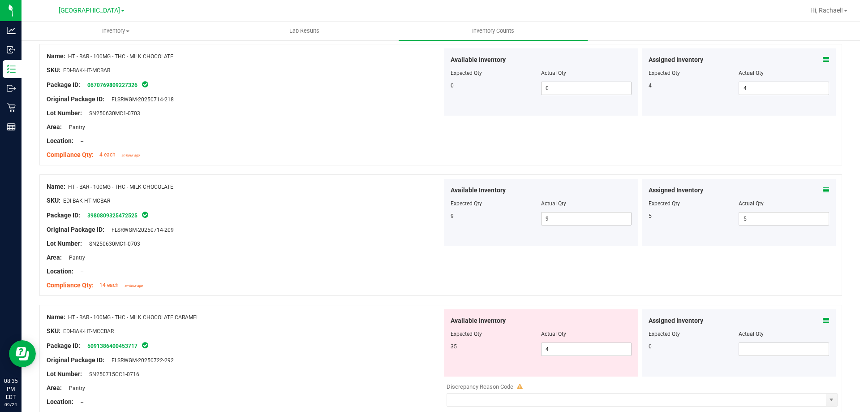
scroll to position [1881, 0]
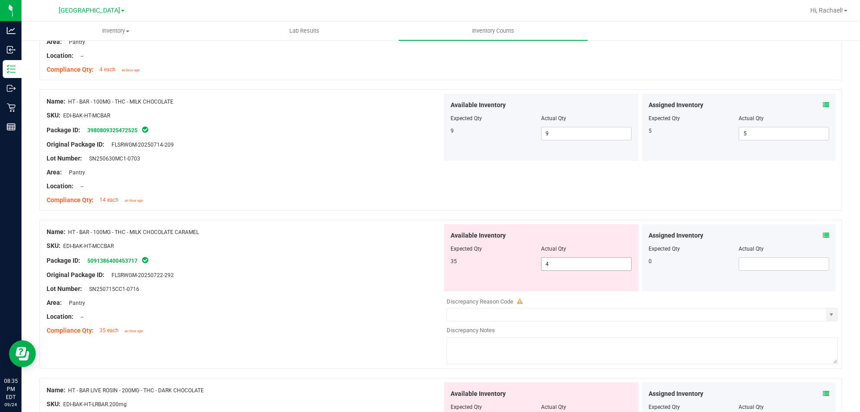
click at [570, 259] on span "4 4" at bounding box center [586, 263] width 90 height 13
type input "35"
click at [194, 227] on div "Name: HT - BAR - 100MG - THC - MILK CHOCOLATE CARAMEL" at bounding box center [245, 231] width 396 height 9
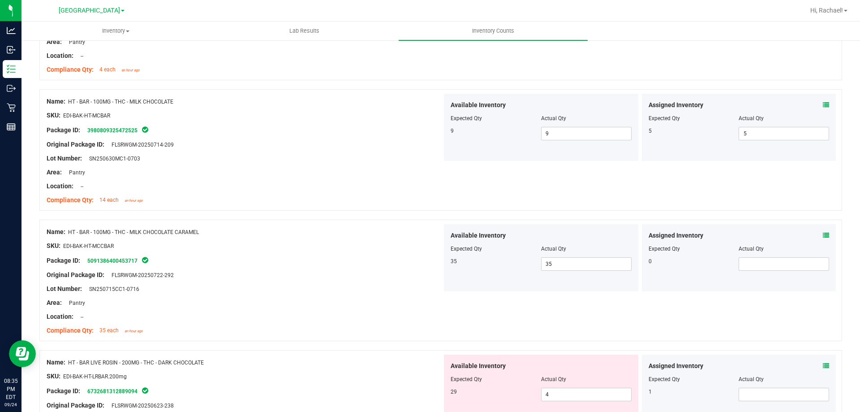
click at [757, 276] on div "Assigned Inventory Expected Qty Actual Qty 0" at bounding box center [739, 257] width 194 height 67
click at [757, 265] on span at bounding box center [784, 263] width 90 height 13
type input "0"
drag, startPoint x: 69, startPoint y: 229, endPoint x: 272, endPoint y: 250, distance: 204.0
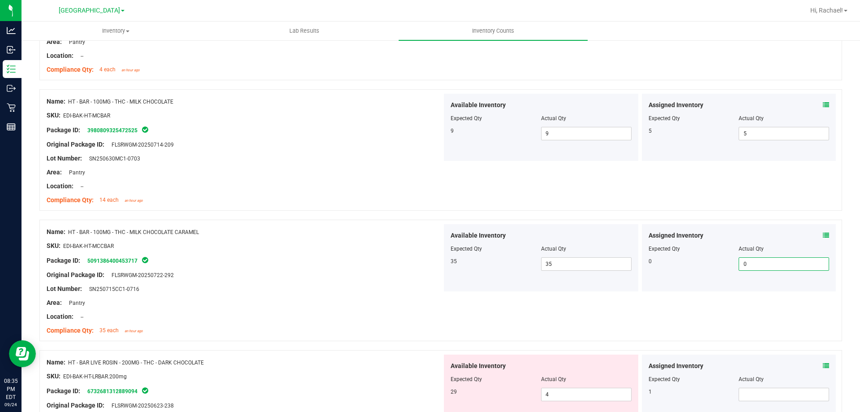
click at [69, 229] on span "HT - BAR - 100MG - THC - MILK CHOCOLATE CARAMEL" at bounding box center [133, 232] width 131 height 6
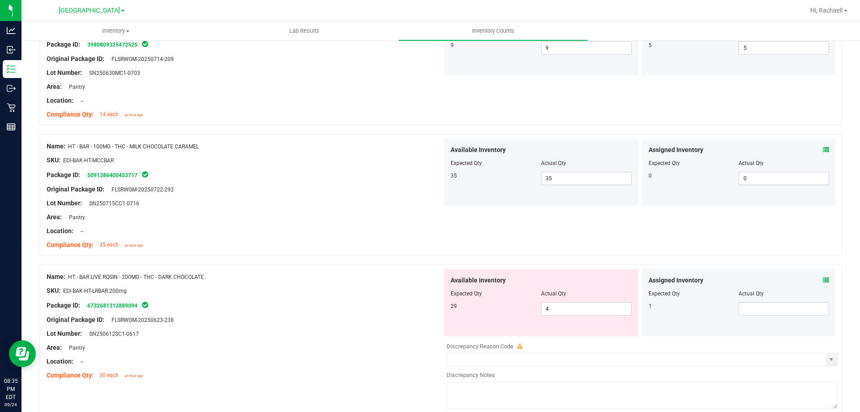
scroll to position [2016, 0]
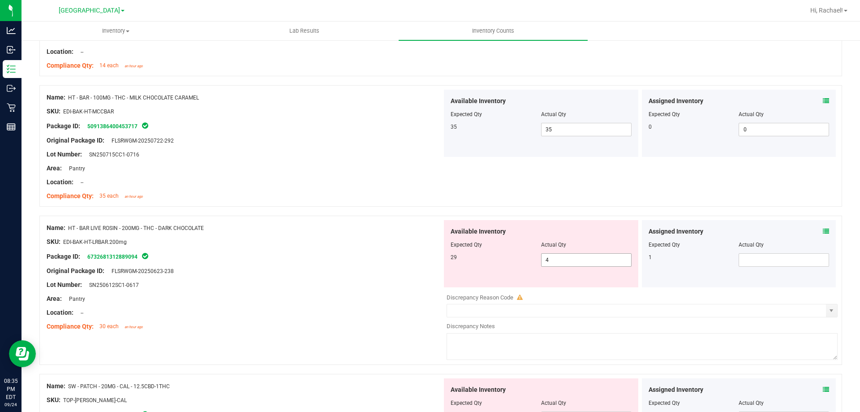
click at [568, 258] on span "4 4" at bounding box center [586, 259] width 90 height 13
type input "29"
drag, startPoint x: 155, startPoint y: 258, endPoint x: 688, endPoint y: 260, distance: 533.1
click at [157, 258] on div "Package ID: 6732681312889094" at bounding box center [245, 256] width 396 height 11
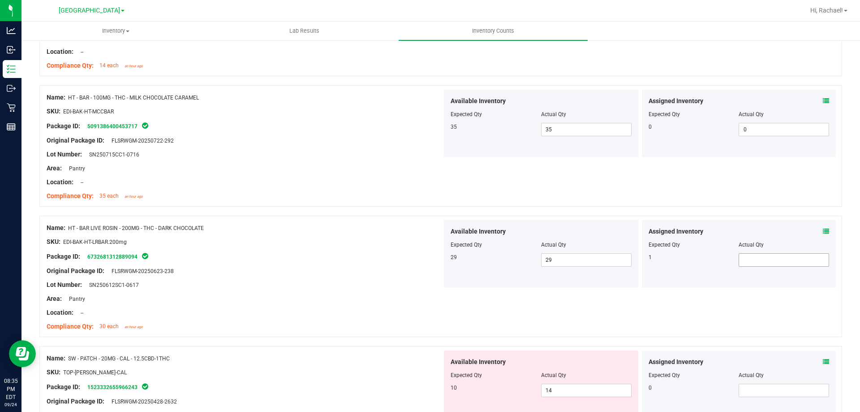
click at [775, 260] on span at bounding box center [784, 259] width 90 height 13
type input "0"
click at [115, 197] on span "35 each" at bounding box center [108, 196] width 19 height 6
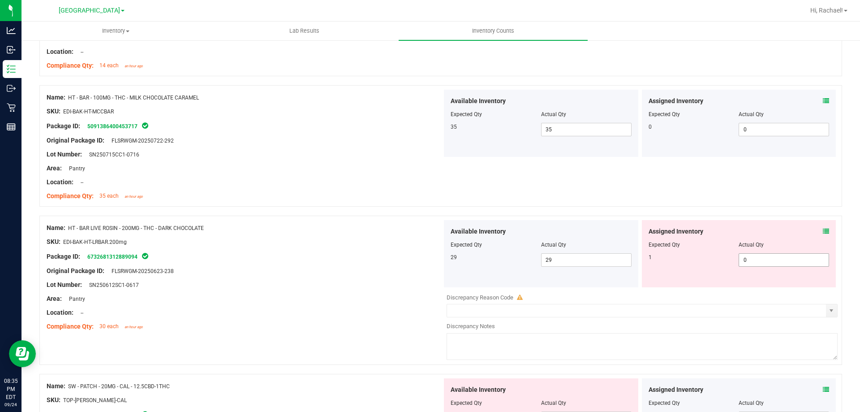
drag, startPoint x: 820, startPoint y: 250, endPoint x: 774, endPoint y: 253, distance: 46.2
click at [819, 250] on div at bounding box center [739, 251] width 181 height 4
drag, startPoint x: 774, startPoint y: 253, endPoint x: 772, endPoint y: 259, distance: 6.1
click at [772, 256] on span "0 0" at bounding box center [784, 259] width 90 height 13
type input "1"
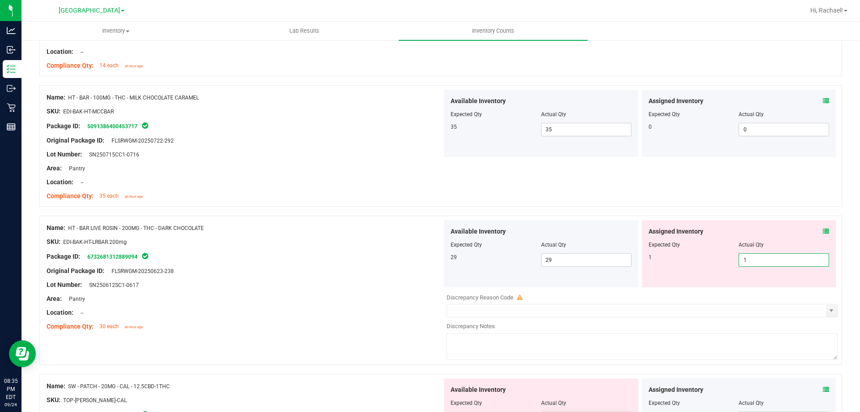
type input "1"
click at [178, 199] on div "Compliance Qty: 35 each an hour ago" at bounding box center [245, 195] width 396 height 9
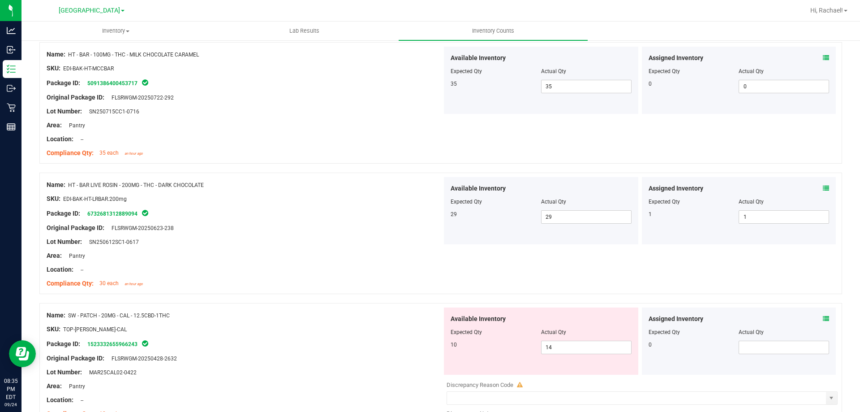
scroll to position [2105, 0]
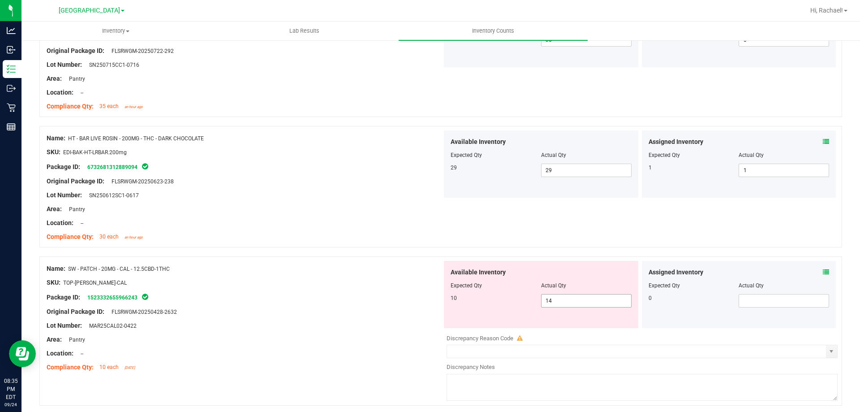
click at [562, 299] on span "14 14" at bounding box center [586, 300] width 90 height 13
type input "10"
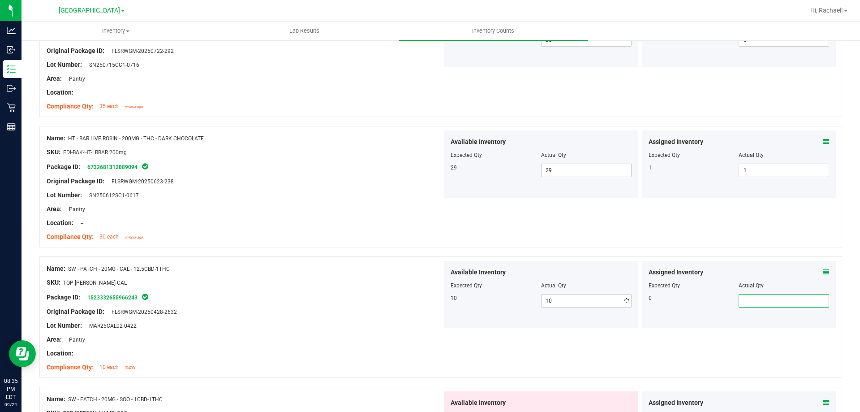
click at [785, 298] on span at bounding box center [784, 300] width 90 height 13
type input "0"
click at [264, 209] on div "Area: Pantry" at bounding box center [245, 208] width 396 height 9
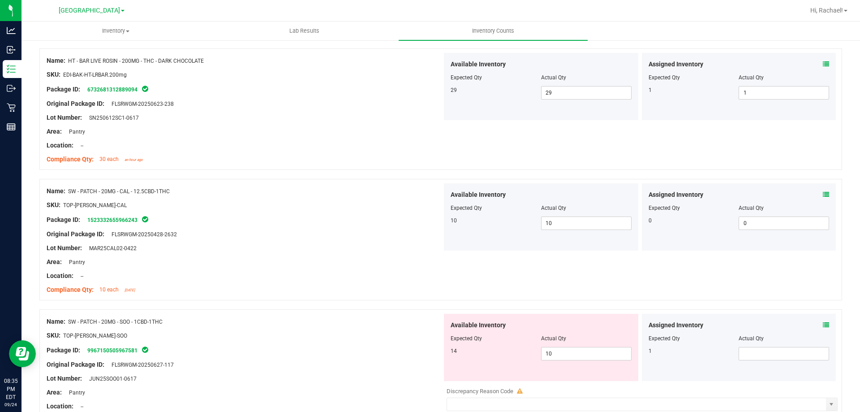
scroll to position [2285, 0]
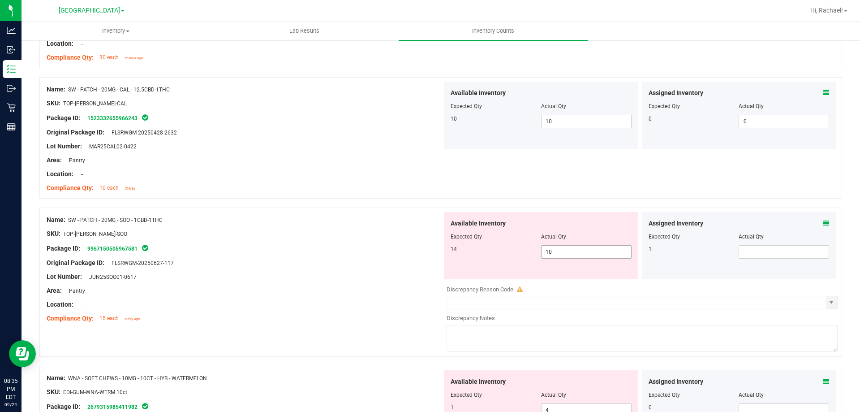
click at [574, 254] on span "10 10" at bounding box center [586, 251] width 90 height 13
type input "14"
click at [781, 248] on span at bounding box center [784, 251] width 90 height 13
type input "1"
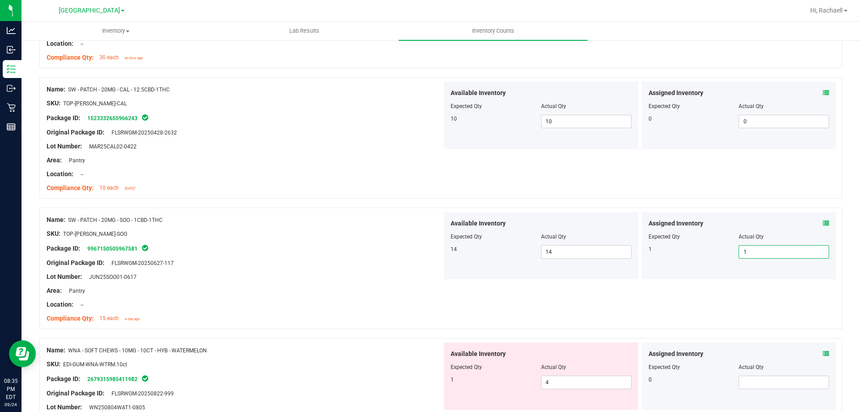
type input "1"
click at [344, 220] on div "Name: SW - PATCH - 20MG - SOO - 1CBD-1THC" at bounding box center [245, 219] width 396 height 9
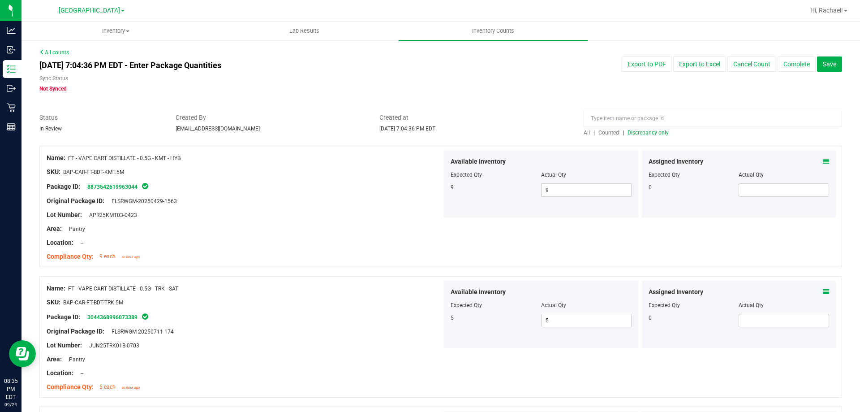
click at [647, 132] on span "Discrepancy only" at bounding box center [648, 132] width 41 height 6
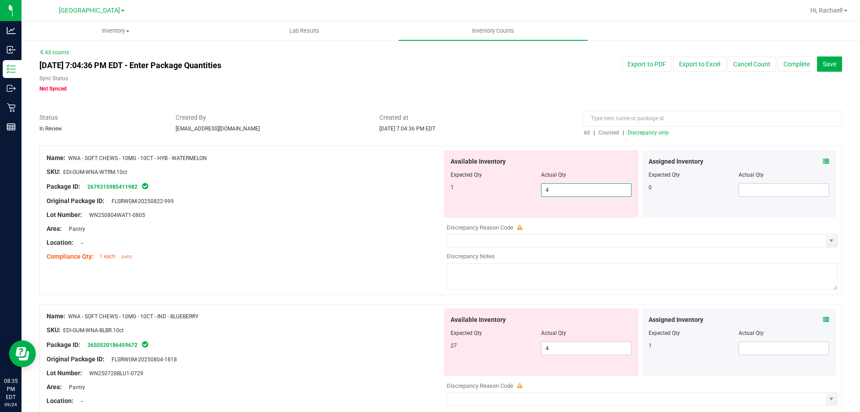
click at [563, 193] on span "4 4" at bounding box center [586, 189] width 90 height 13
type input "0"
click at [570, 346] on div "Available Inventory Expected Qty Actual Qty 27 4 4" at bounding box center [541, 341] width 194 height 67
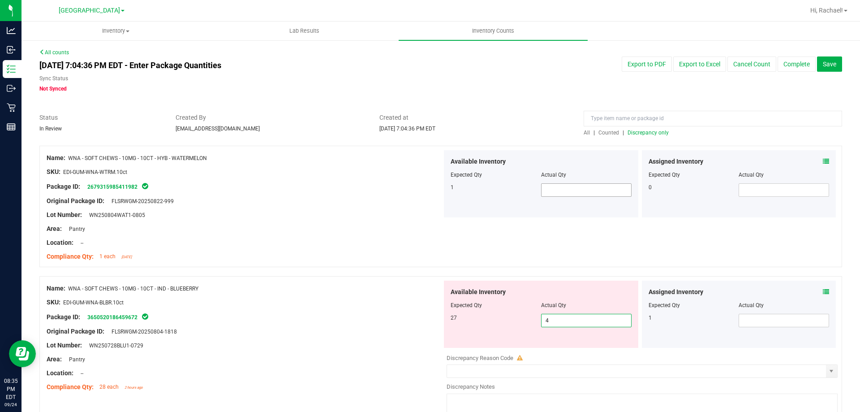
click at [560, 190] on span at bounding box center [586, 189] width 90 height 13
type input "1"
click at [761, 327] on div "Assigned Inventory Expected Qty Actual Qty 1" at bounding box center [739, 313] width 194 height 67
click at [759, 322] on span at bounding box center [784, 320] width 90 height 13
click at [559, 324] on span "4 4" at bounding box center [586, 320] width 90 height 13
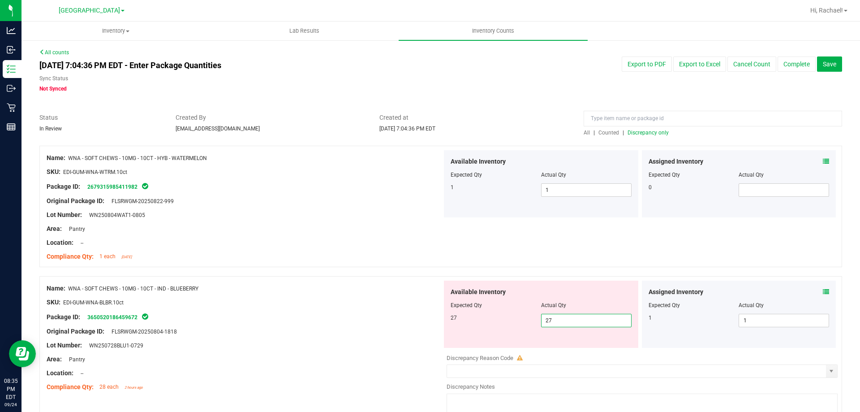
drag, startPoint x: 300, startPoint y: 268, endPoint x: 338, endPoint y: 264, distance: 37.8
click at [301, 265] on div "Name: WNA - SOFT CHEWS - 10MG - 10CT - HYB - WATERMELON SKU: EDI-GUM-WNA-WTRM.1…" at bounding box center [440, 211] width 803 height 130
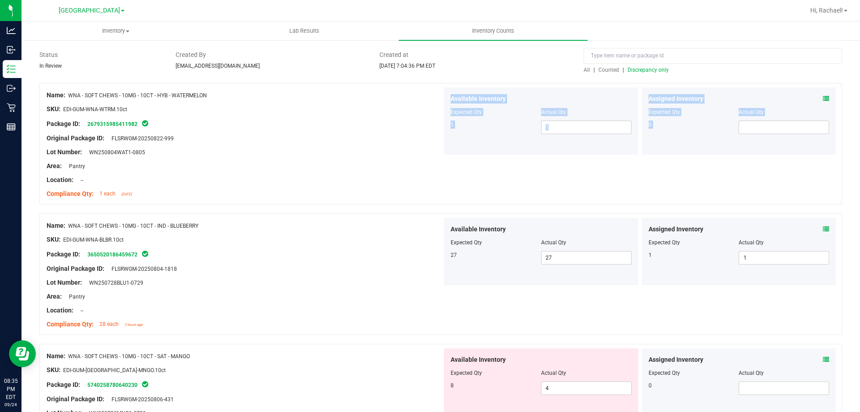
scroll to position [134, 0]
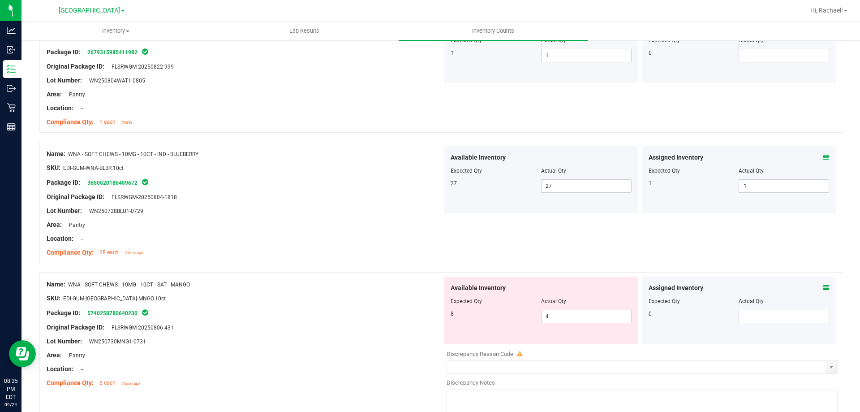
click at [574, 323] on div "Available Inventory Expected Qty Actual Qty 8 4 4" at bounding box center [541, 309] width 194 height 67
click at [570, 310] on span "4 4" at bounding box center [586, 316] width 90 height 13
click at [369, 284] on div "Name: WNA - SOFT CHEWS - 10MG - 10CT - SAT - MANGO" at bounding box center [245, 284] width 396 height 9
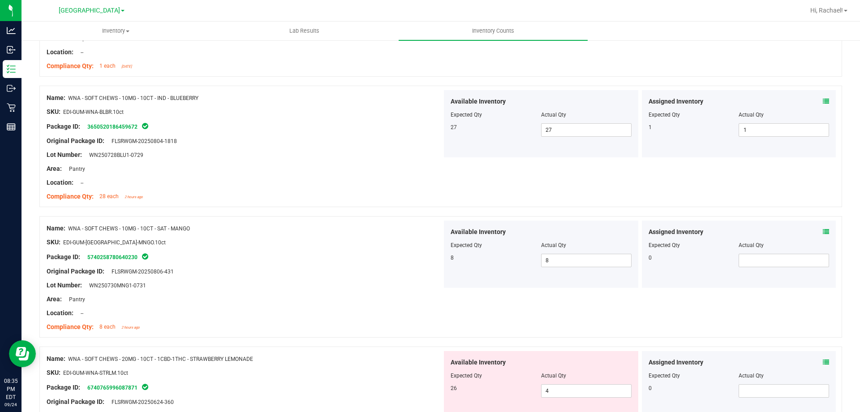
scroll to position [269, 0]
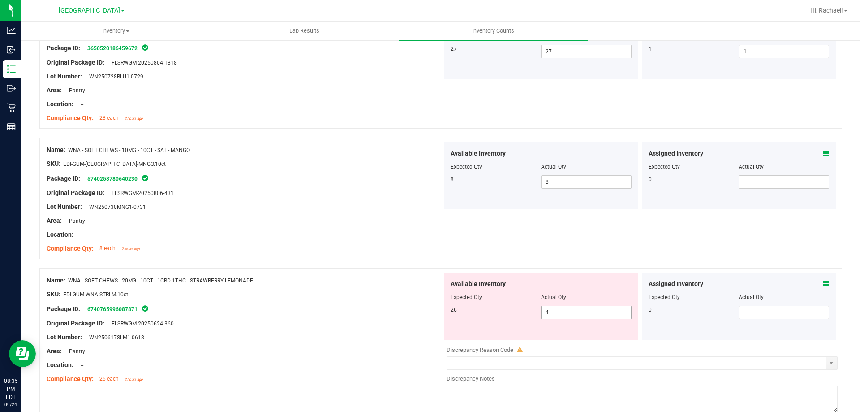
click at [602, 309] on span "4 4" at bounding box center [586, 312] width 90 height 13
drag, startPoint x: 290, startPoint y: 271, endPoint x: 538, endPoint y: 316, distance: 251.8
click at [293, 269] on div "Name: WNA - SOFT CHEWS - 20MG - 10CT - 1CBD-1THC - STRAWBERRY LEMONADE SKU: EDI…" at bounding box center [440, 342] width 803 height 149
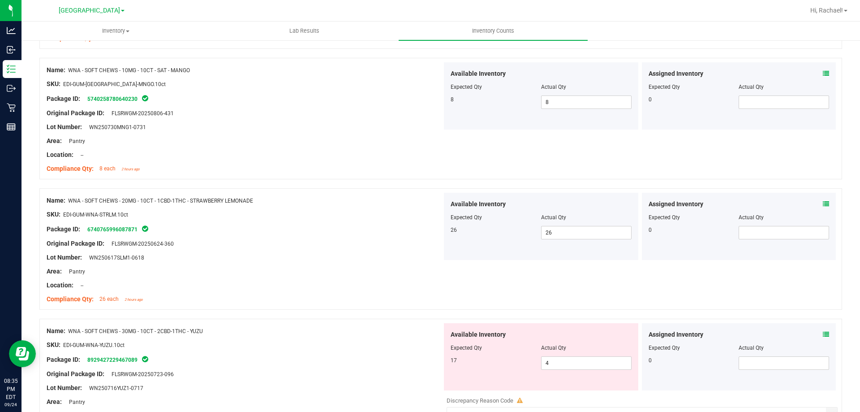
scroll to position [448, 0]
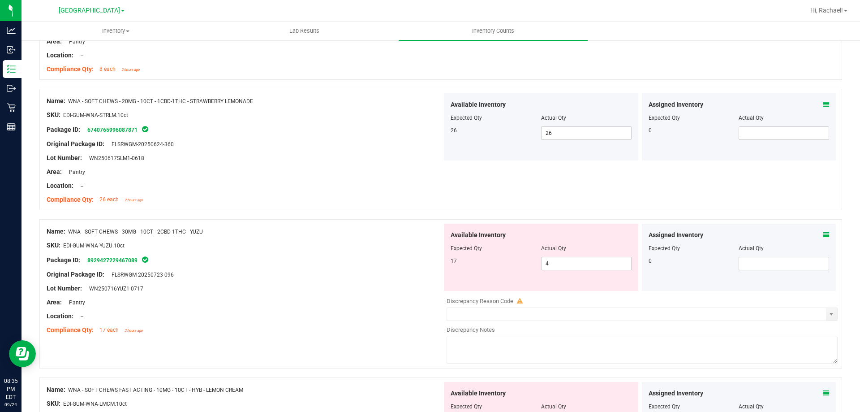
click at [565, 255] on div at bounding box center [541, 254] width 181 height 4
click at [564, 258] on span "4 4" at bounding box center [586, 263] width 90 height 13
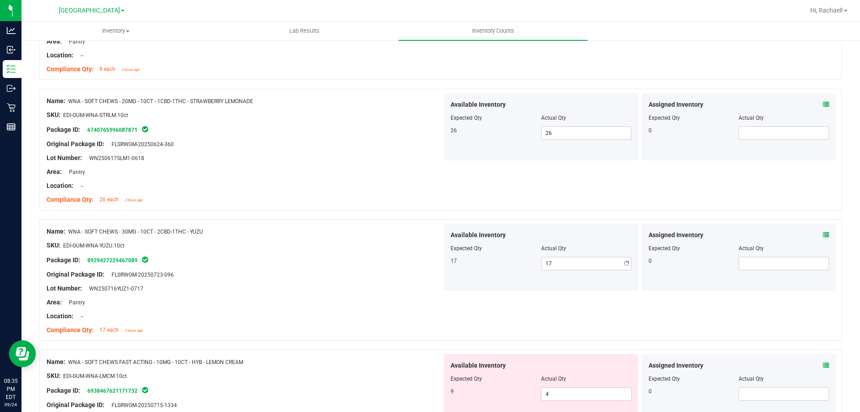
drag, startPoint x: 193, startPoint y: 225, endPoint x: 206, endPoint y: 223, distance: 13.1
click at [193, 224] on div "Name: WNA - SOFT CHEWS - 30MG - 10CT - 2CBD-1THC - YUZU SKU: EDI-GUM-WNA-YUZU.1…" at bounding box center [245, 281] width 396 height 114
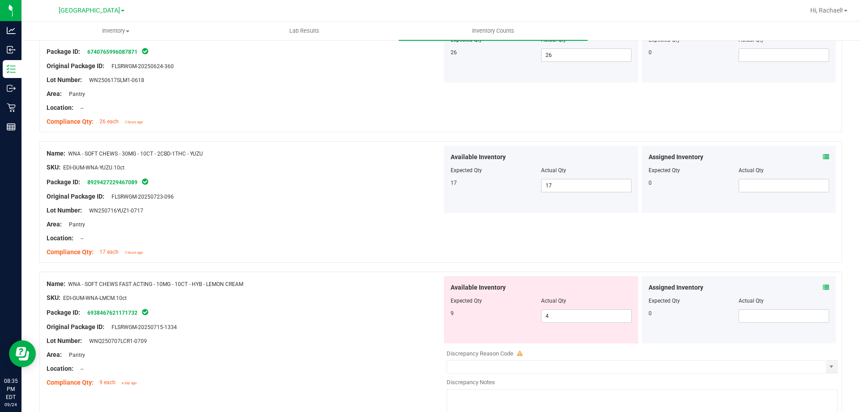
scroll to position [627, 0]
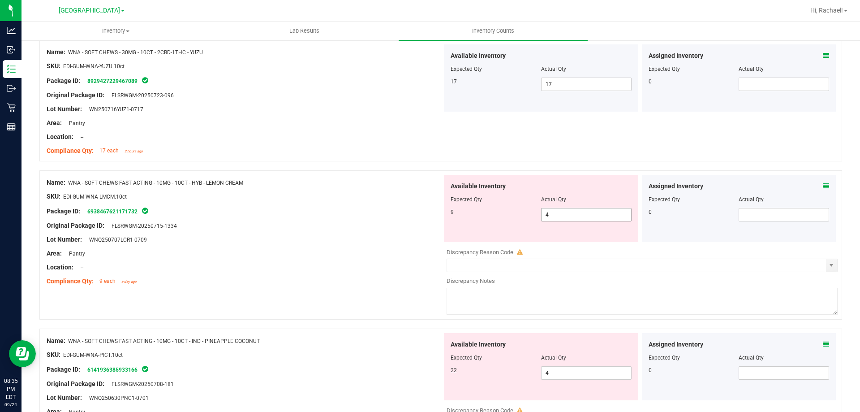
click at [557, 217] on span "4 4" at bounding box center [586, 214] width 90 height 13
click at [168, 206] on div "Package ID: 6938467621171732" at bounding box center [245, 211] width 396 height 11
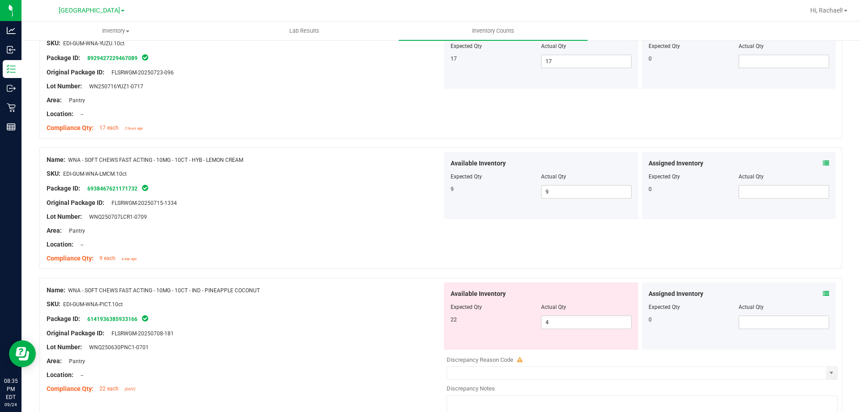
scroll to position [672, 0]
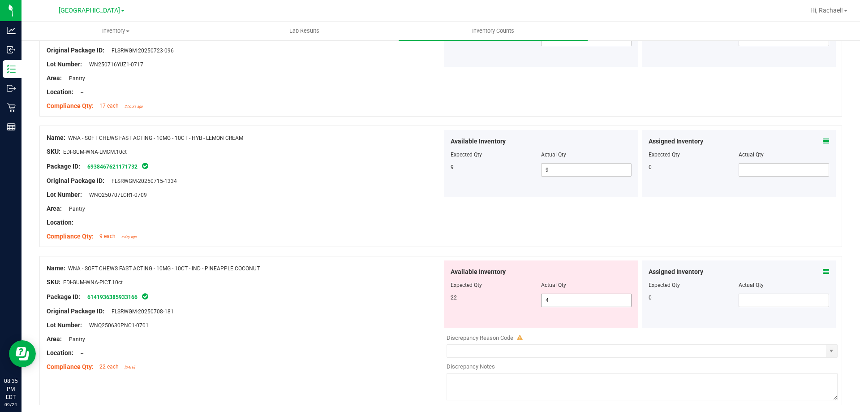
click at [566, 306] on span "4 4" at bounding box center [586, 299] width 90 height 13
click at [566, 302] on span "4 4" at bounding box center [586, 299] width 90 height 13
click at [277, 254] on div at bounding box center [440, 251] width 803 height 9
click at [564, 295] on div "Available Inventory Expected Qty Actual Qty 22 212 212" at bounding box center [541, 293] width 194 height 67
click at [564, 295] on span "212 212" at bounding box center [586, 299] width 90 height 13
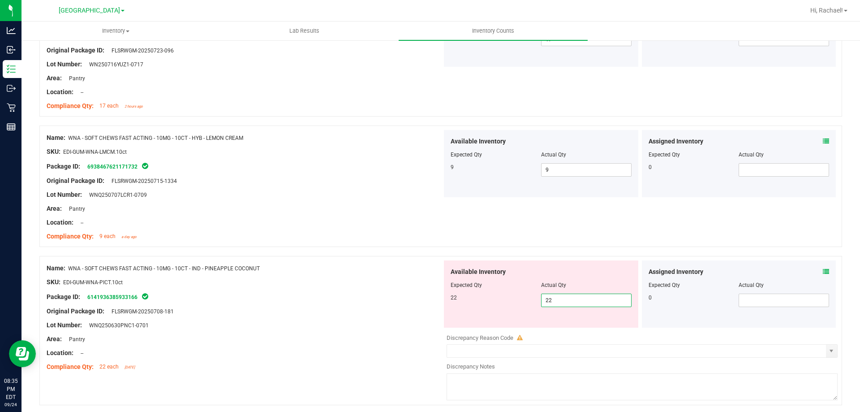
click at [224, 292] on div "Package ID: 6141936385933166" at bounding box center [245, 296] width 396 height 11
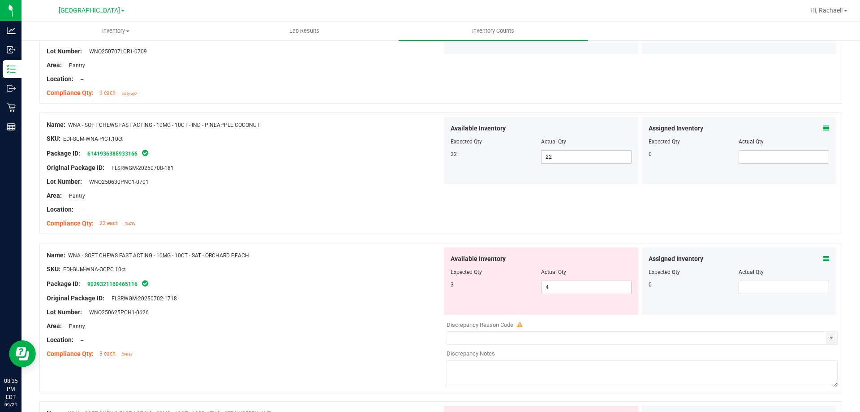
scroll to position [851, 0]
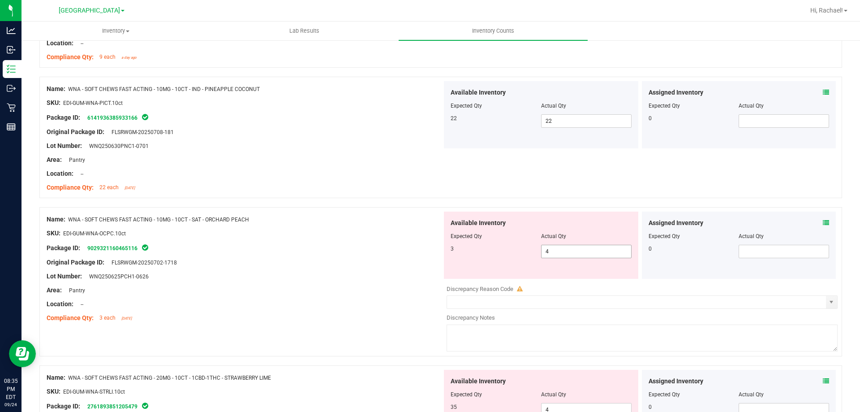
click at [586, 256] on span "4 4" at bounding box center [586, 251] width 90 height 13
drag, startPoint x: 173, startPoint y: 224, endPoint x: 370, endPoint y: 288, distance: 207.1
click at [175, 224] on div "Name: WNA - SOFT CHEWS FAST ACTING - 10MG - 10CT - SAT - ORCHARD PEACH" at bounding box center [245, 219] width 396 height 9
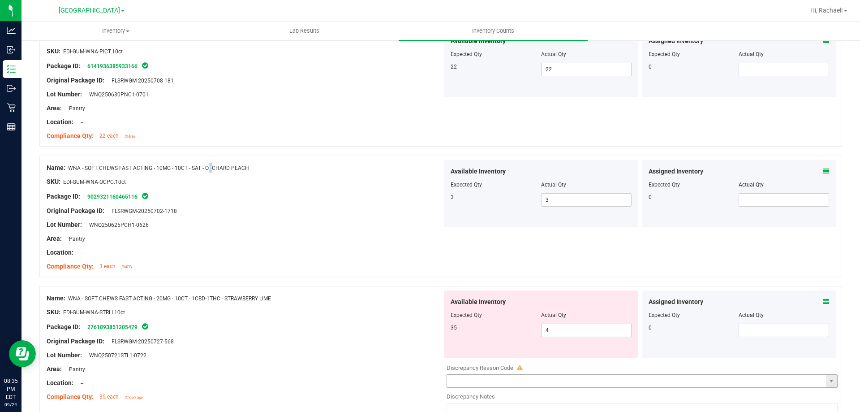
scroll to position [965, 0]
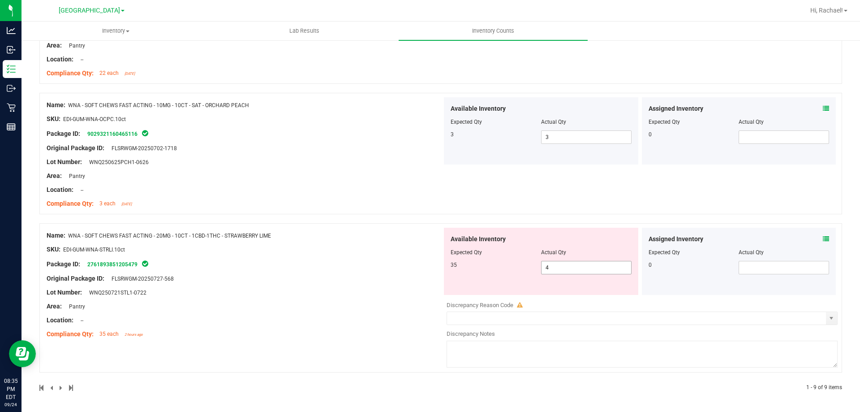
click at [566, 264] on span "4 4" at bounding box center [586, 267] width 90 height 13
click at [565, 263] on input "4" at bounding box center [587, 267] width 90 height 13
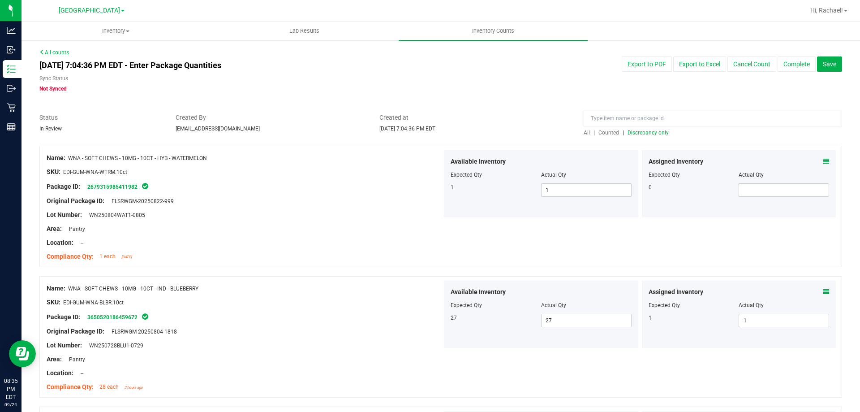
click at [641, 138] on div at bounding box center [440, 141] width 803 height 9
click at [643, 136] on div "All | Counted | Discrepancy only" at bounding box center [713, 133] width 258 height 8
click at [644, 134] on span "Discrepancy only" at bounding box center [648, 132] width 41 height 6
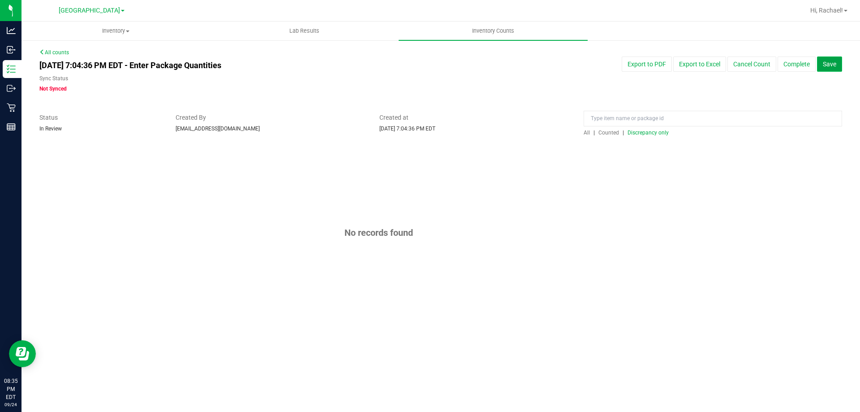
click at [827, 66] on span "Save" at bounding box center [829, 63] width 13 height 7
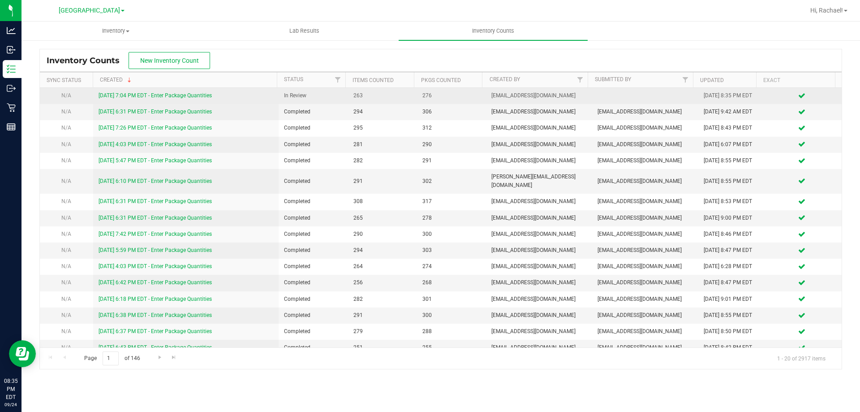
click at [169, 94] on link "[DATE] 7:04 PM EDT - Enter Package Quantities" at bounding box center [155, 95] width 113 height 6
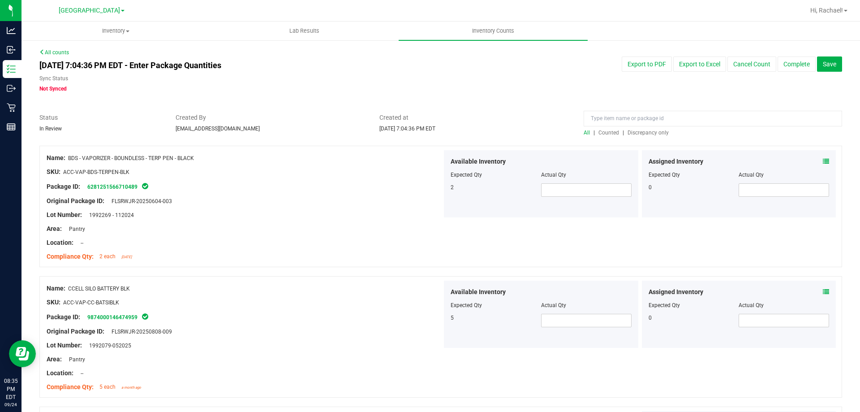
click at [649, 136] on div "All | Counted | Discrepancy only" at bounding box center [713, 133] width 258 height 8
click at [648, 130] on span "Discrepancy only" at bounding box center [648, 132] width 41 height 6
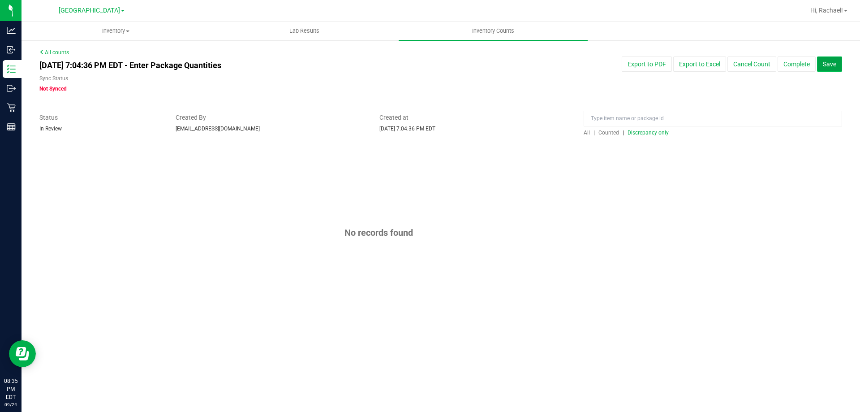
click at [836, 60] on button "Save" at bounding box center [829, 63] width 25 height 15
